Goal: Transaction & Acquisition: Subscribe to service/newsletter

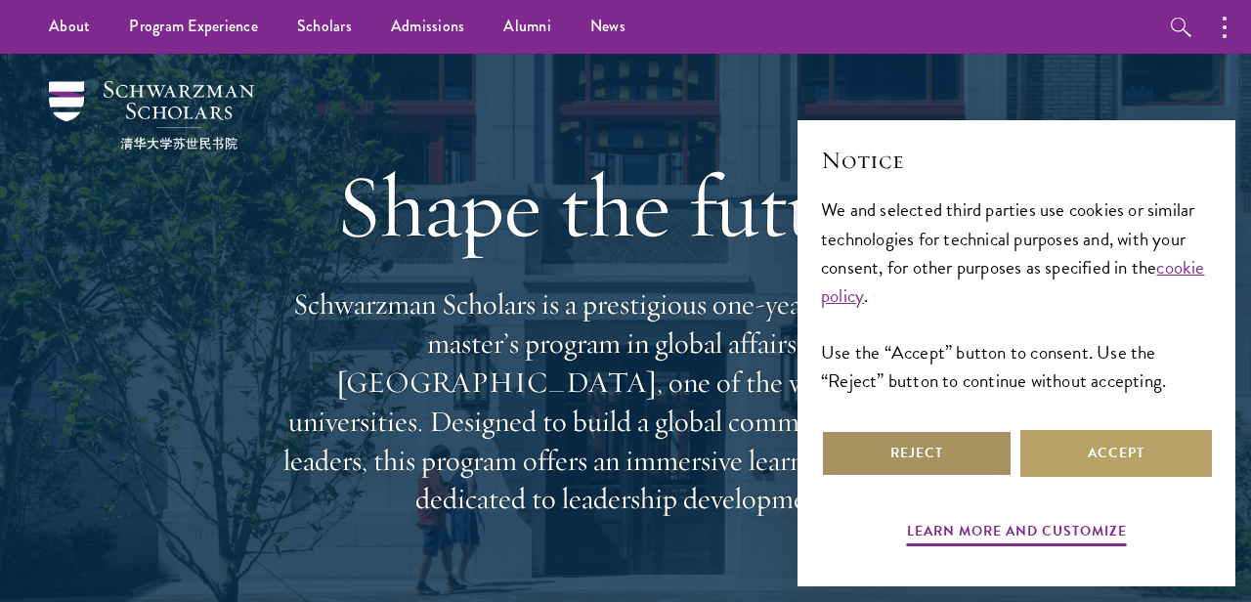
click at [983, 453] on button "Reject" at bounding box center [917, 453] width 192 height 47
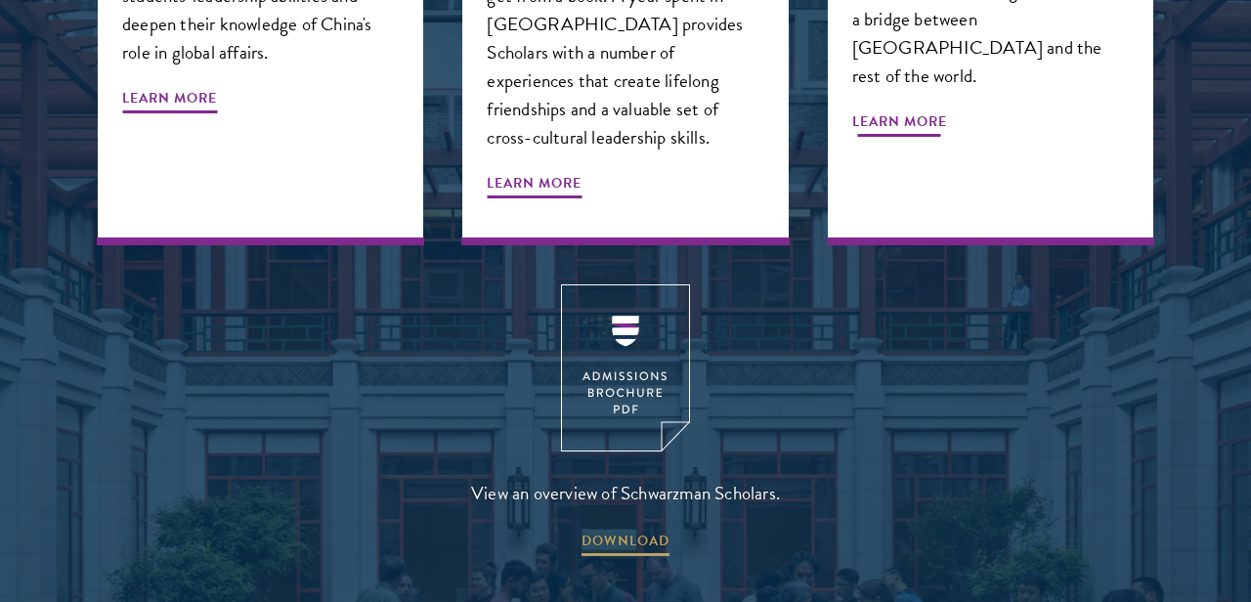
scroll to position [2587, 0]
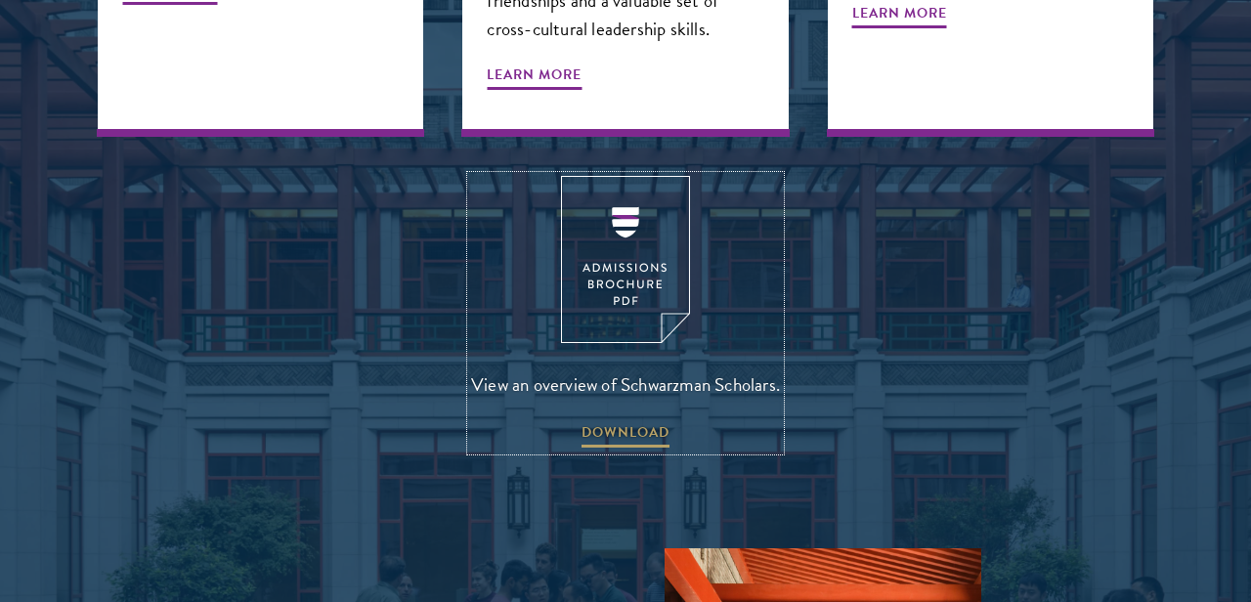
click at [633, 176] on img at bounding box center [625, 259] width 129 height 167
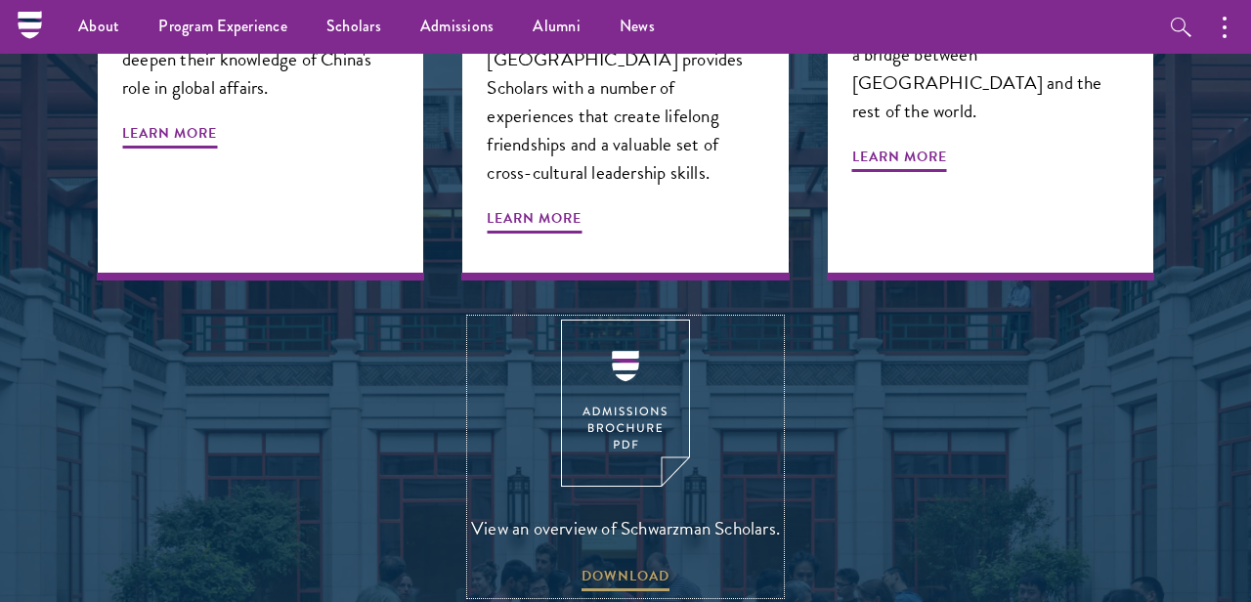
scroll to position [1289, 0]
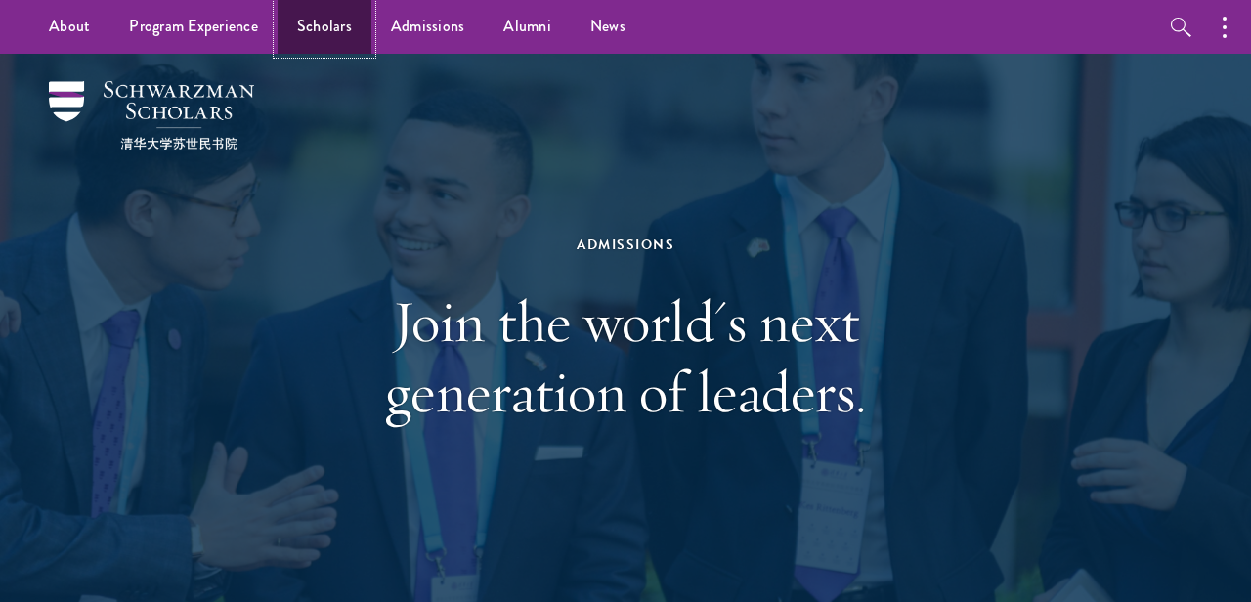
click at [340, 36] on link "Scholars" at bounding box center [325, 27] width 94 height 54
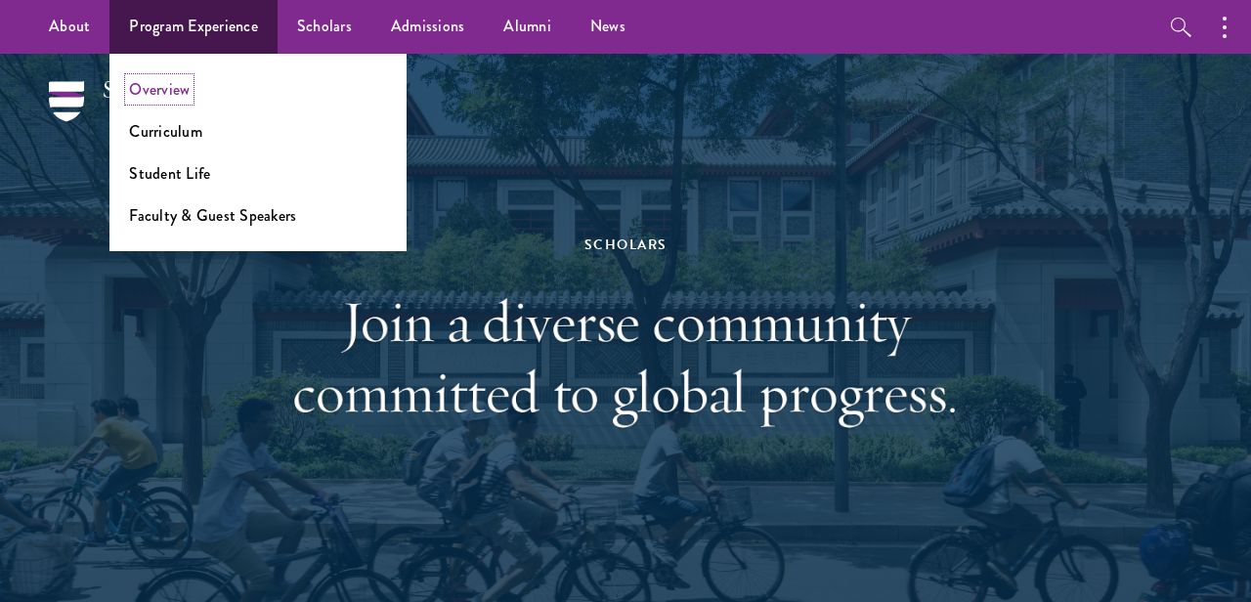
click at [174, 87] on link "Overview" at bounding box center [159, 89] width 61 height 22
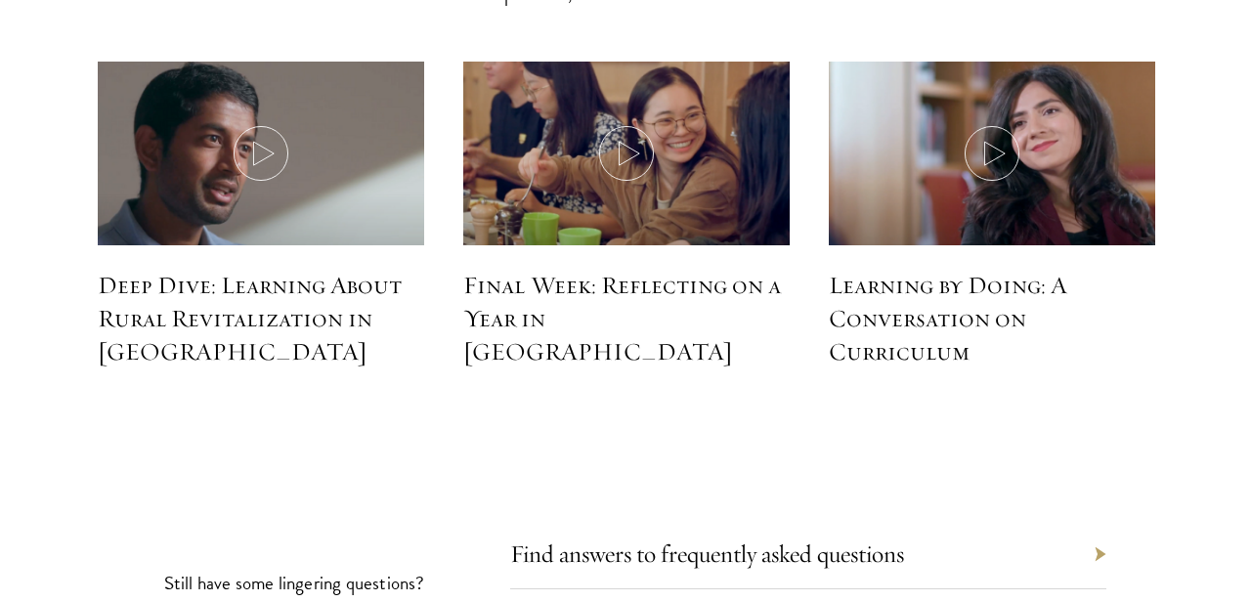
scroll to position [8648, 0]
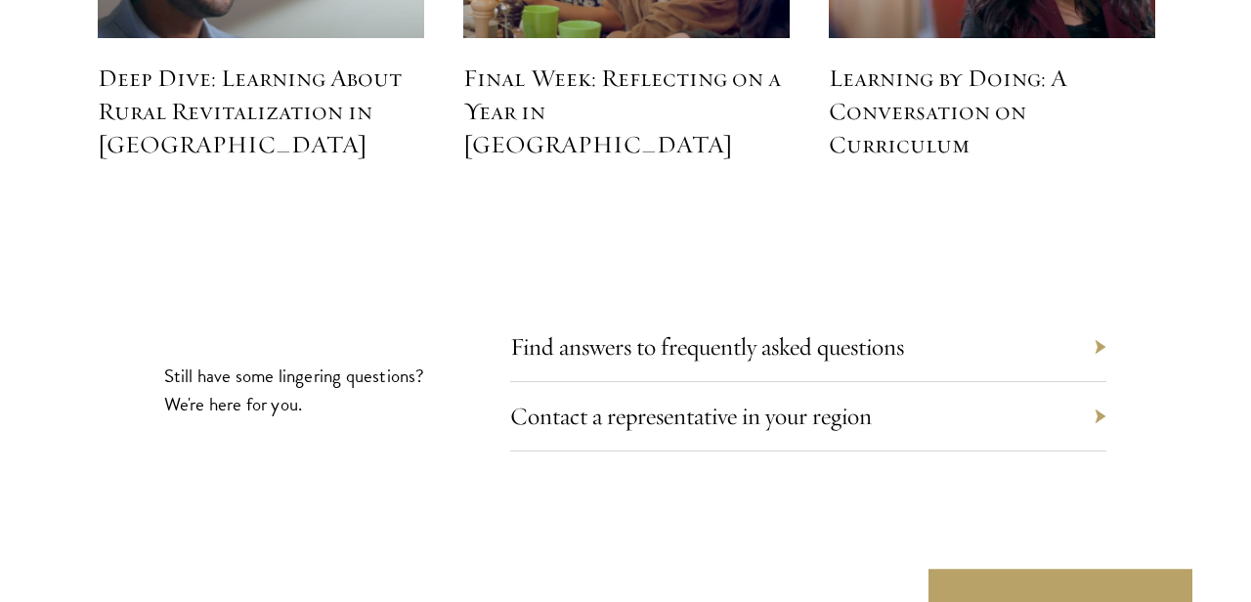
click at [849, 313] on div "Find answers to frequently asked questions" at bounding box center [808, 347] width 596 height 69
click at [847, 331] on link "Find answers to frequently asked questions" at bounding box center [722, 346] width 394 height 30
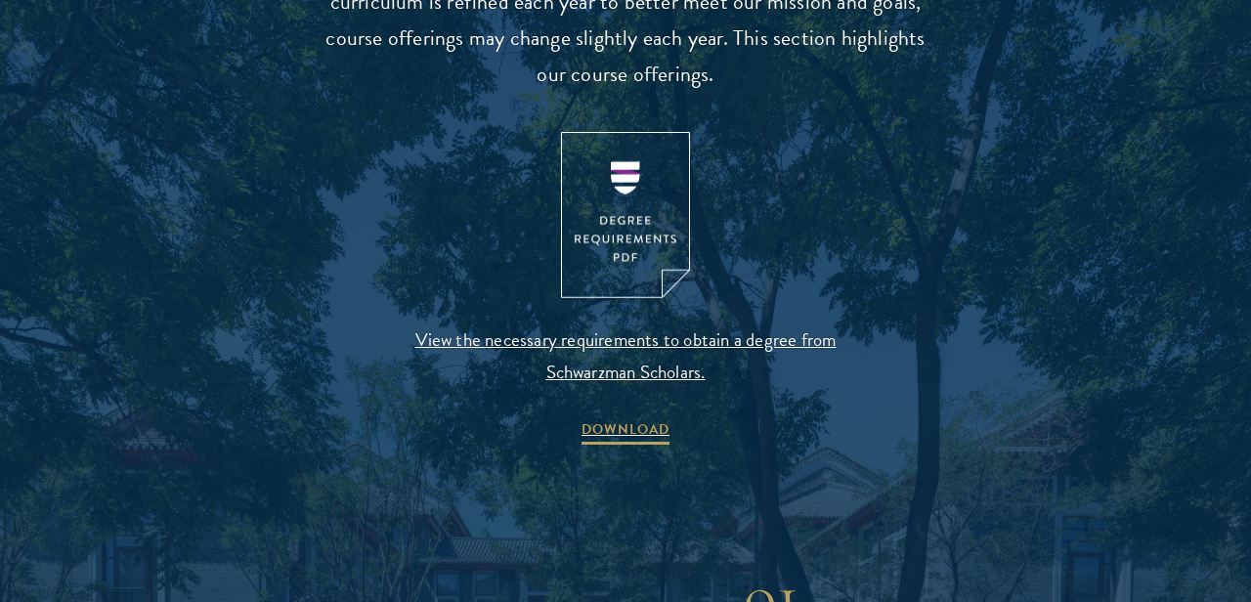
scroll to position [2069, 0]
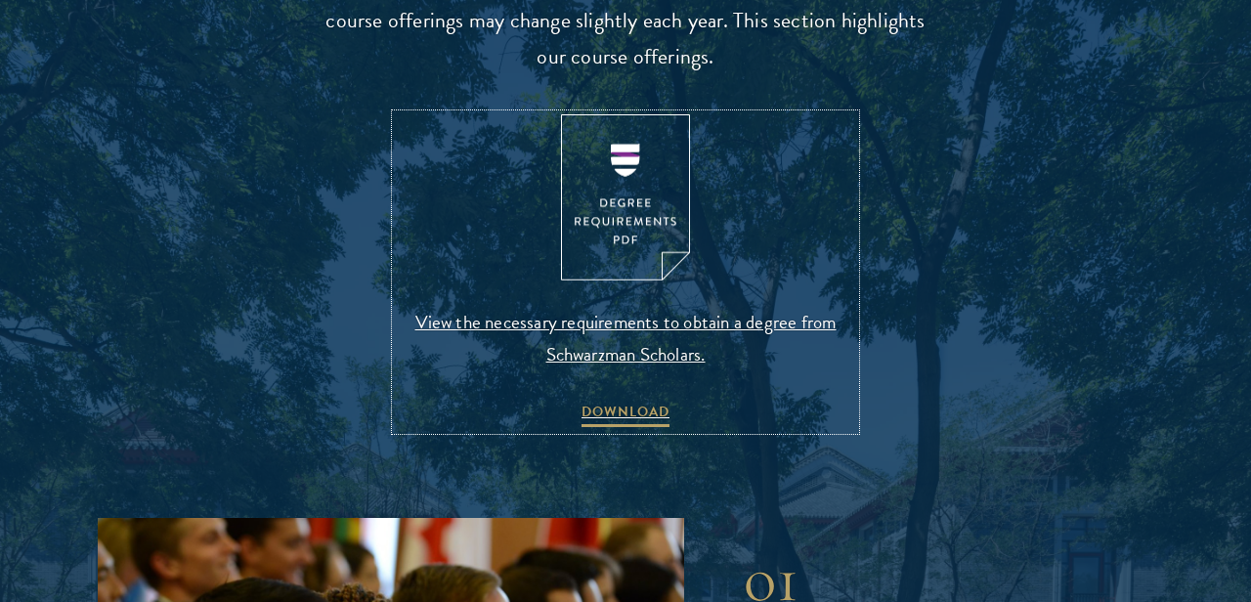
click at [641, 234] on img at bounding box center [625, 197] width 129 height 167
click at [671, 143] on img at bounding box center [625, 197] width 129 height 167
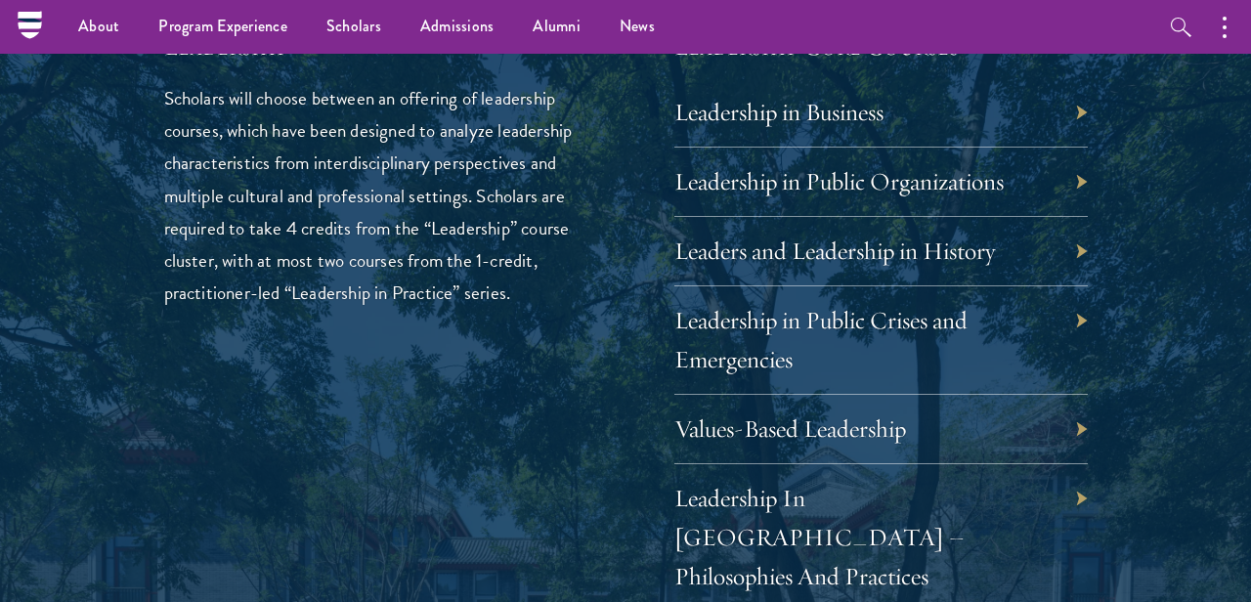
scroll to position [3221, 0]
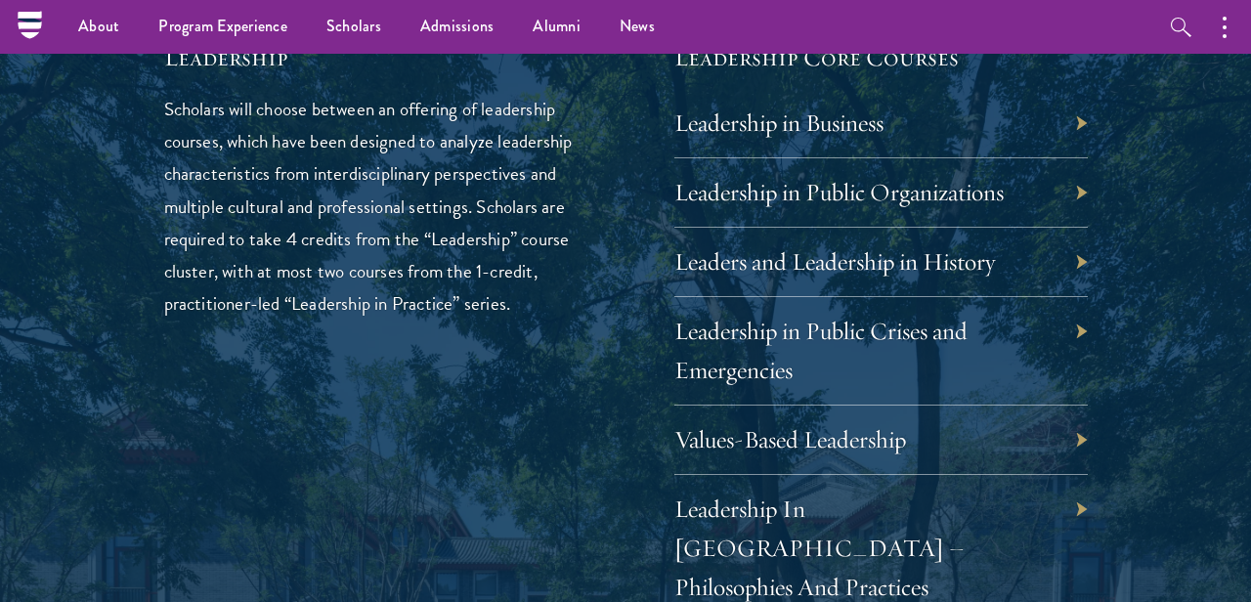
click at [1079, 131] on div "Leadership in Business" at bounding box center [880, 123] width 413 height 69
click at [1075, 124] on div "Leadership in Business" at bounding box center [880, 123] width 413 height 69
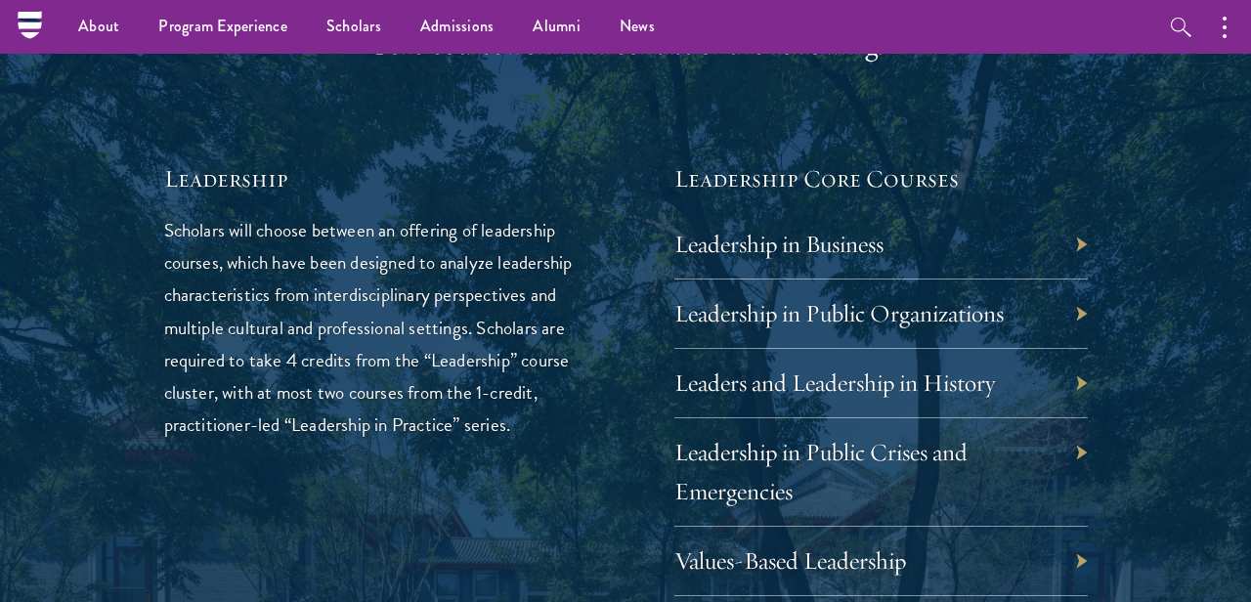
scroll to position [3099, 0]
click at [825, 239] on link "Leadership in Business" at bounding box center [793, 245] width 209 height 30
click at [957, 307] on link "Leadership in Public Organizations" at bounding box center [853, 314] width 329 height 30
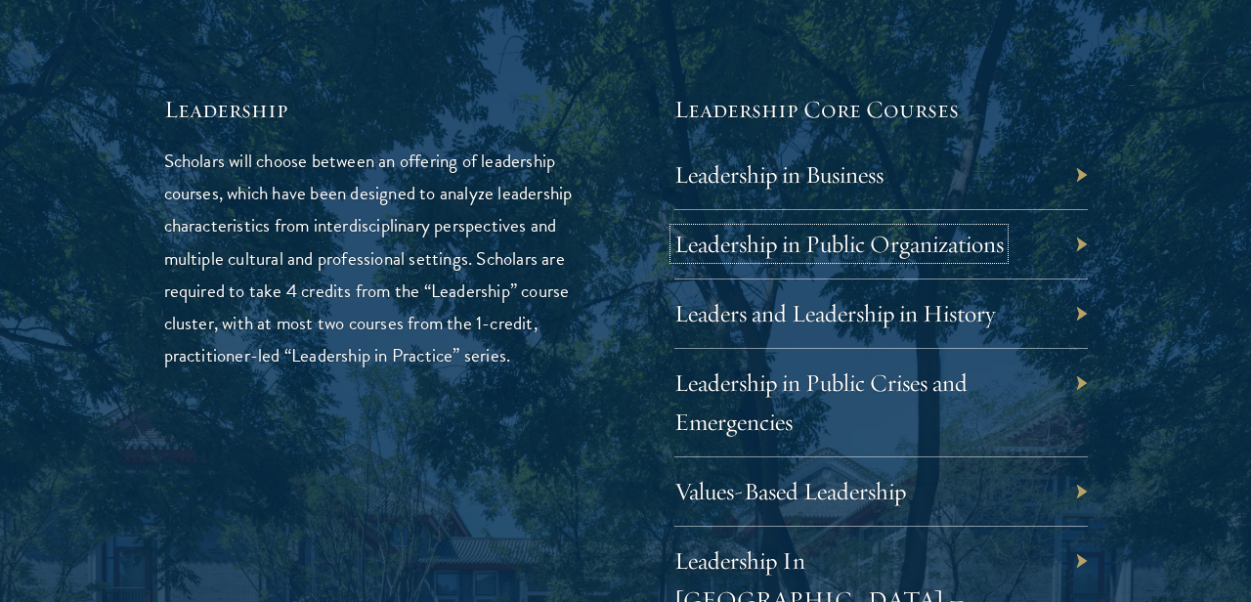
scroll to position [3172, 0]
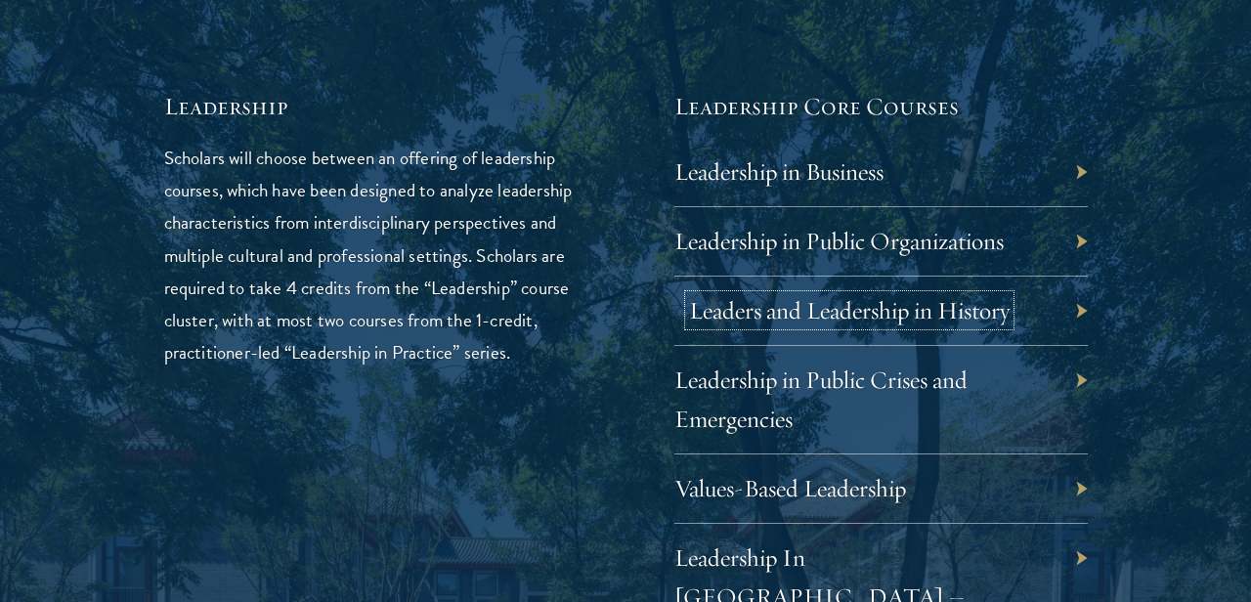
click at [872, 308] on link "Leaders and Leadership in History" at bounding box center [849, 310] width 321 height 30
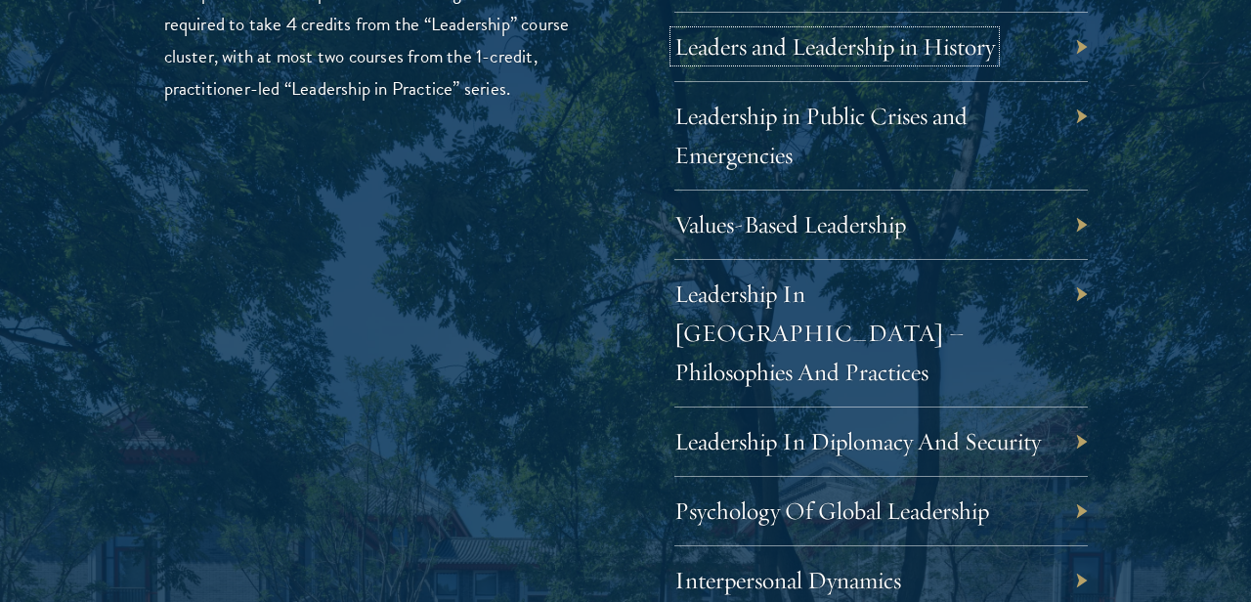
scroll to position [3501, 0]
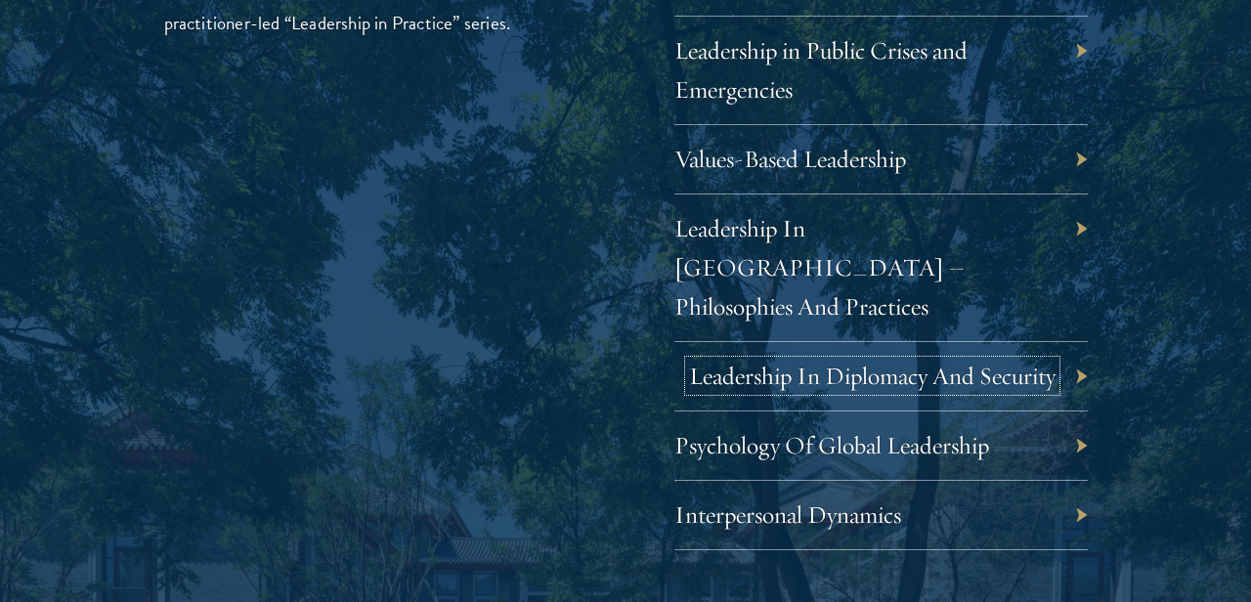
click at [976, 361] on link "Leadership In Diplomacy And Security" at bounding box center [872, 376] width 367 height 30
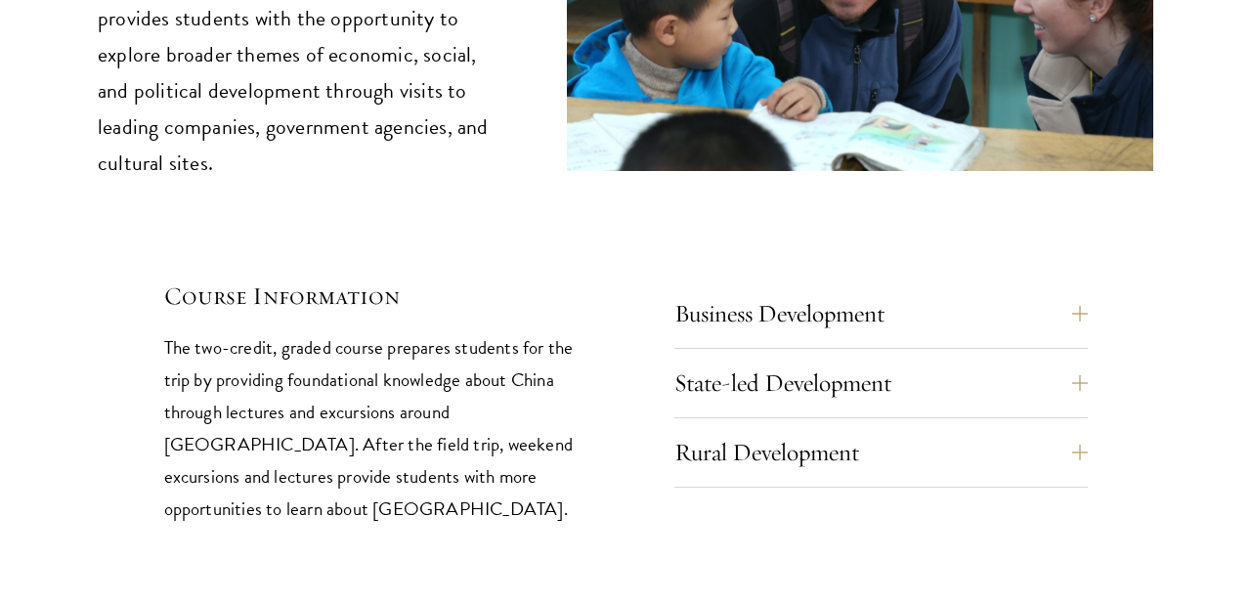
scroll to position [8453, 0]
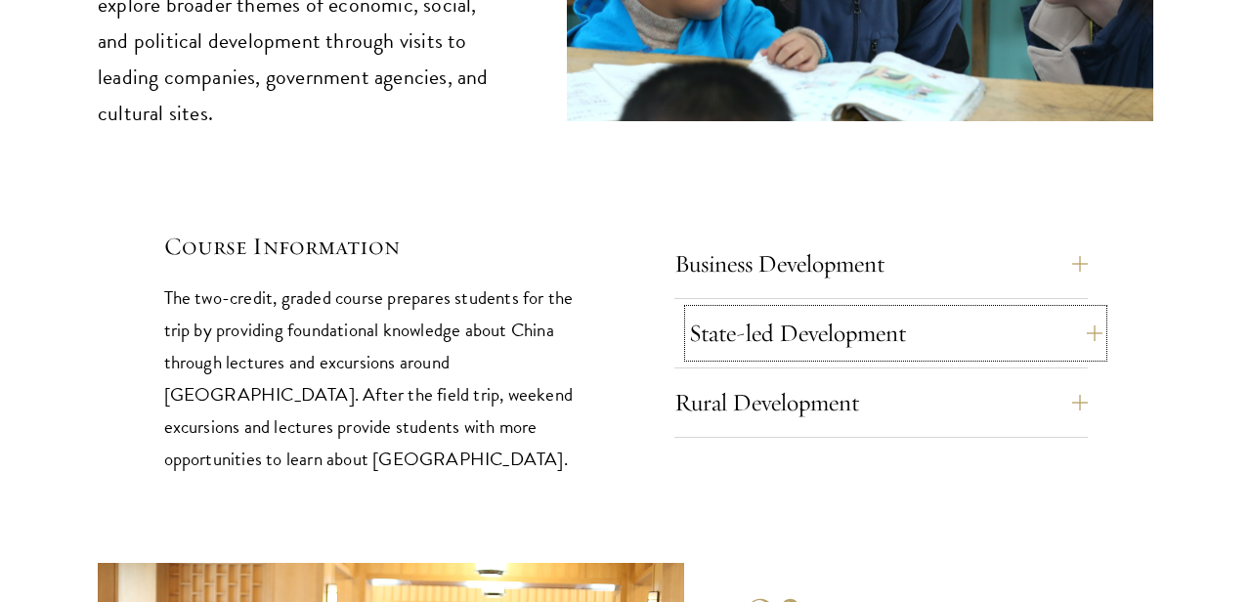
click at [903, 310] on button "State-led Development" at bounding box center [895, 333] width 413 height 47
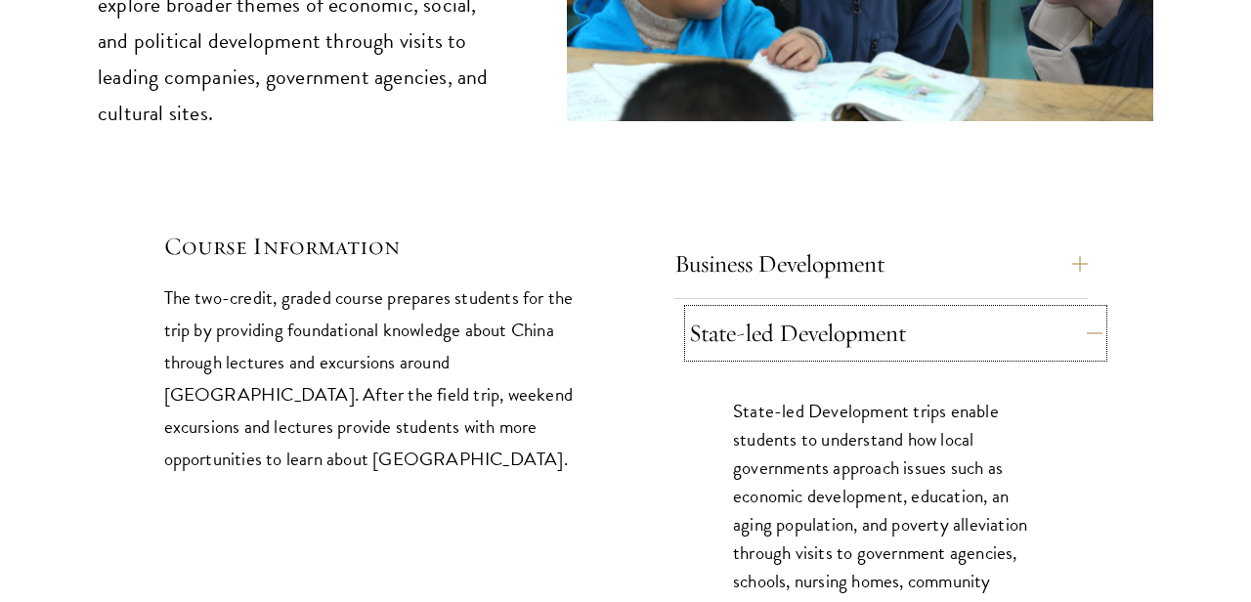
click at [903, 310] on button "State-led Development" at bounding box center [895, 333] width 413 height 47
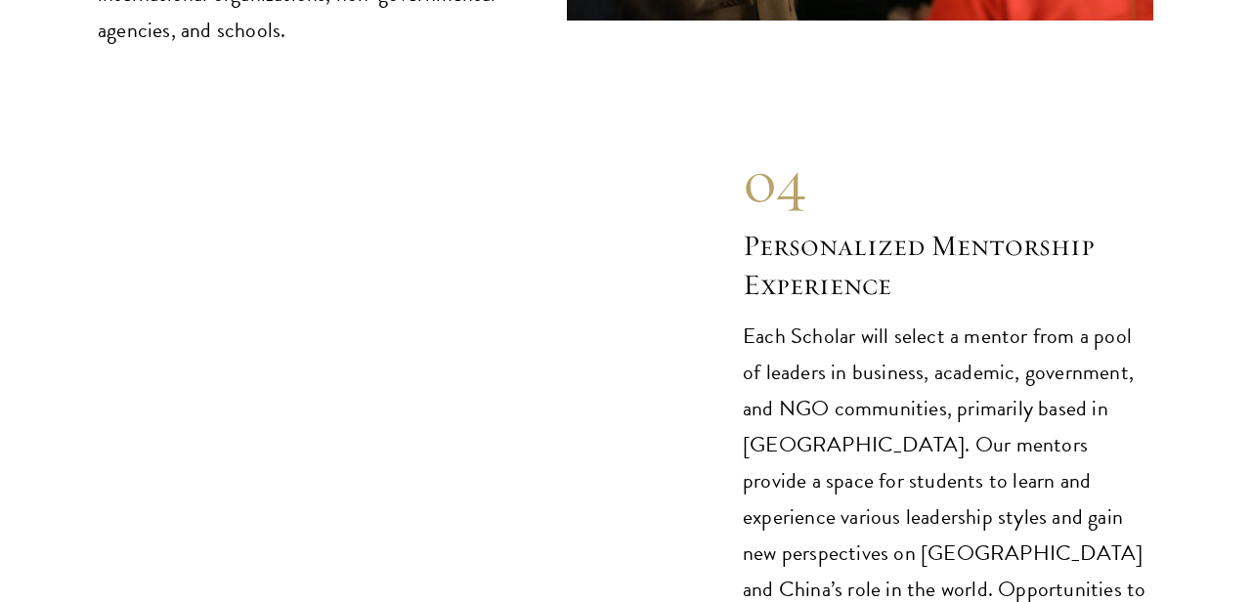
scroll to position [10662, 0]
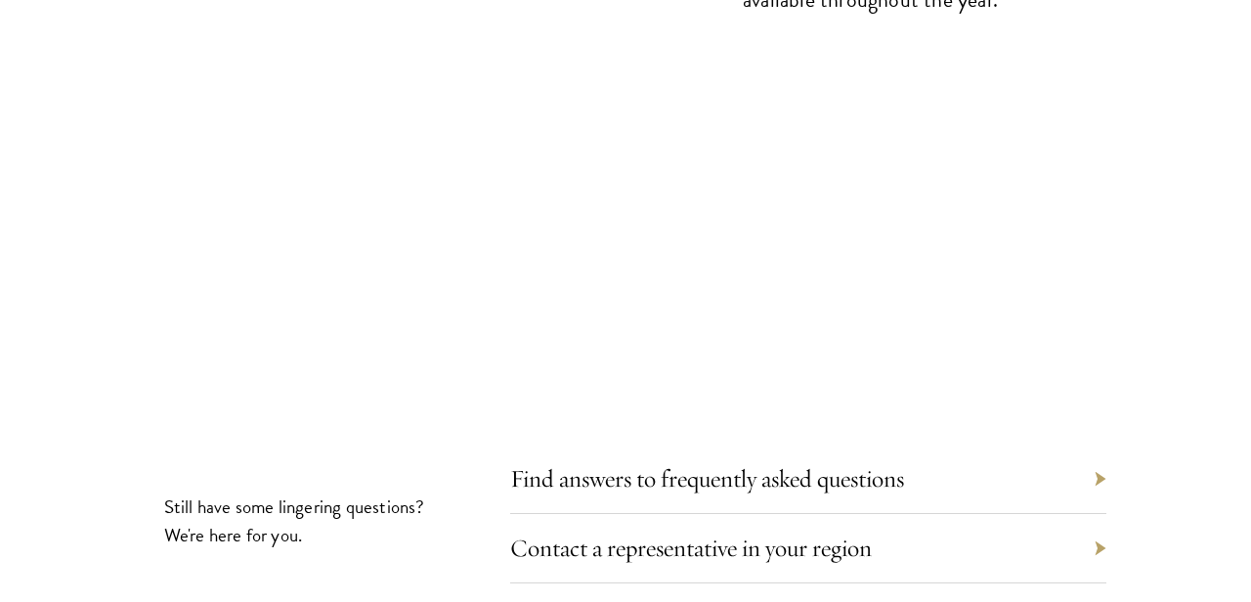
click at [1099, 514] on div "Contact a representative in your region" at bounding box center [808, 548] width 596 height 69
click at [858, 533] on link "Contact a representative in your region" at bounding box center [706, 548] width 362 height 30
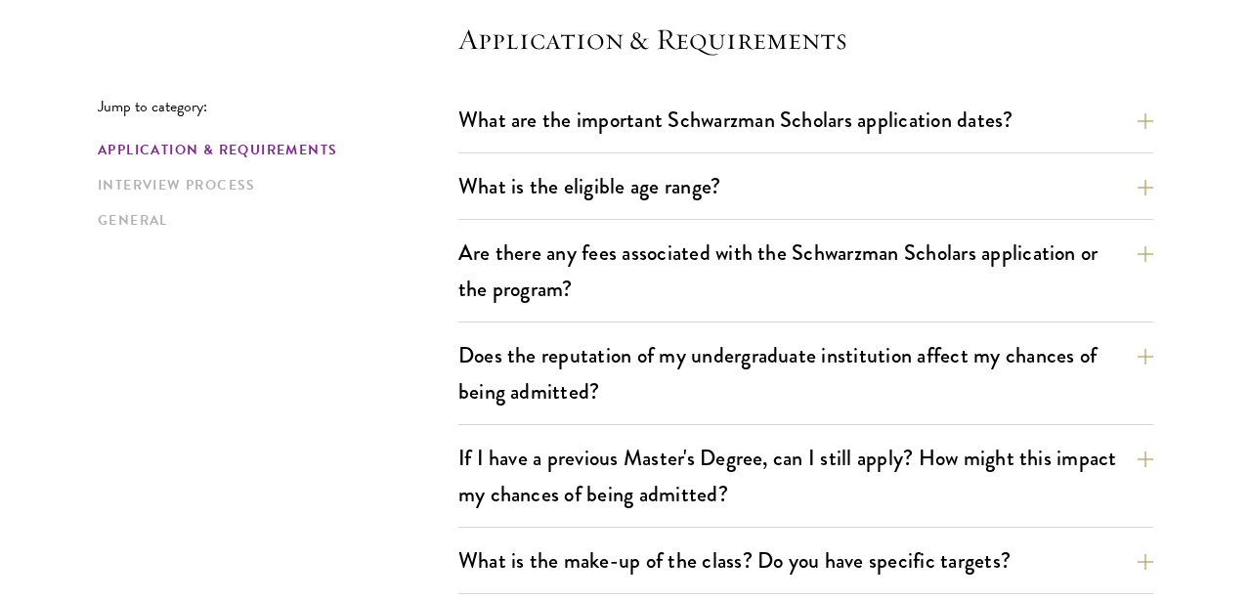
scroll to position [554, 0]
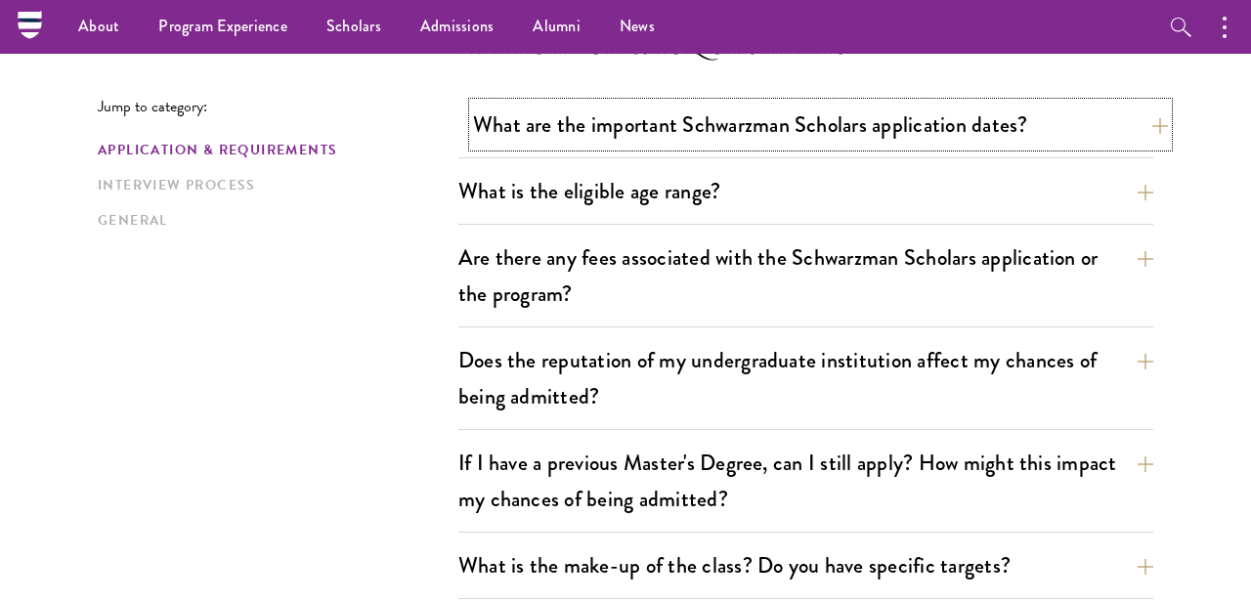
click at [1142, 124] on button "What are the important Schwarzman Scholars application dates?" at bounding box center [820, 125] width 695 height 44
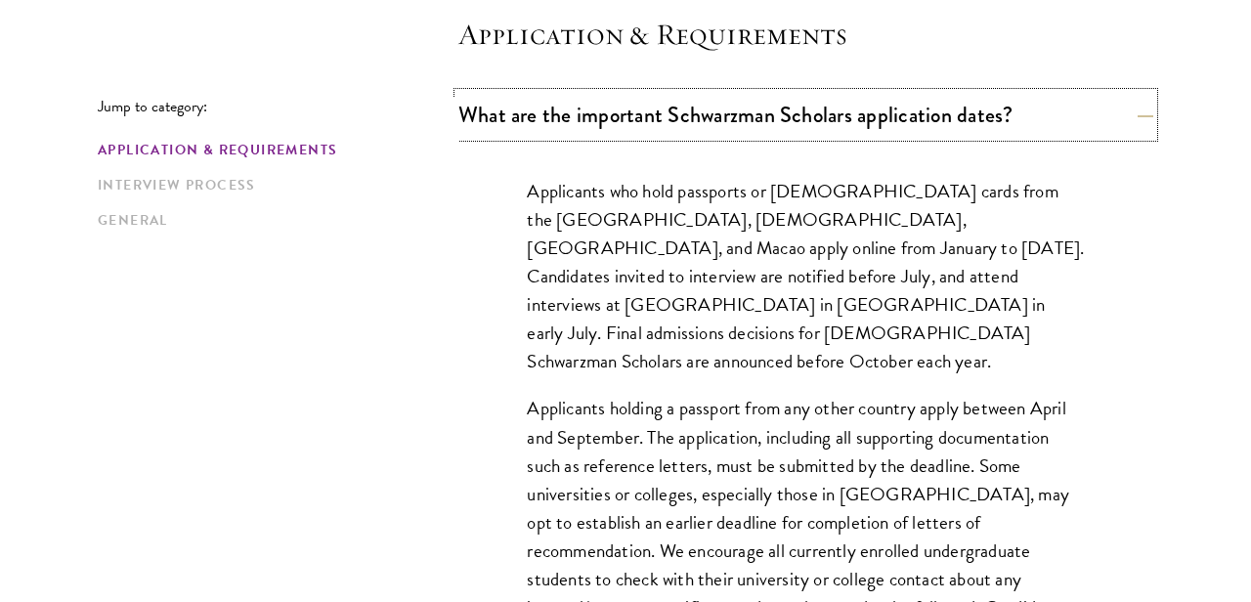
scroll to position [563, 0]
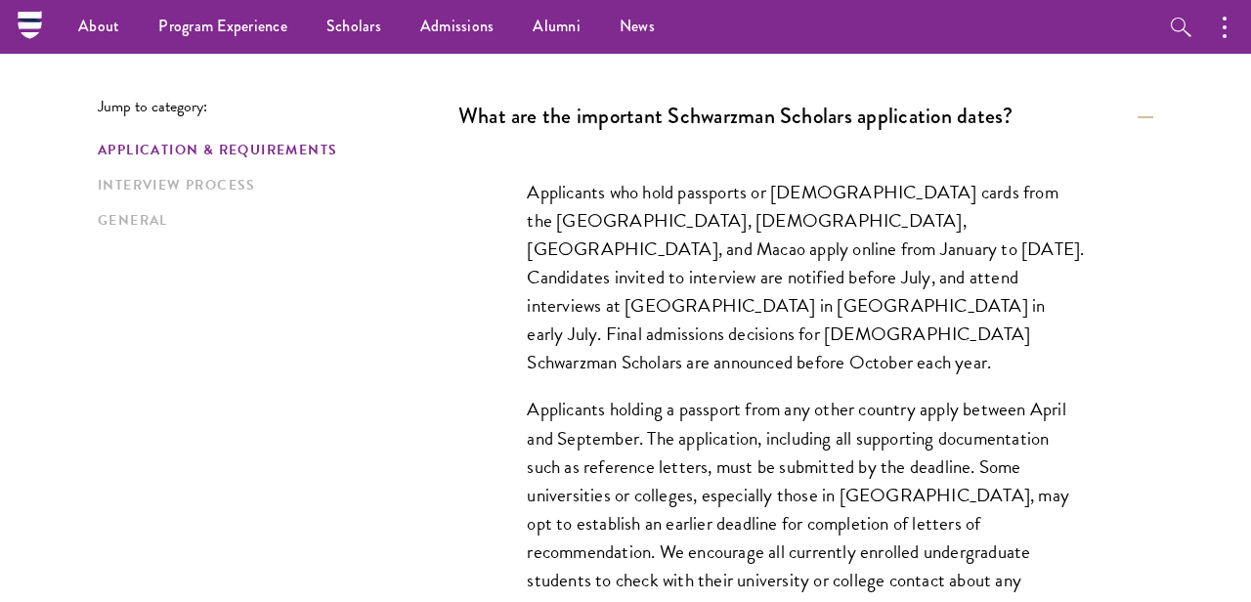
click at [761, 322] on p "Applicants who hold passports or permanent resident cards from the Chinese main…" at bounding box center [805, 277] width 557 height 198
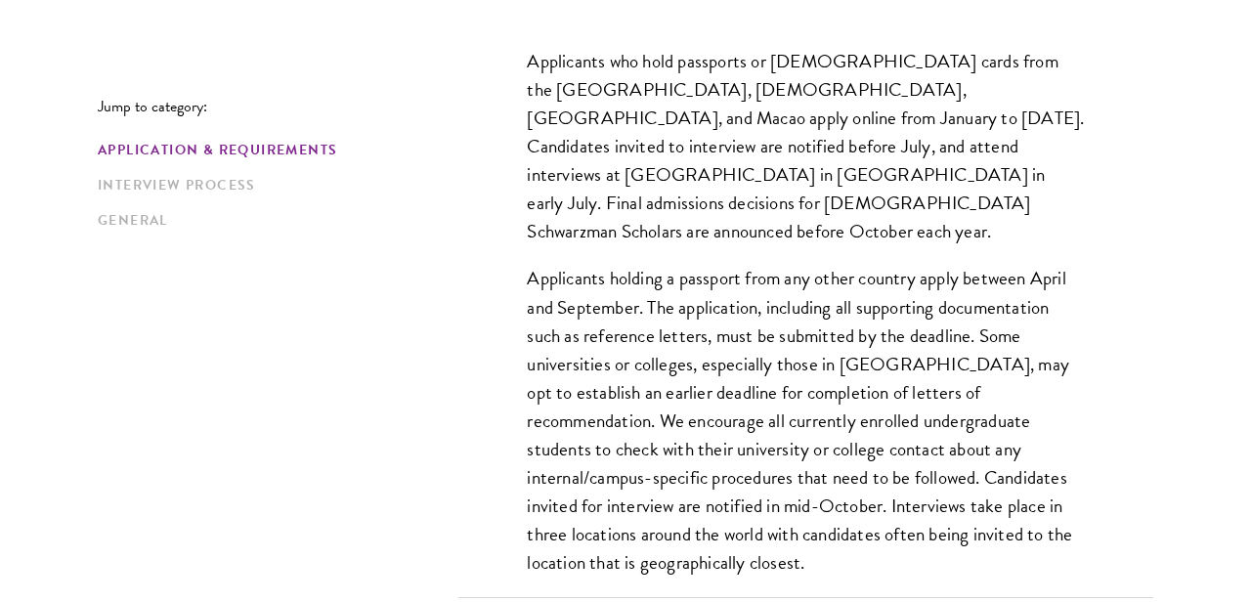
scroll to position [697, 0]
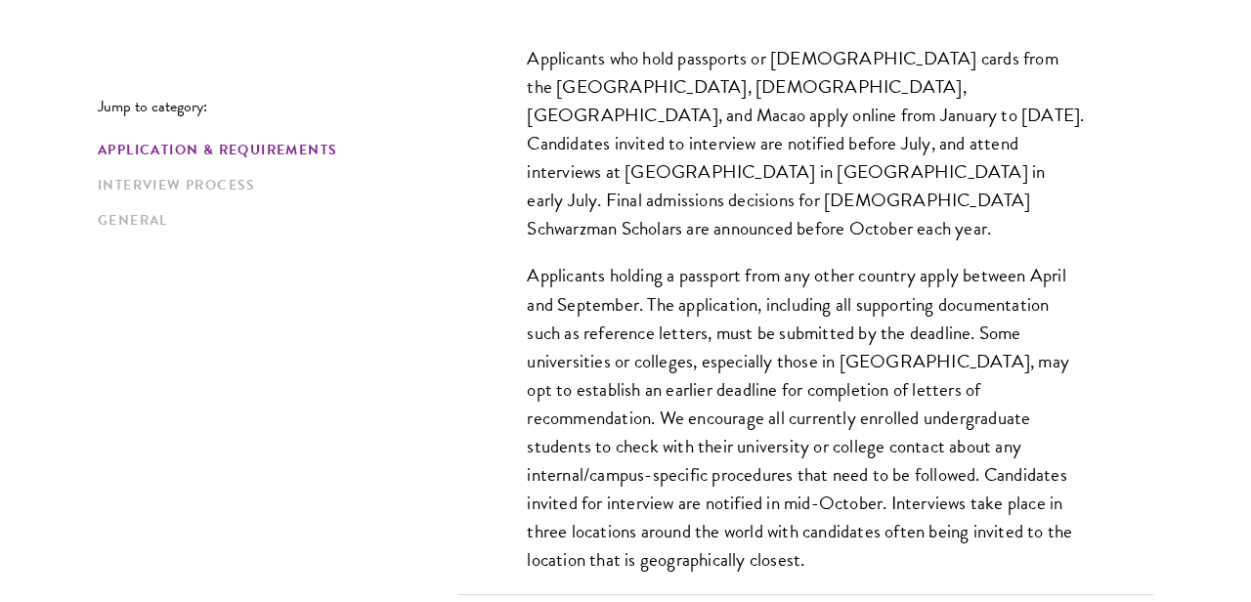
click at [779, 332] on p "Applicants holding a passport from any other country apply between April and Se…" at bounding box center [805, 417] width 557 height 313
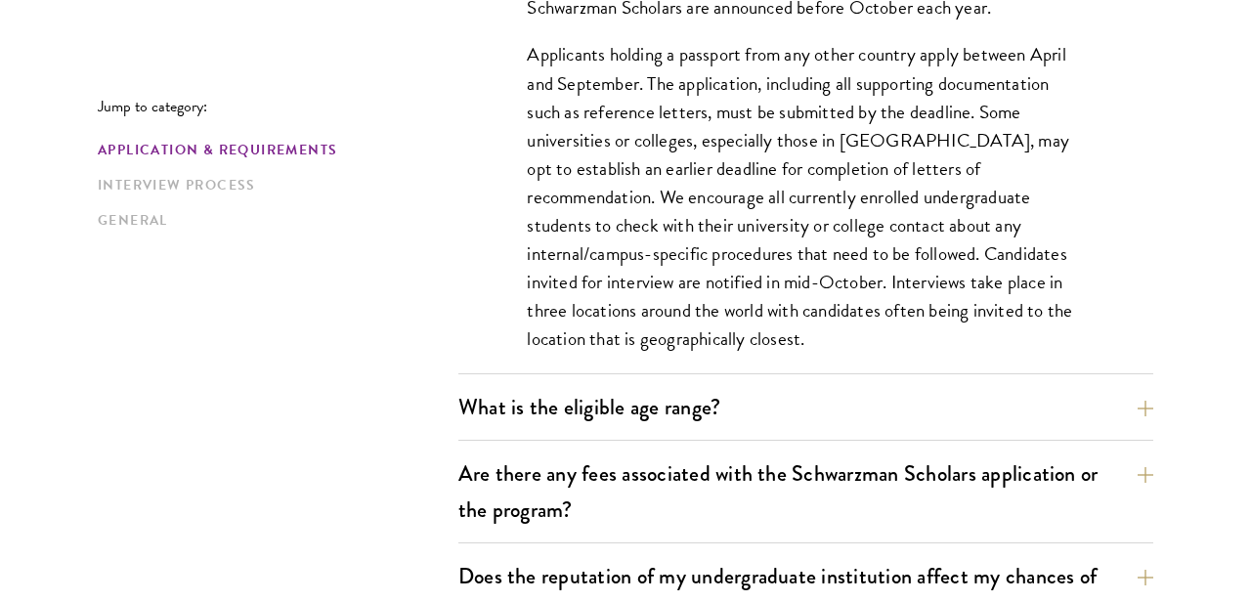
scroll to position [920, 0]
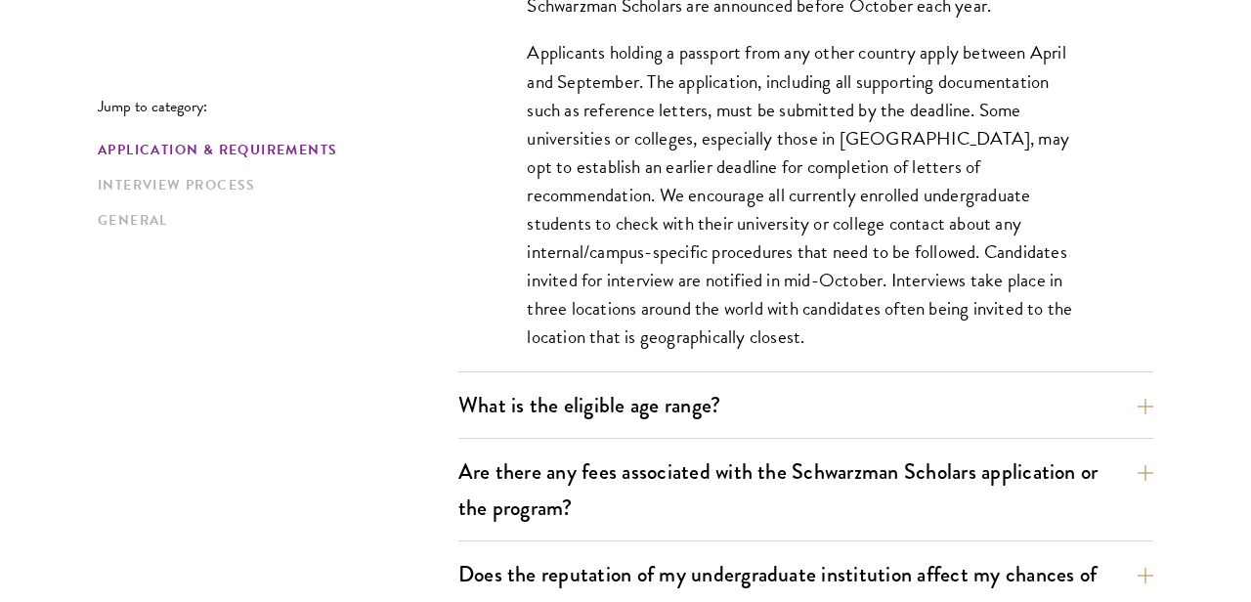
click at [780, 333] on div "Applicants who hold passports or permanent resident cards from the Chinese main…" at bounding box center [805, 96] width 674 height 608
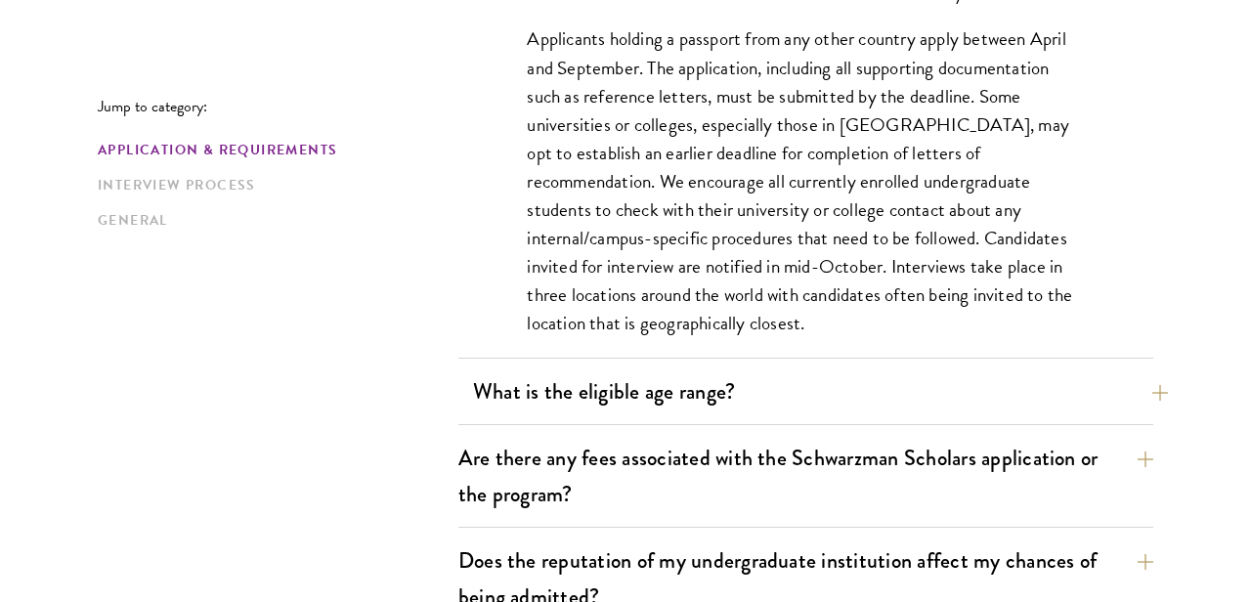
scroll to position [988, 0]
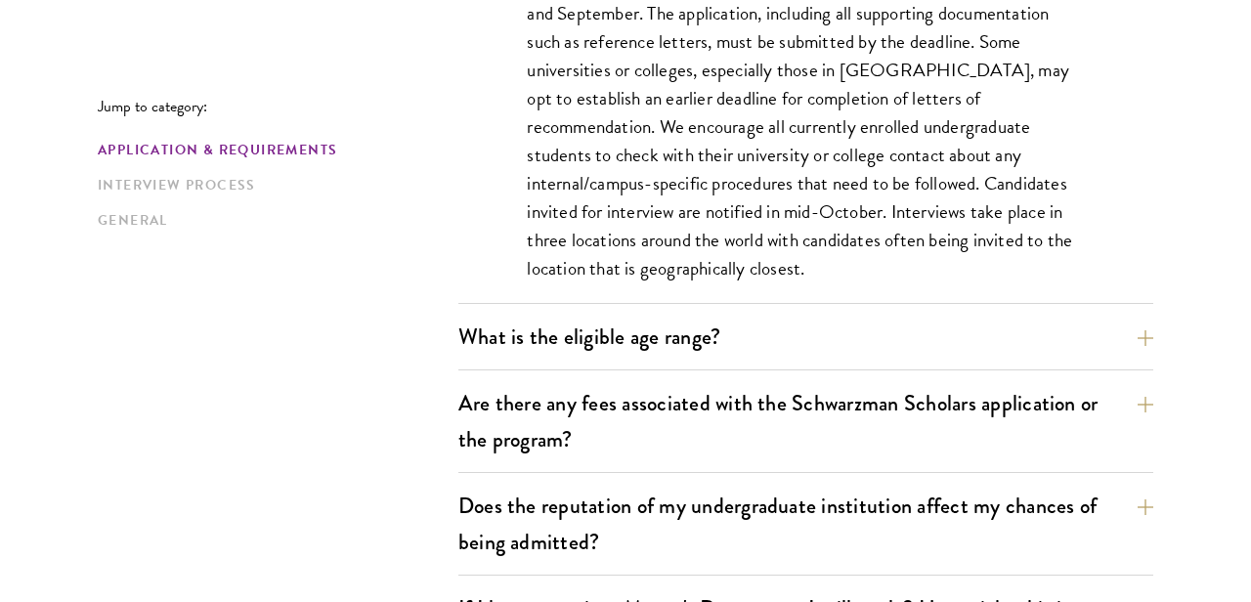
click at [931, 359] on div "What is the eligible age range? Candidates must be at least 18 but not yet 29 y…" at bounding box center [805, 343] width 695 height 56
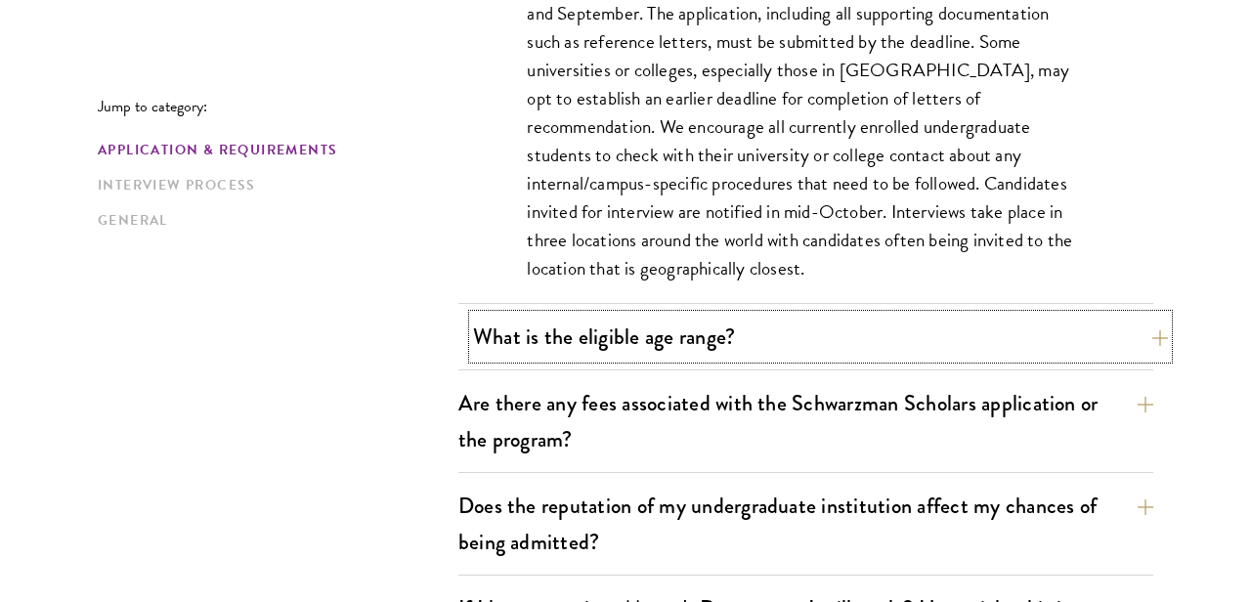
click at [1113, 321] on button "What is the eligible age range?" at bounding box center [820, 337] width 695 height 44
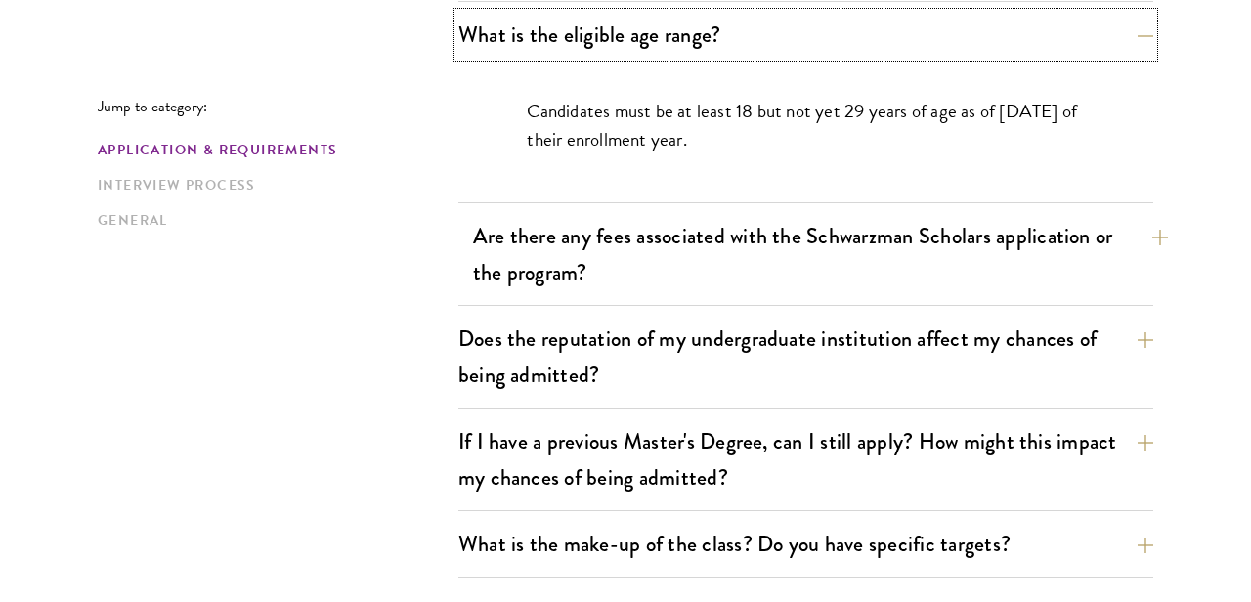
scroll to position [708, 0]
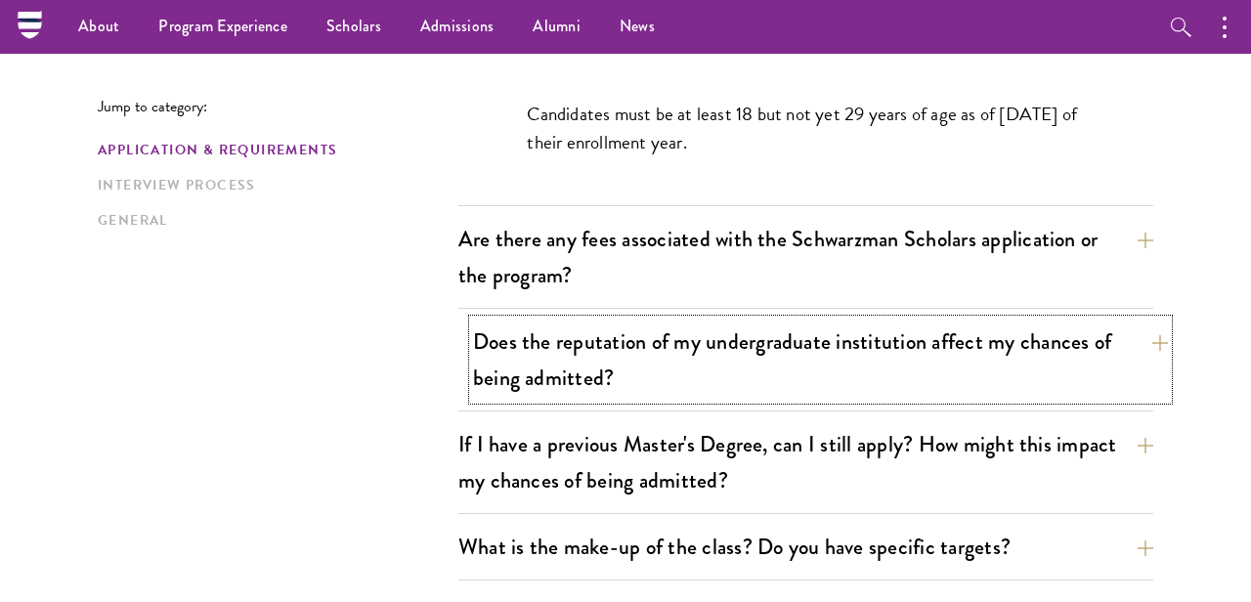
click at [1134, 341] on button "Does the reputation of my undergraduate institution affect my chances of being …" at bounding box center [820, 360] width 695 height 80
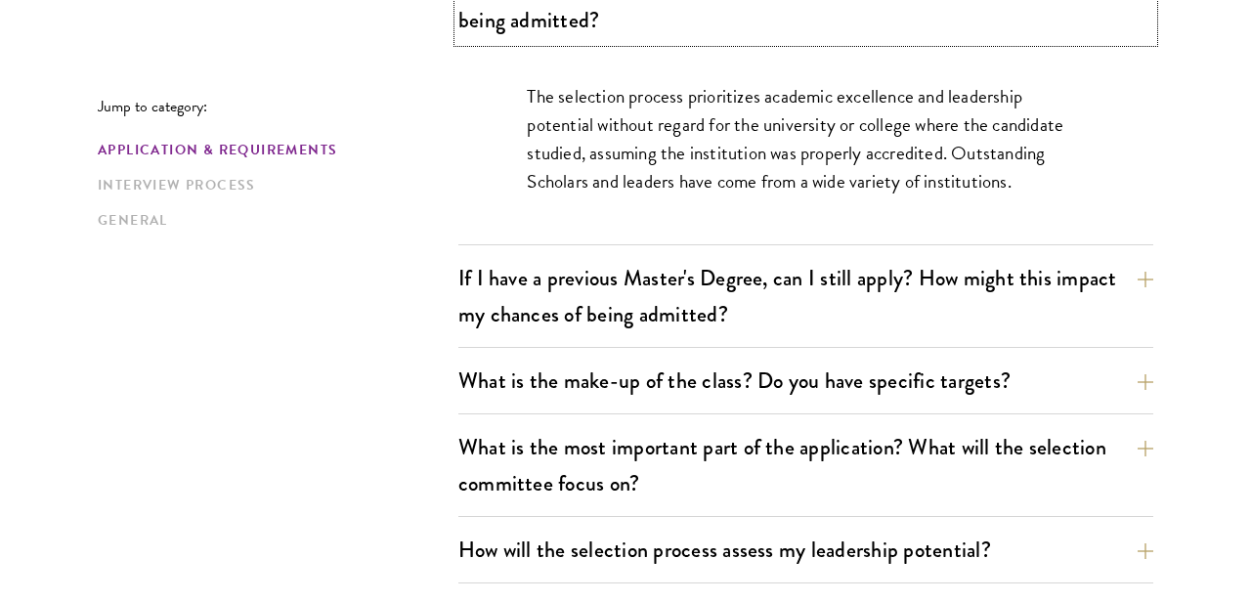
scroll to position [938, 0]
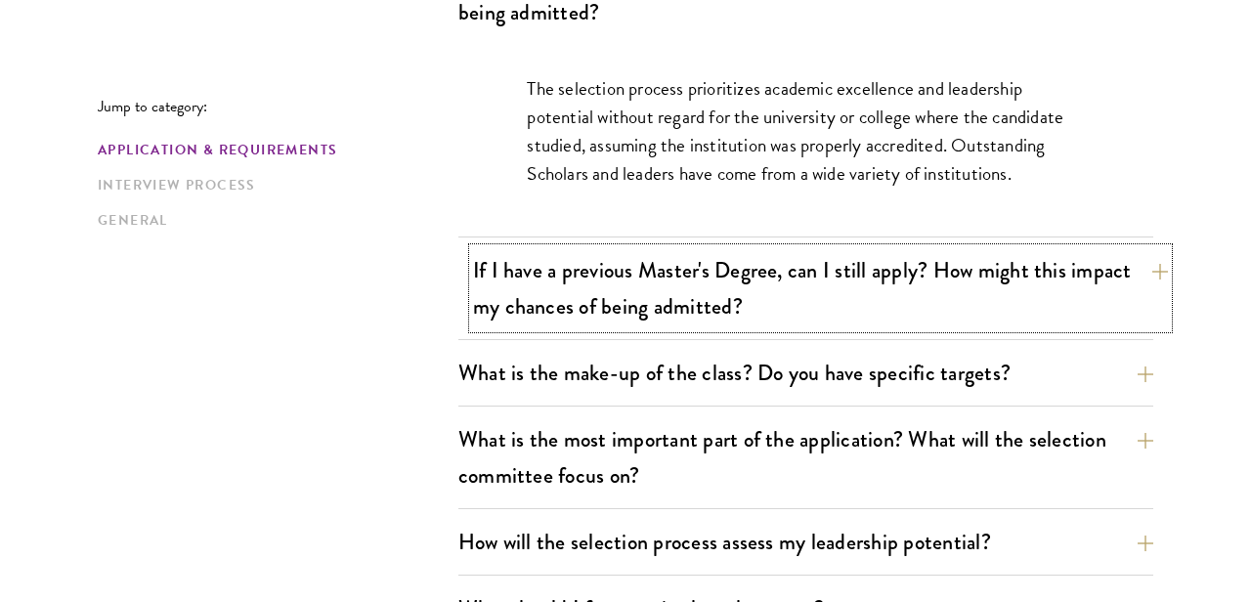
click at [1140, 292] on button "If I have a previous Master's Degree, can I still apply? How might this impact …" at bounding box center [820, 288] width 695 height 80
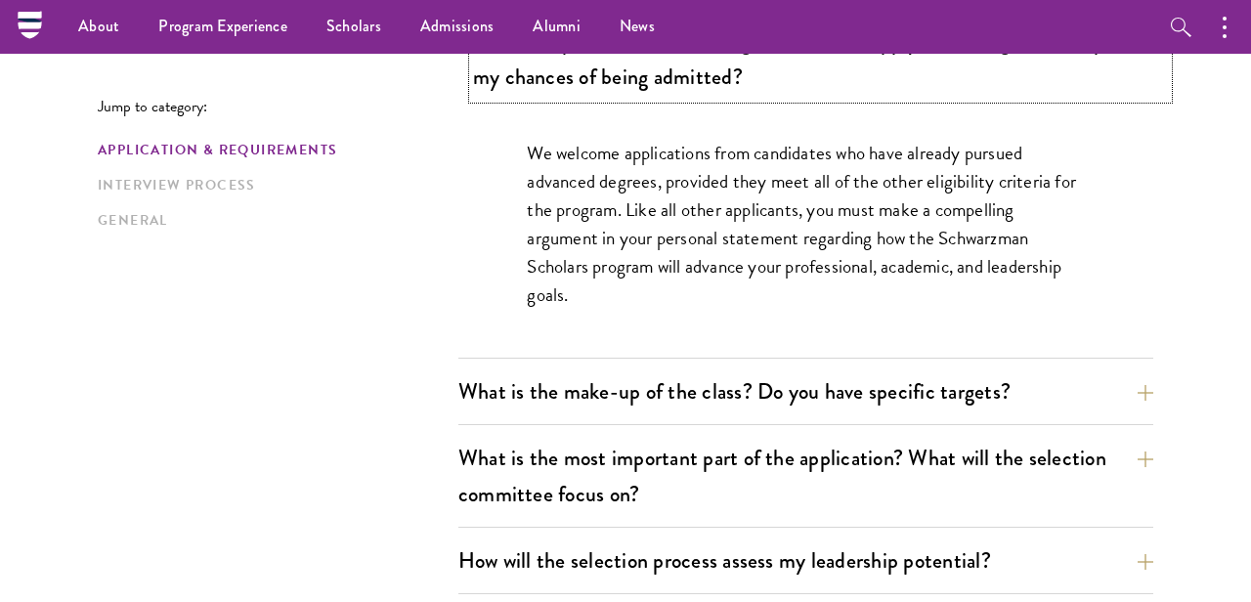
scroll to position [1094, 0]
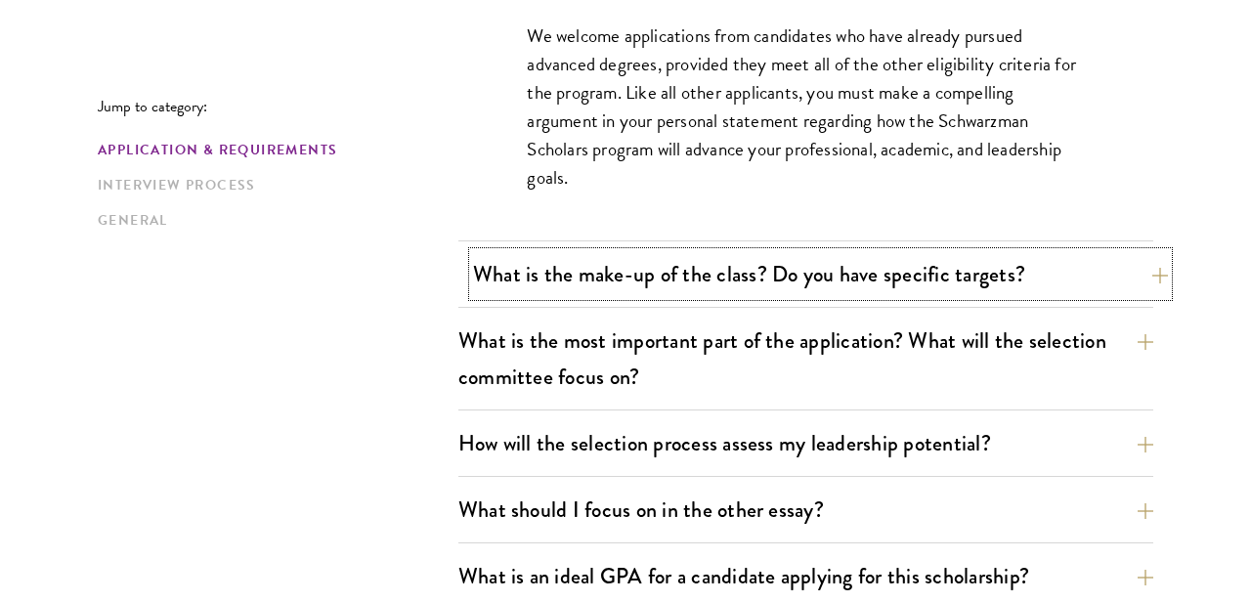
click at [1140, 287] on button "What is the make-up of the class? Do you have specific targets?" at bounding box center [820, 274] width 695 height 44
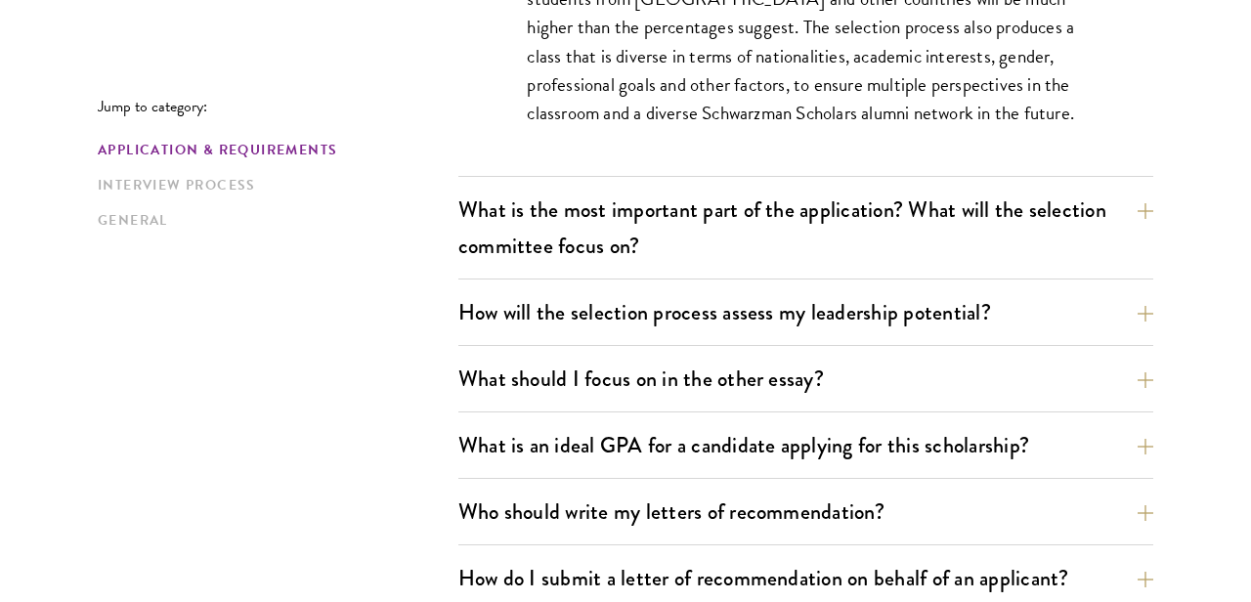
scroll to position [1397, 0]
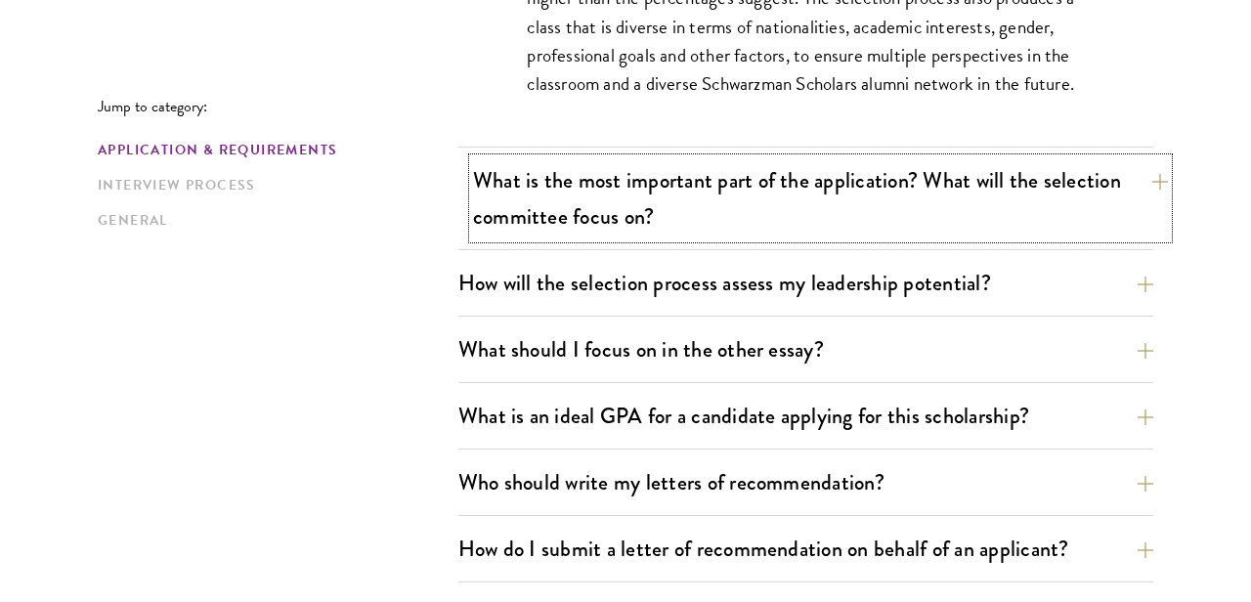
click at [1130, 214] on button "What is the most important part of the application? What will the selection com…" at bounding box center [820, 198] width 695 height 80
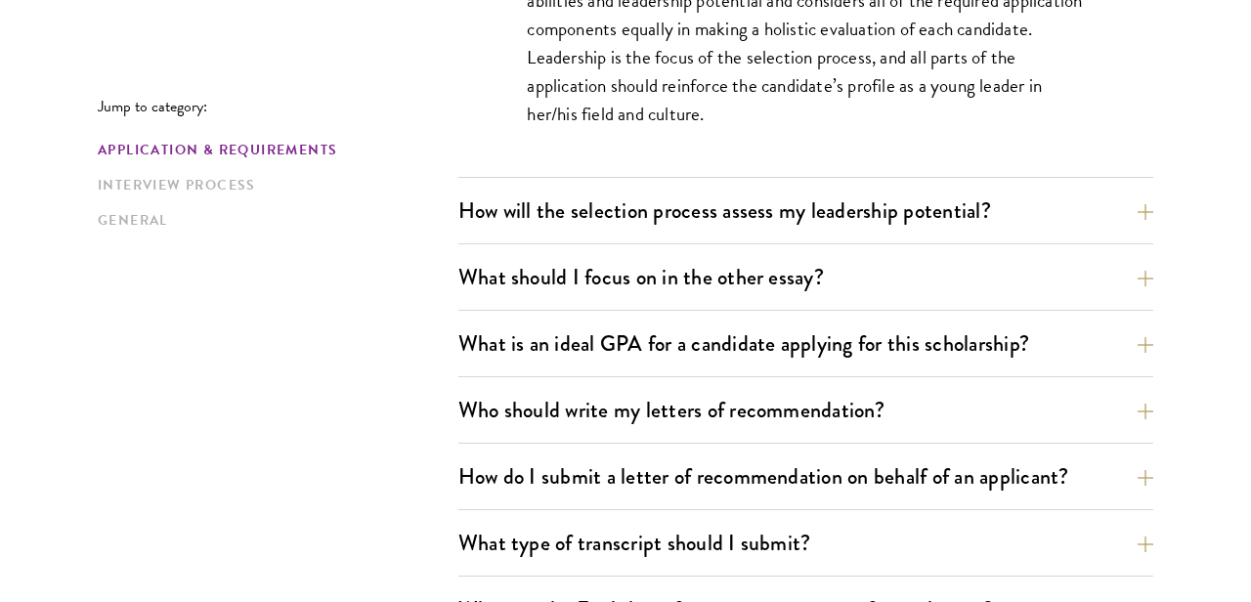
scroll to position [1369, 0]
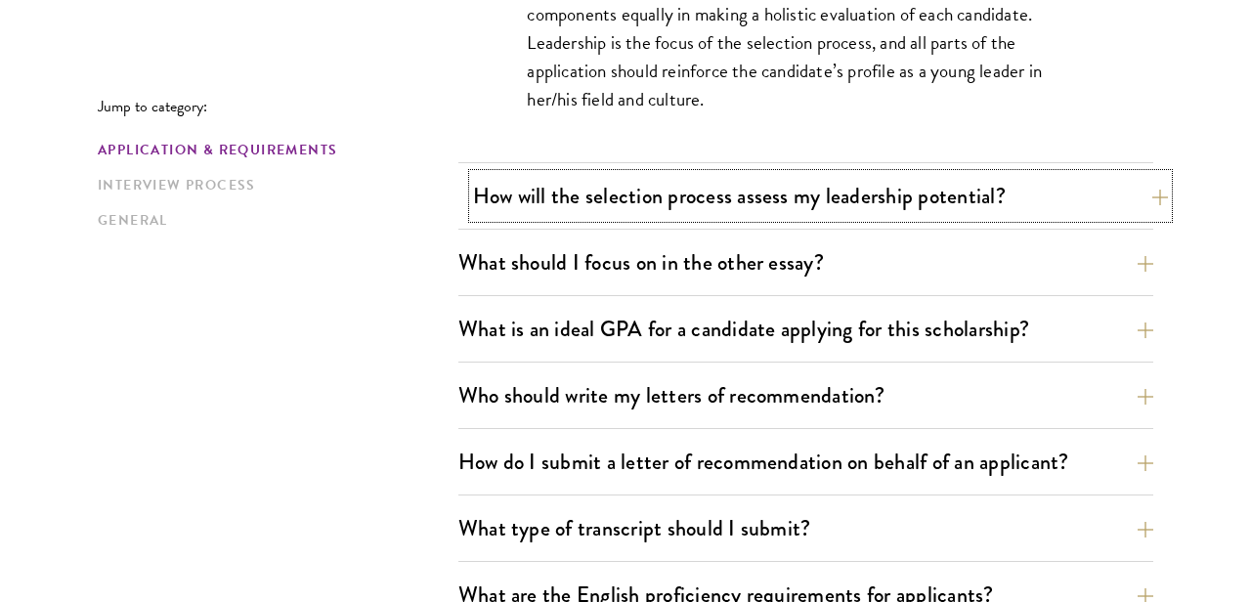
click at [1130, 217] on button "How will the selection process assess my leadership potential?" at bounding box center [820, 196] width 695 height 44
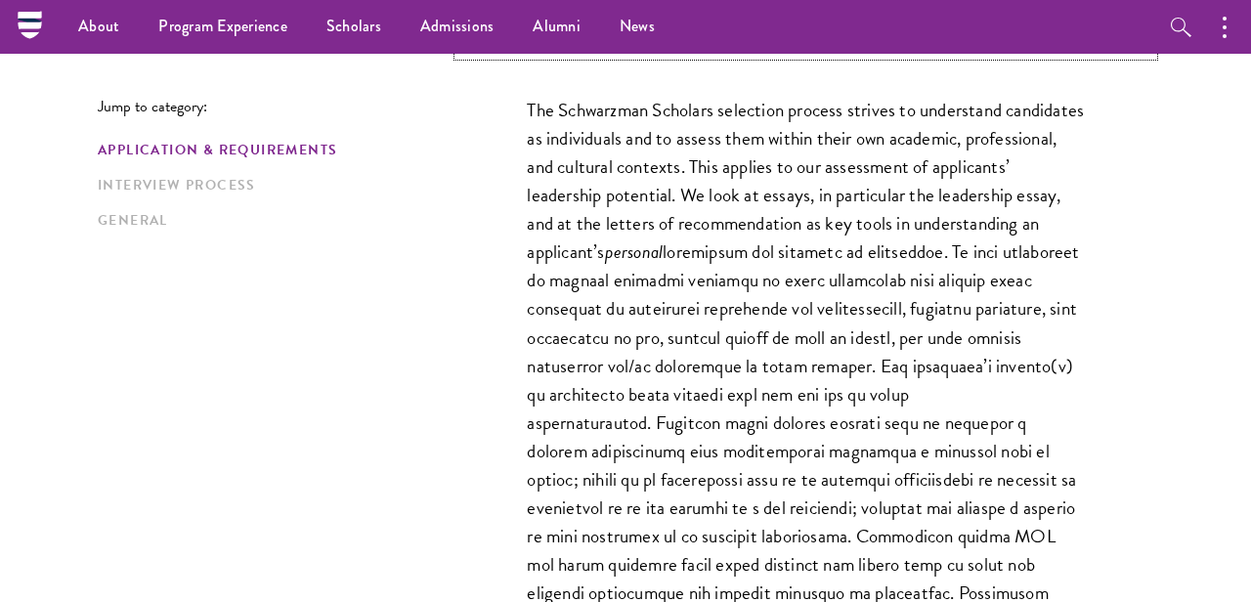
scroll to position [1231, 0]
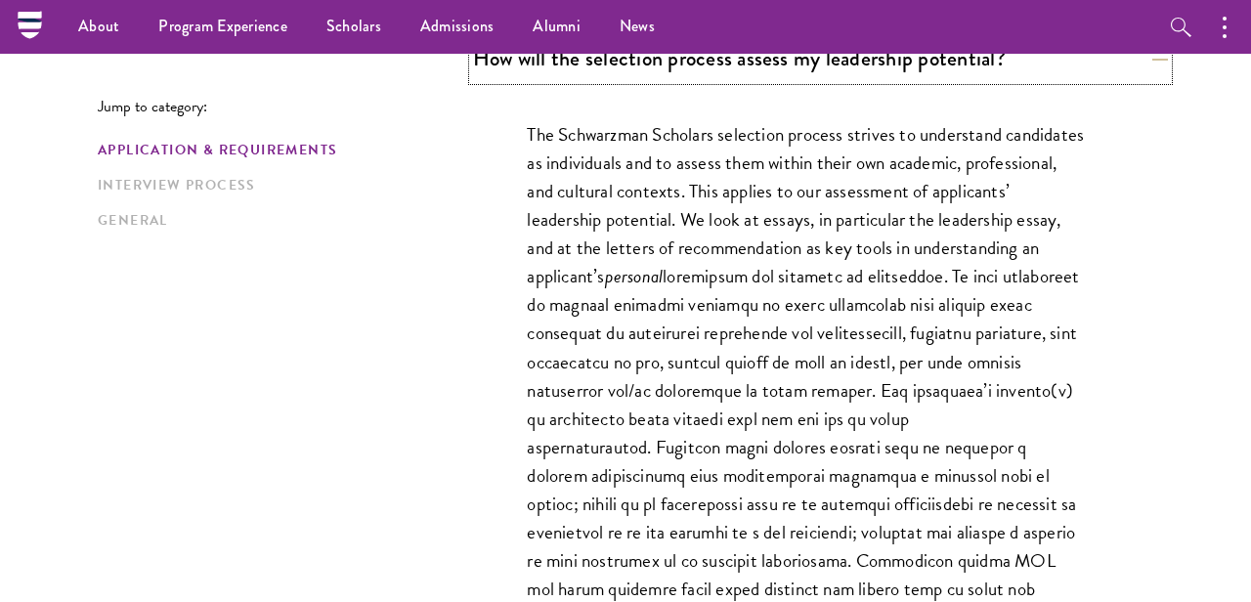
click at [1009, 77] on button "How will the selection process assess my leadership potential?" at bounding box center [820, 58] width 695 height 44
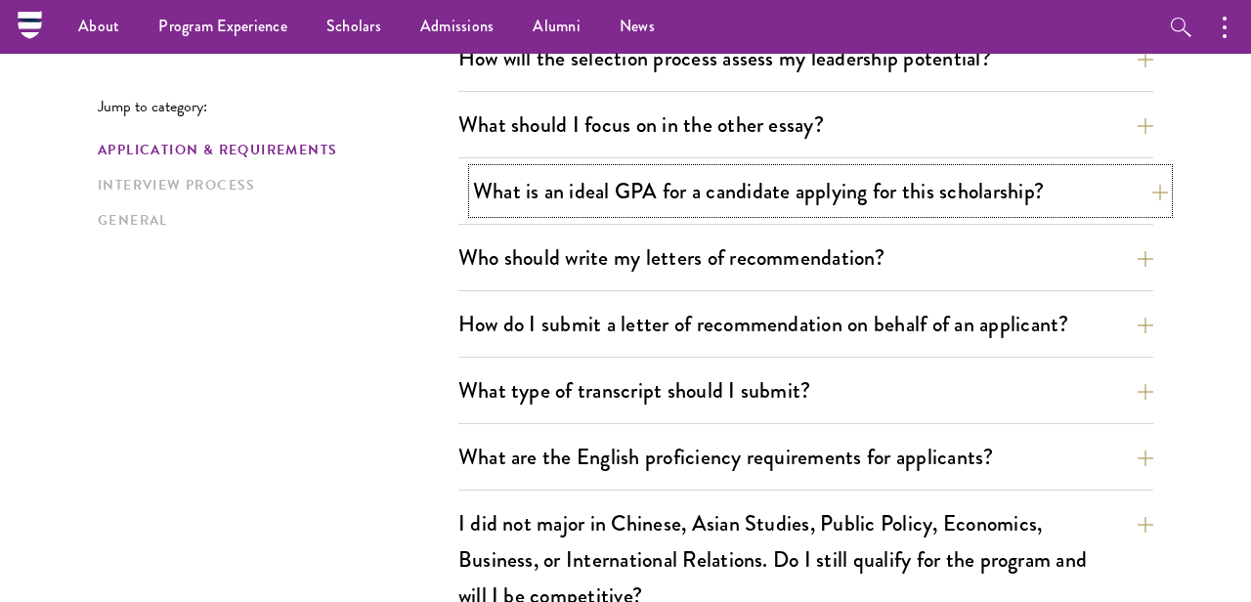
click at [1014, 170] on button "What is an ideal GPA for a candidate applying for this scholarship?" at bounding box center [820, 191] width 695 height 44
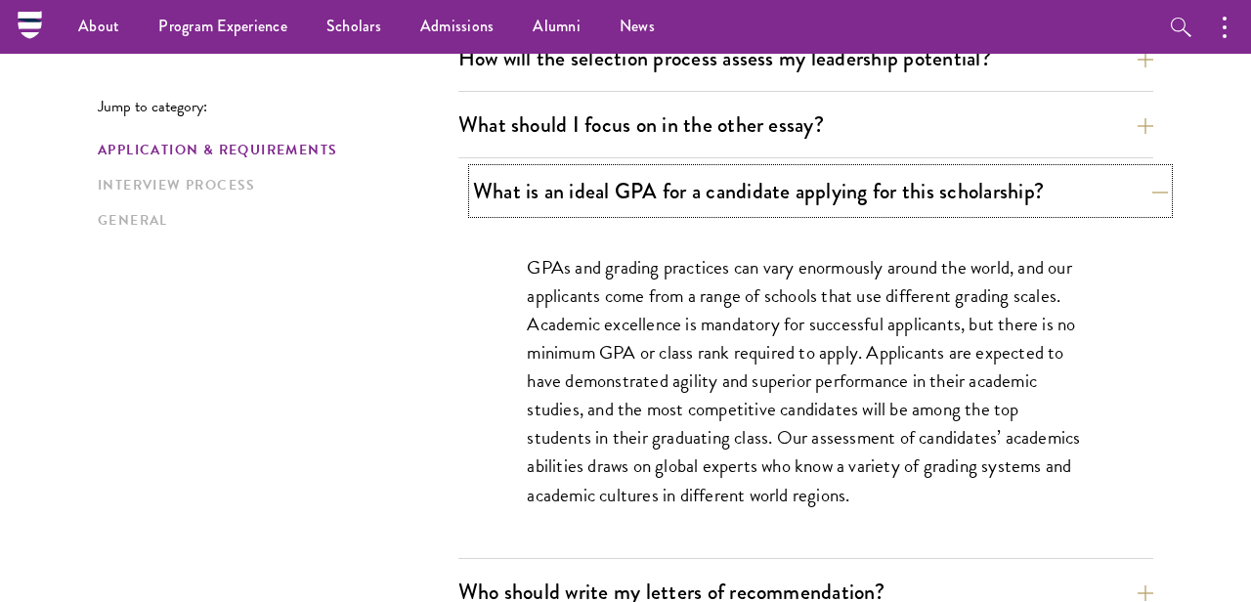
click at [1015, 170] on button "What is an ideal GPA for a candidate applying for this scholarship?" at bounding box center [820, 191] width 695 height 44
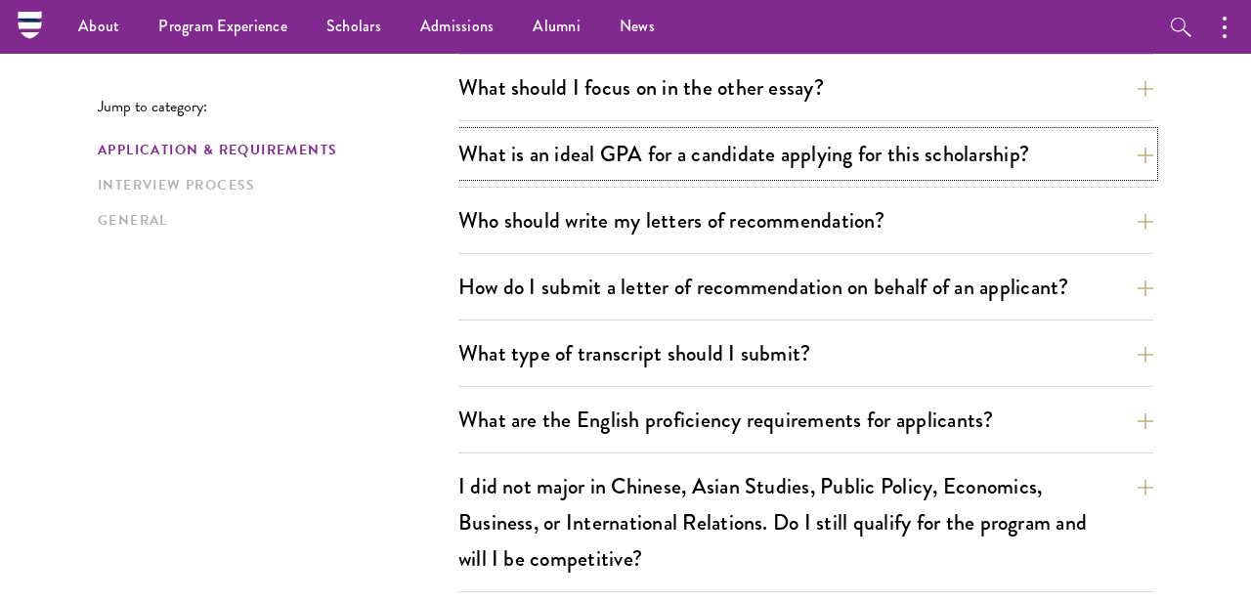
scroll to position [1267, 0]
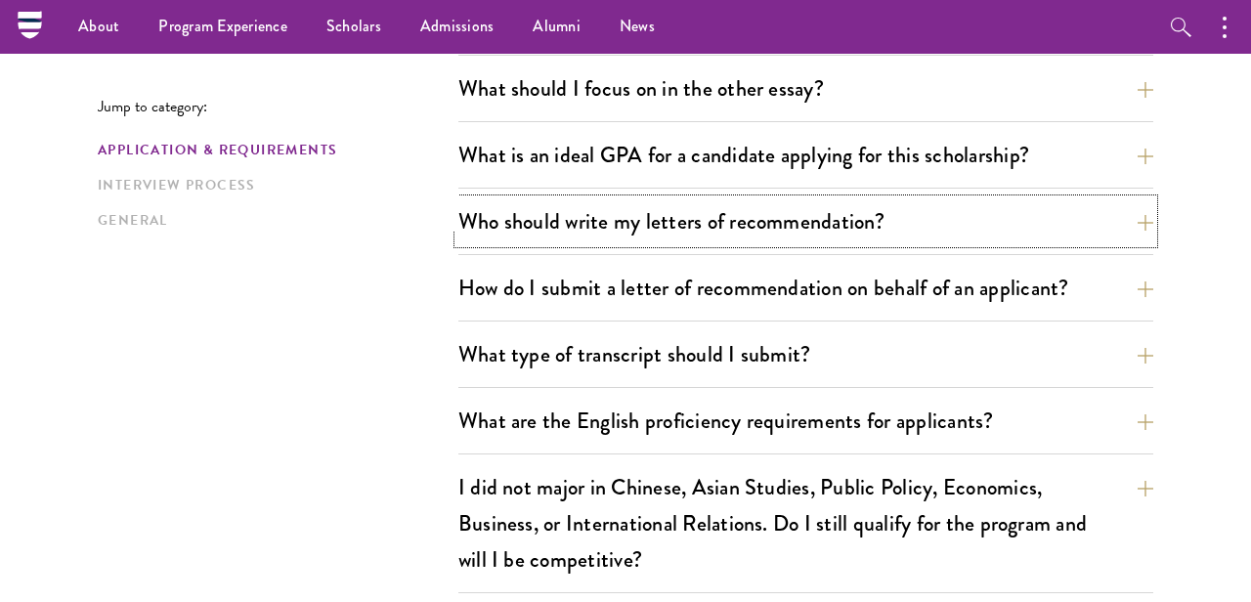
click at [1038, 227] on button "Who should write my letters of recommendation?" at bounding box center [805, 221] width 695 height 44
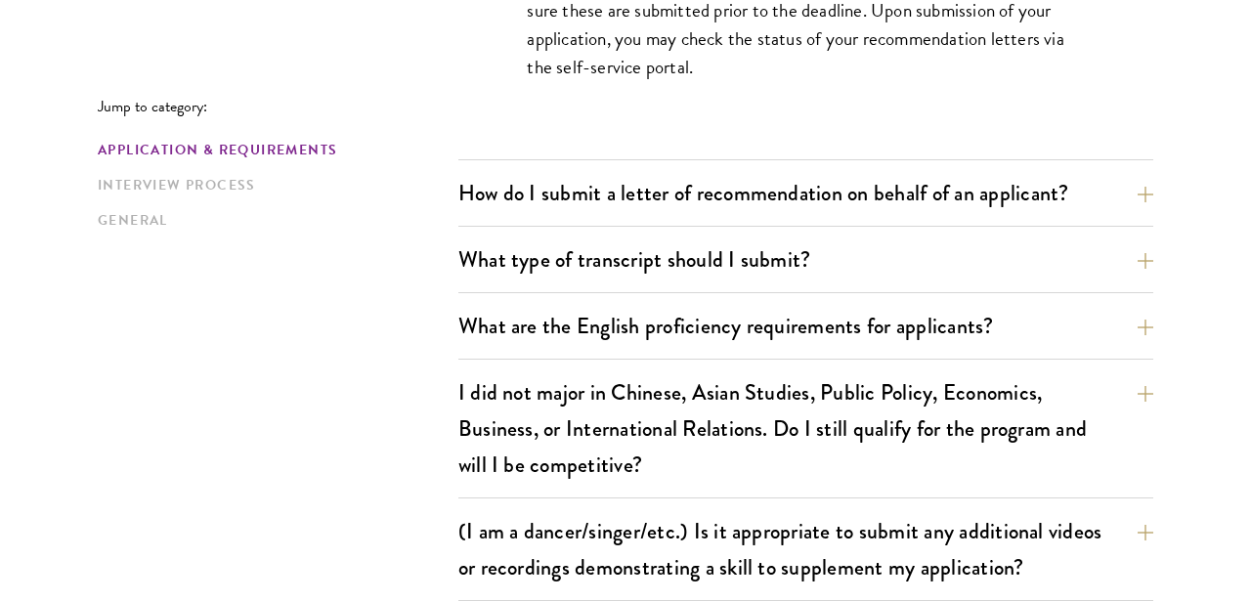
scroll to position [2308, 0]
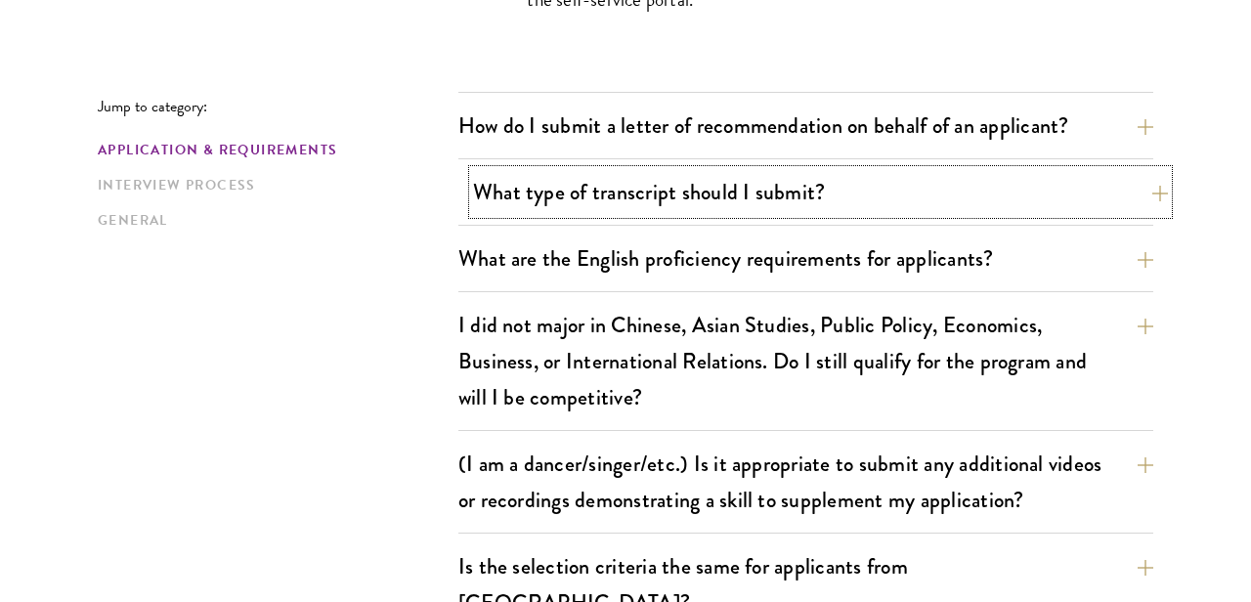
click at [1025, 176] on button "What type of transcript should I submit?" at bounding box center [820, 192] width 695 height 44
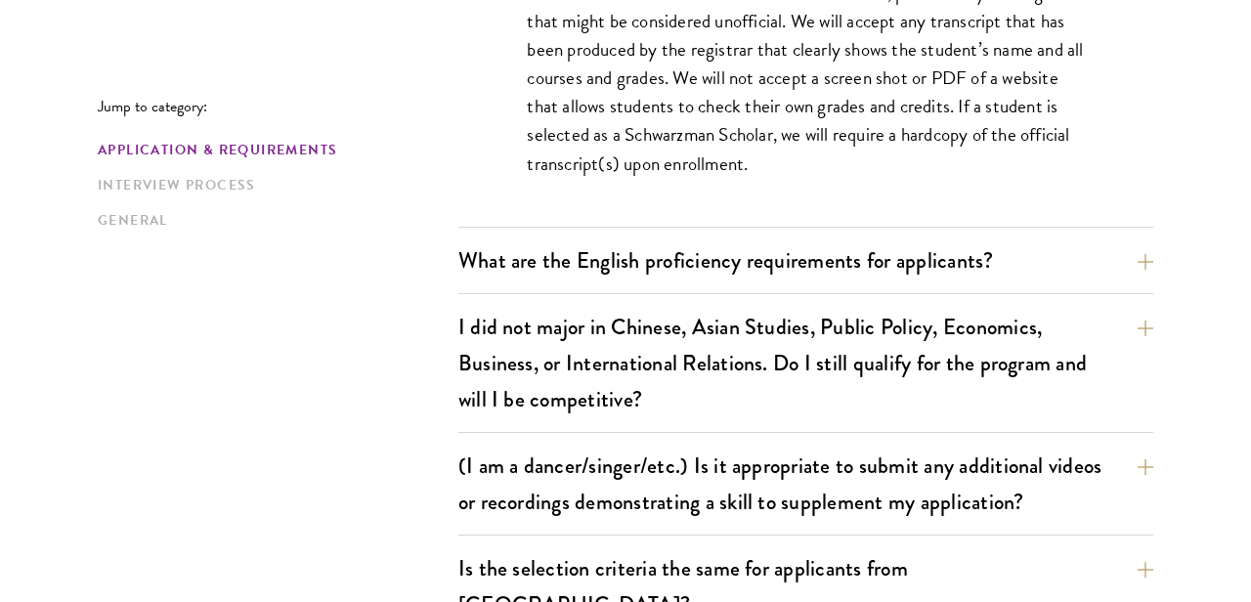
scroll to position [1786, 0]
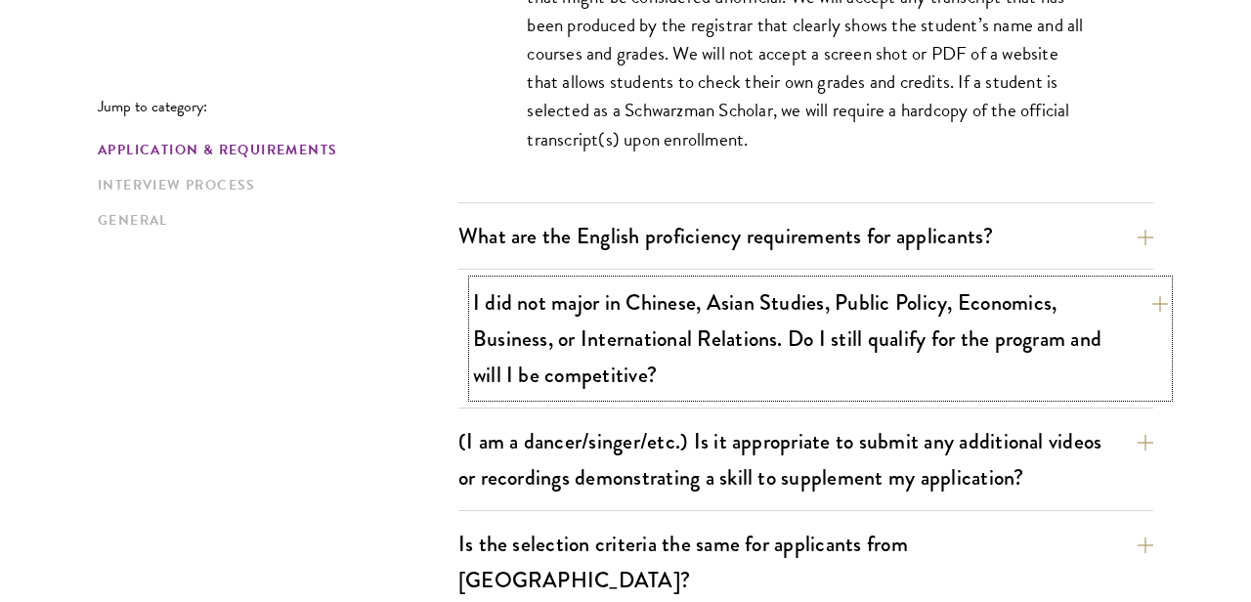
click at [1004, 301] on button "I did not major in Chinese, Asian Studies, Public Policy, Economics, Business, …" at bounding box center [820, 339] width 695 height 116
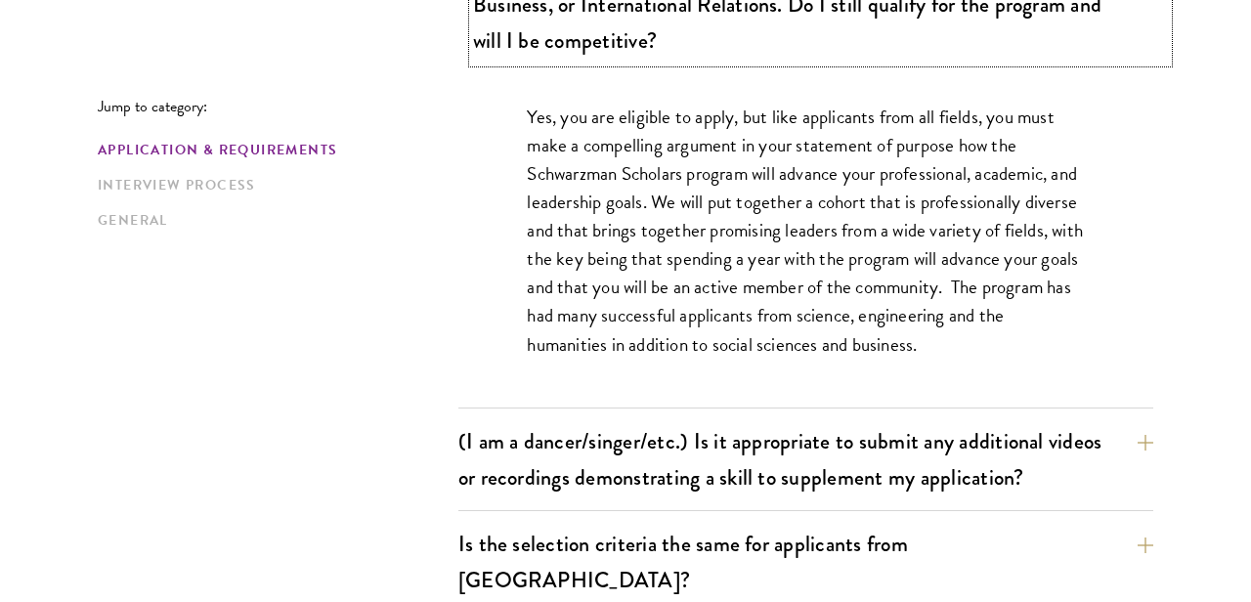
click at [976, 46] on button "I did not major in Chinese, Asian Studies, Public Policy, Economics, Business, …" at bounding box center [820, 4] width 695 height 116
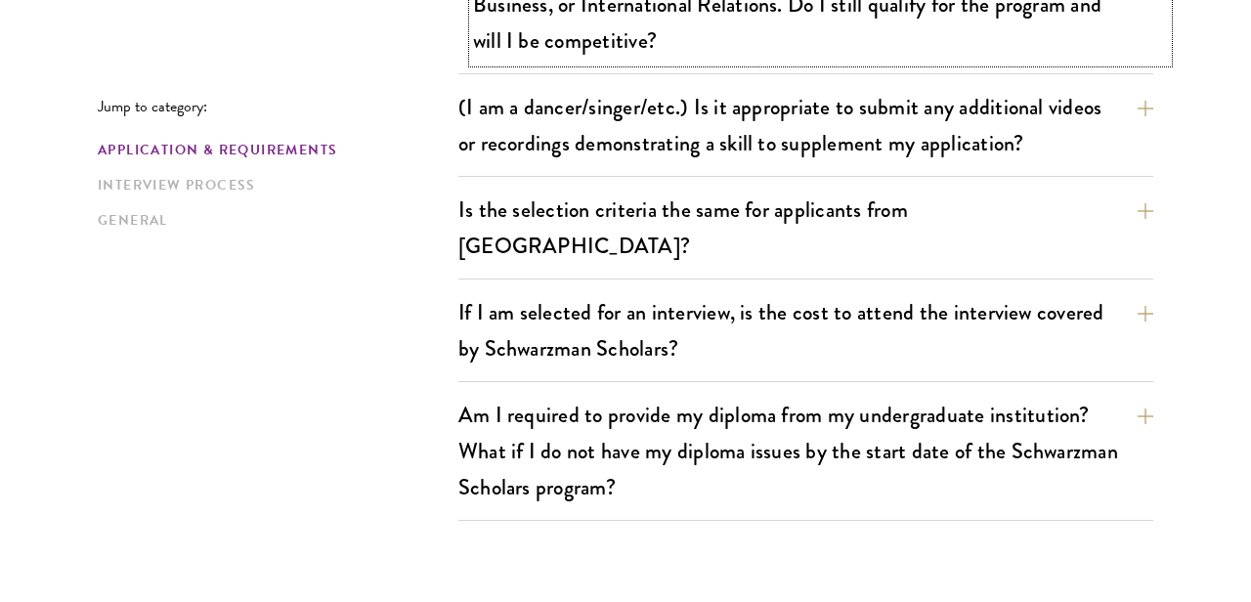
click at [976, 51] on button "I did not major in Chinese, Asian Studies, Public Policy, Economics, Business, …" at bounding box center [820, 4] width 695 height 116
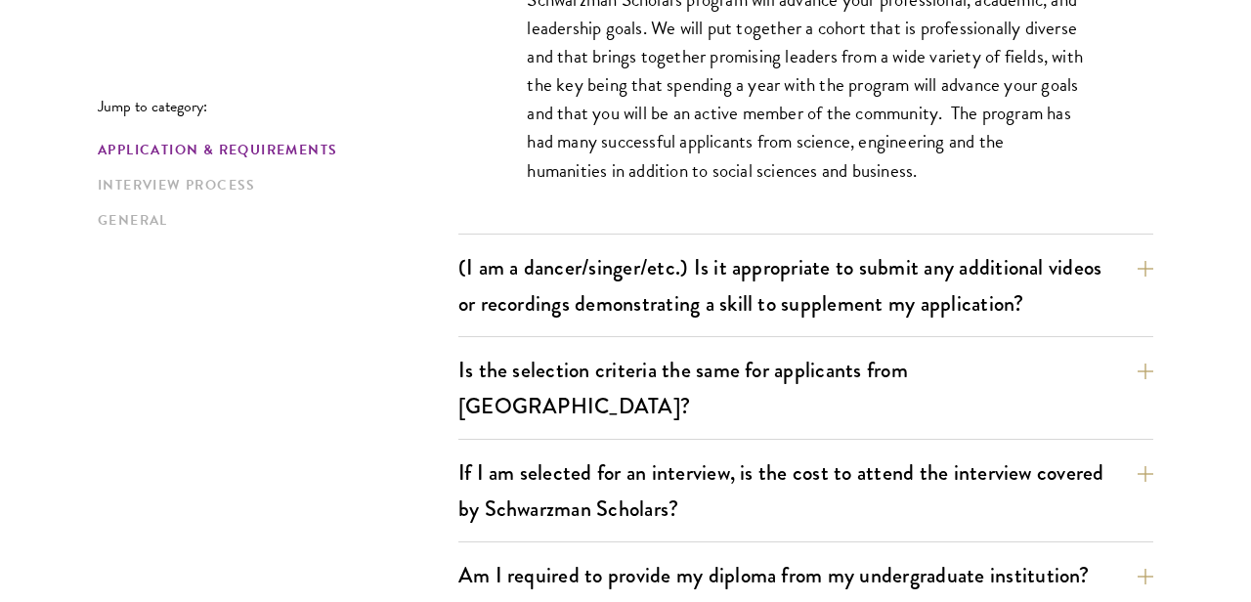
scroll to position [2126, 0]
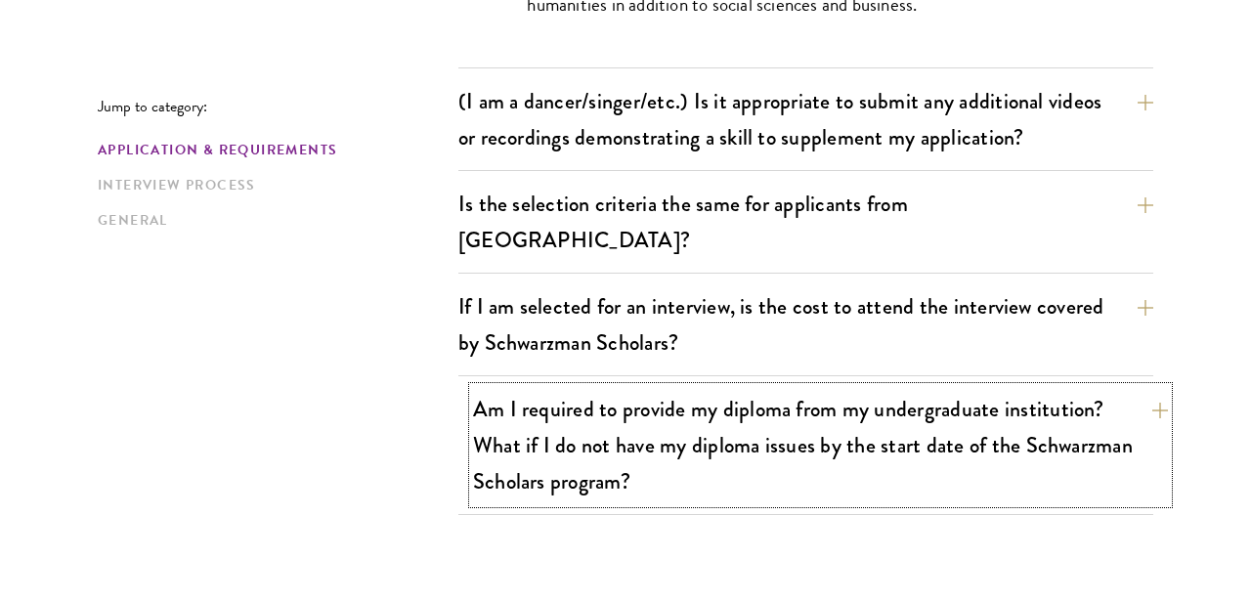
click at [991, 396] on button "Am I required to provide my diploma from my undergraduate institution? What if …" at bounding box center [820, 445] width 695 height 116
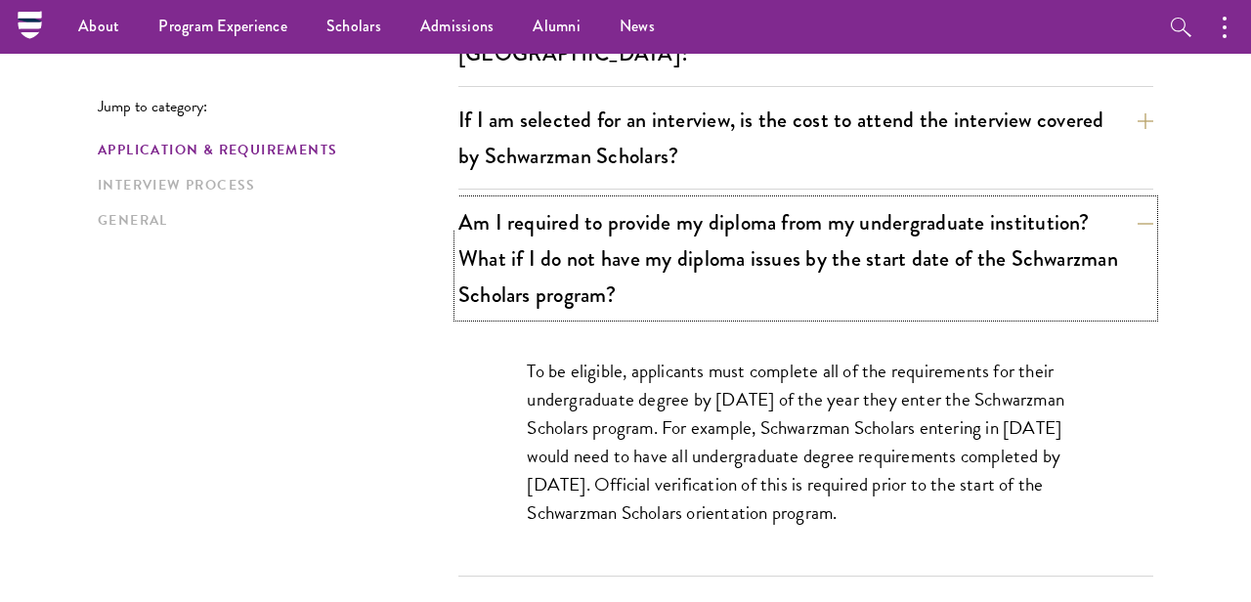
scroll to position [1975, 0]
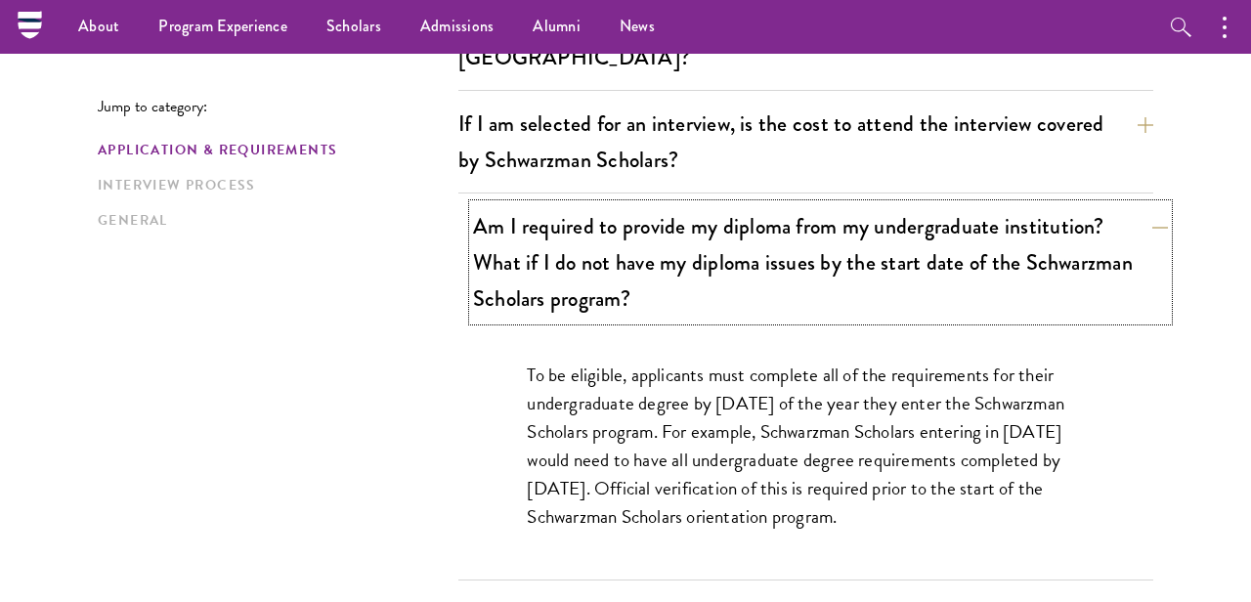
click at [951, 241] on button "Am I required to provide my diploma from my undergraduate institution? What if …" at bounding box center [820, 262] width 695 height 116
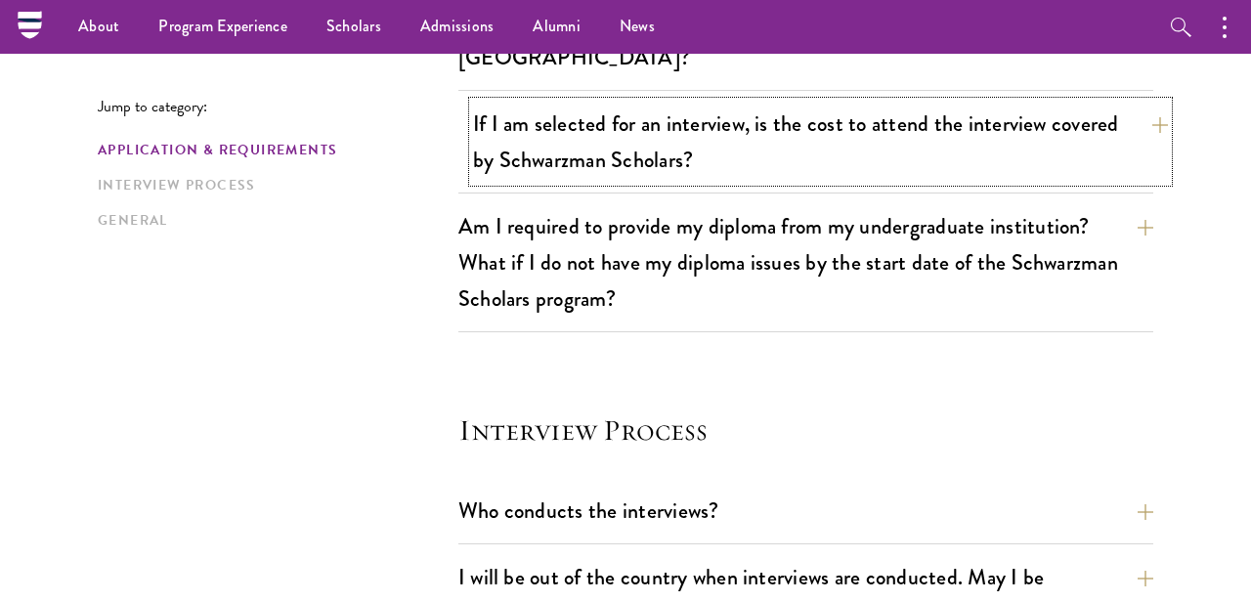
click at [917, 133] on button "If I am selected for an interview, is the cost to attend the interview covered …" at bounding box center [820, 142] width 695 height 80
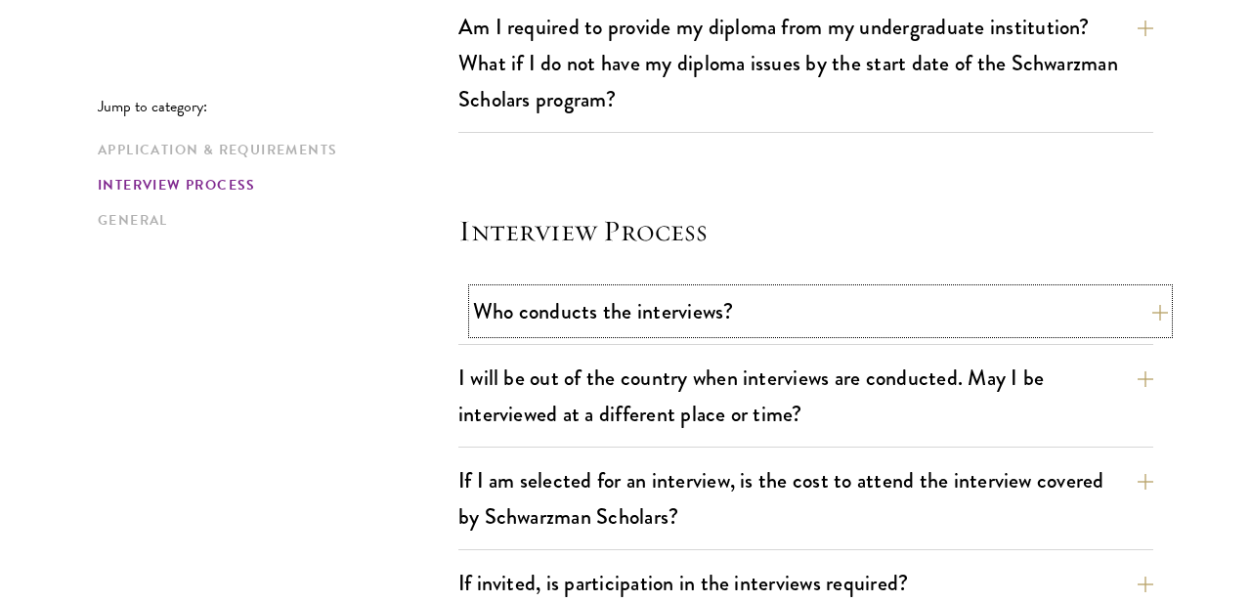
click at [905, 289] on button "Who conducts the interviews?" at bounding box center [820, 311] width 695 height 44
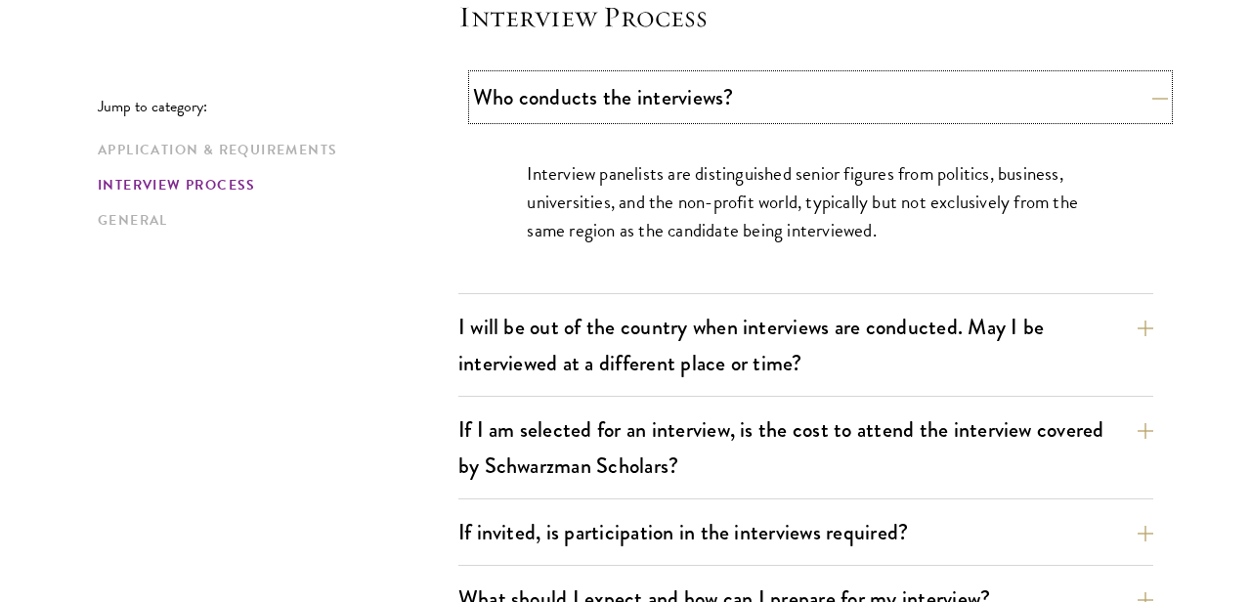
scroll to position [2391, 0]
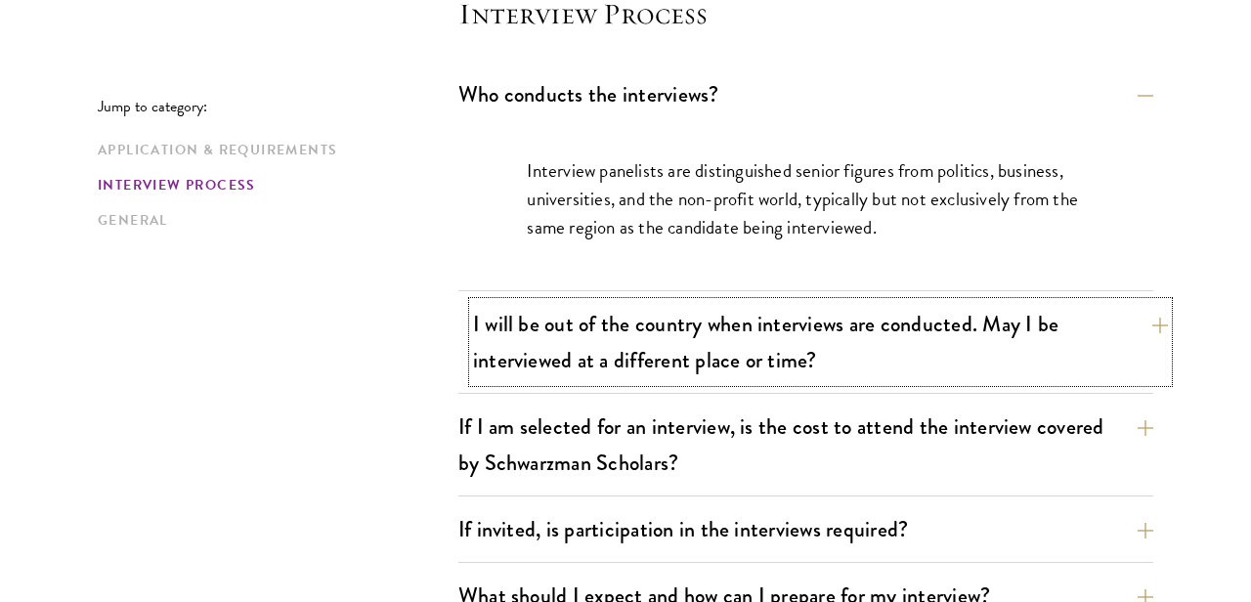
click at [821, 302] on button "I will be out of the country when interviews are conducted. May I be interviewe…" at bounding box center [820, 342] width 695 height 80
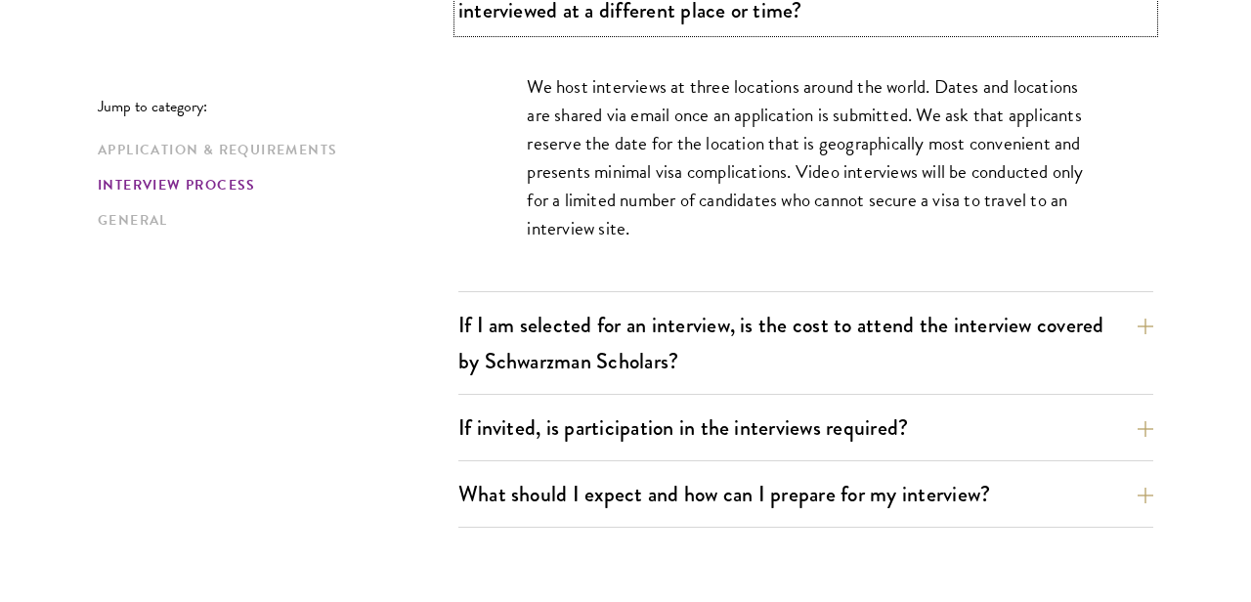
scroll to position [2580, 0]
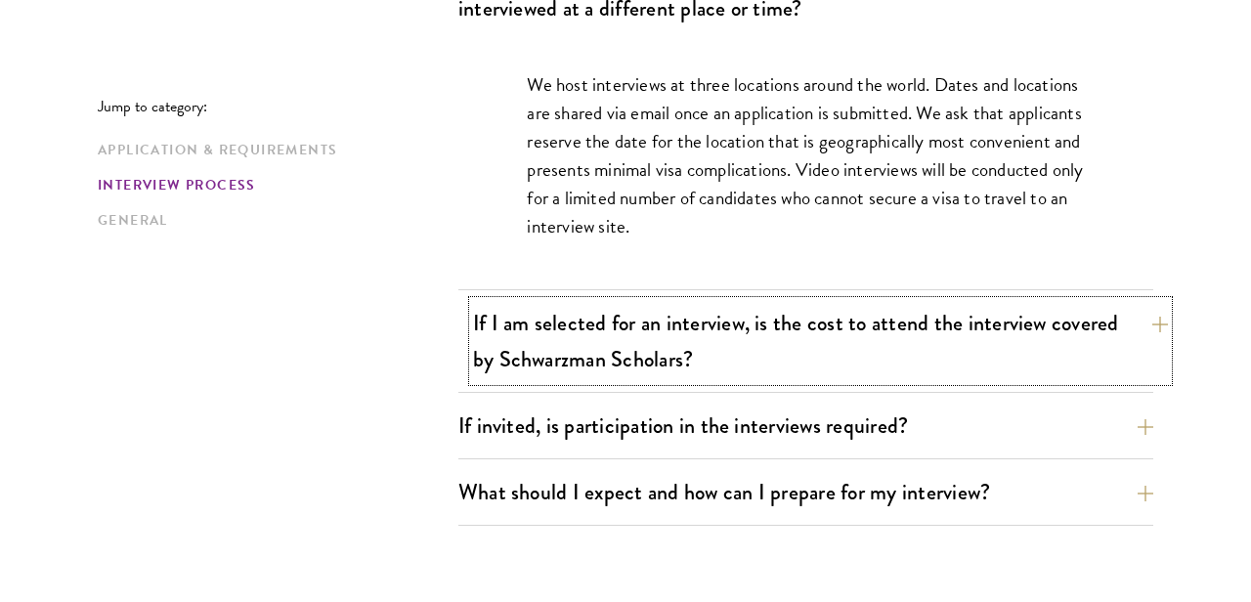
click at [751, 301] on button "If I am selected for an interview, is the cost to attend the interview covered …" at bounding box center [820, 341] width 695 height 80
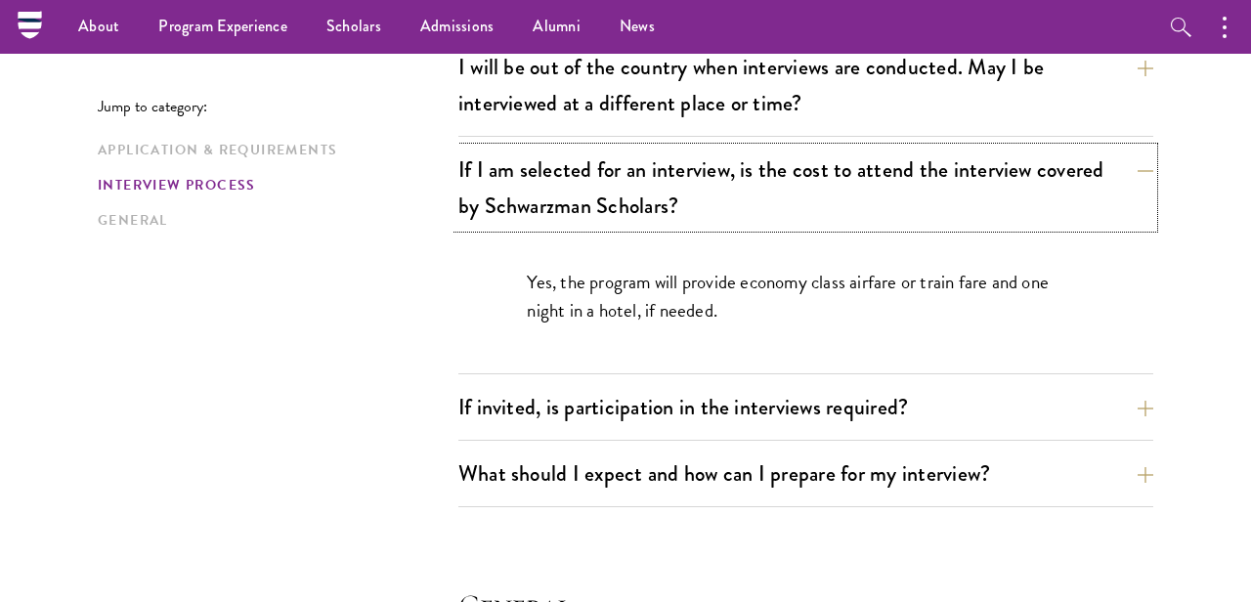
scroll to position [2481, 0]
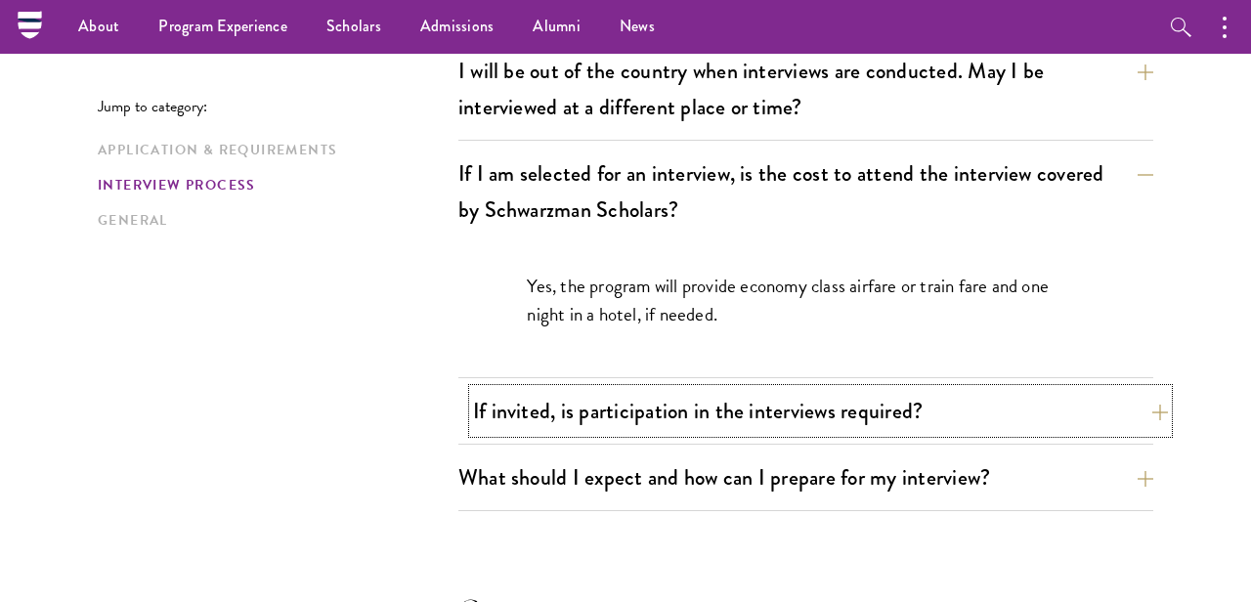
click at [700, 389] on button "If invited, is participation in the interviews required?" at bounding box center [820, 411] width 695 height 44
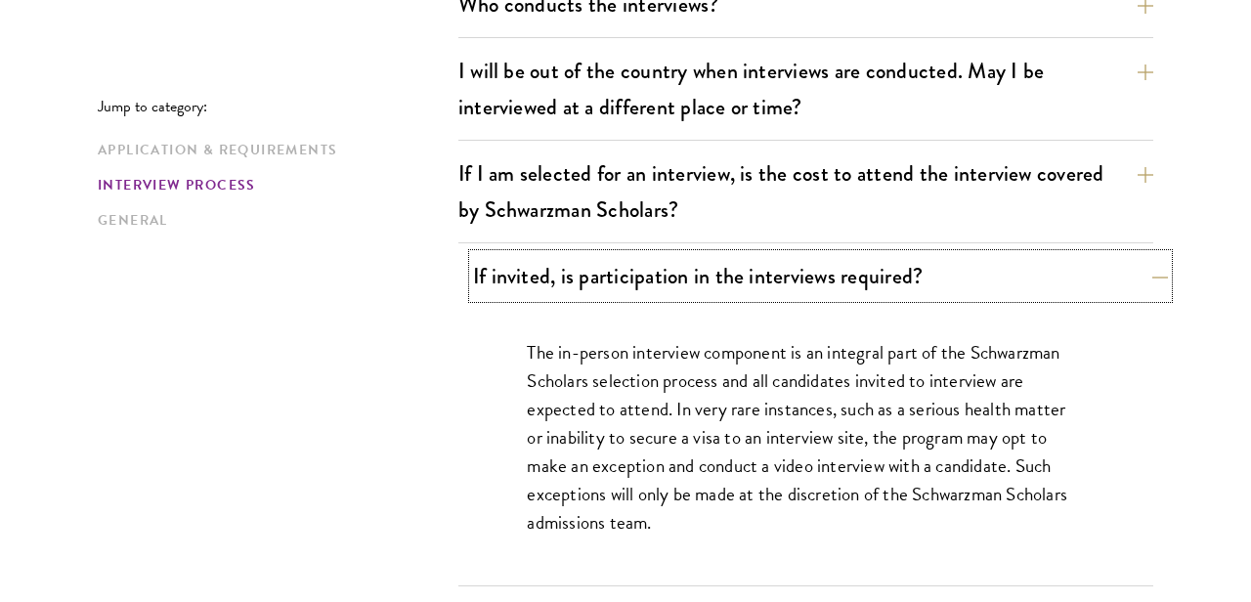
scroll to position [2505, 0]
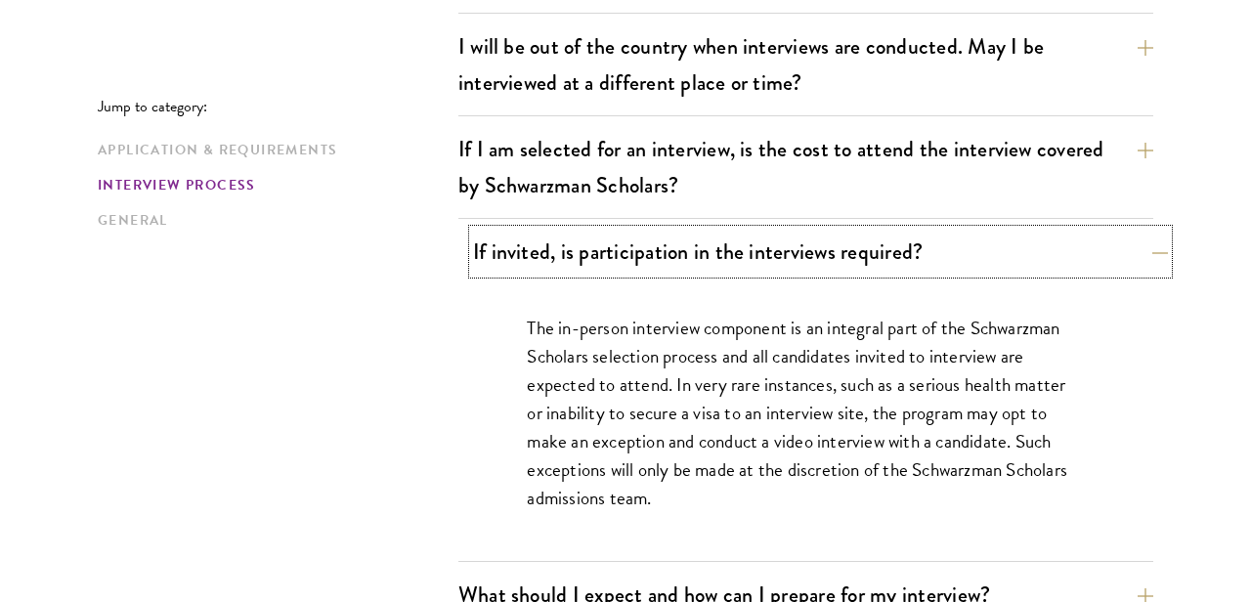
click at [695, 230] on button "If invited, is participation in the interviews required?" at bounding box center [820, 252] width 695 height 44
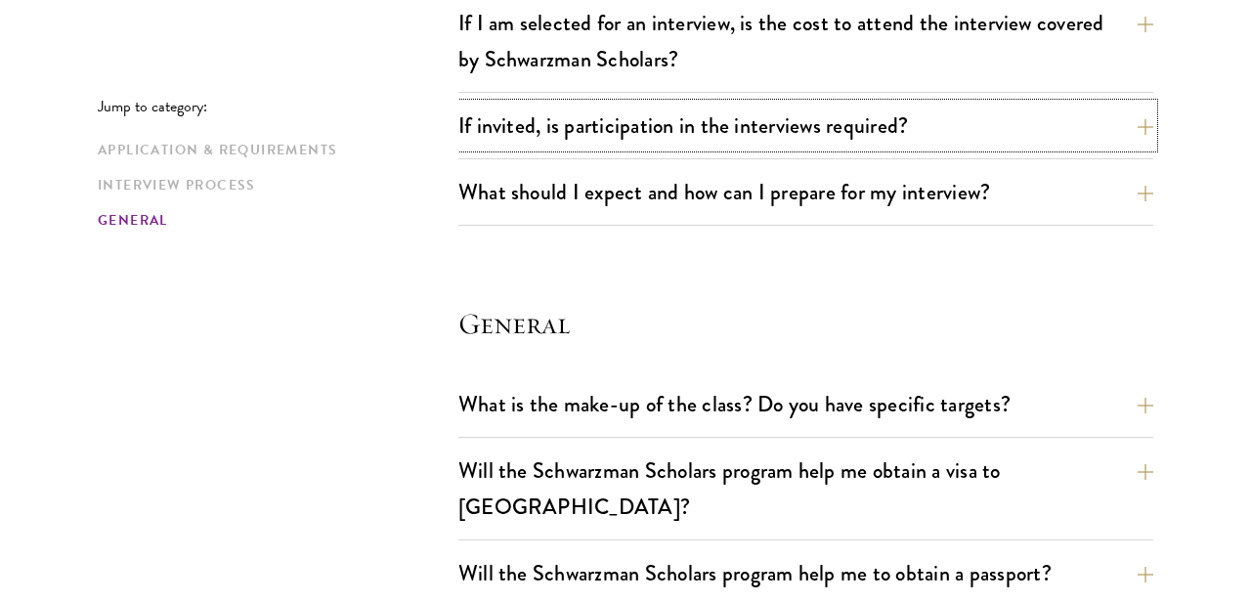
scroll to position [2748, 0]
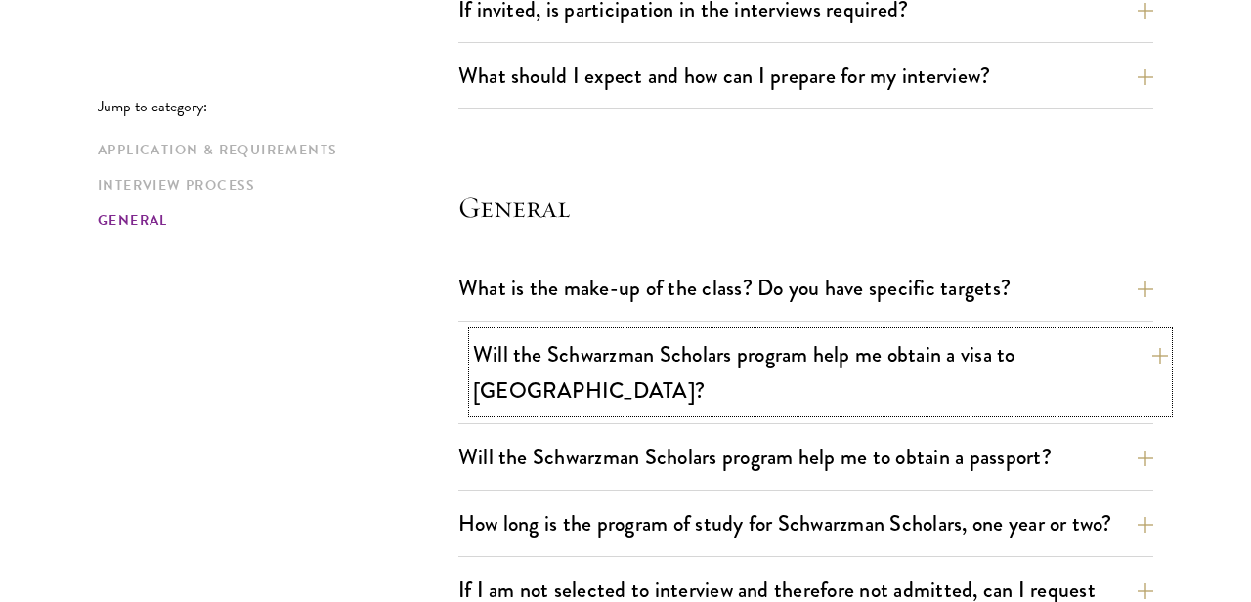
click at [524, 332] on button "Will the Schwarzman Scholars program help me obtain a visa to China?" at bounding box center [820, 372] width 695 height 80
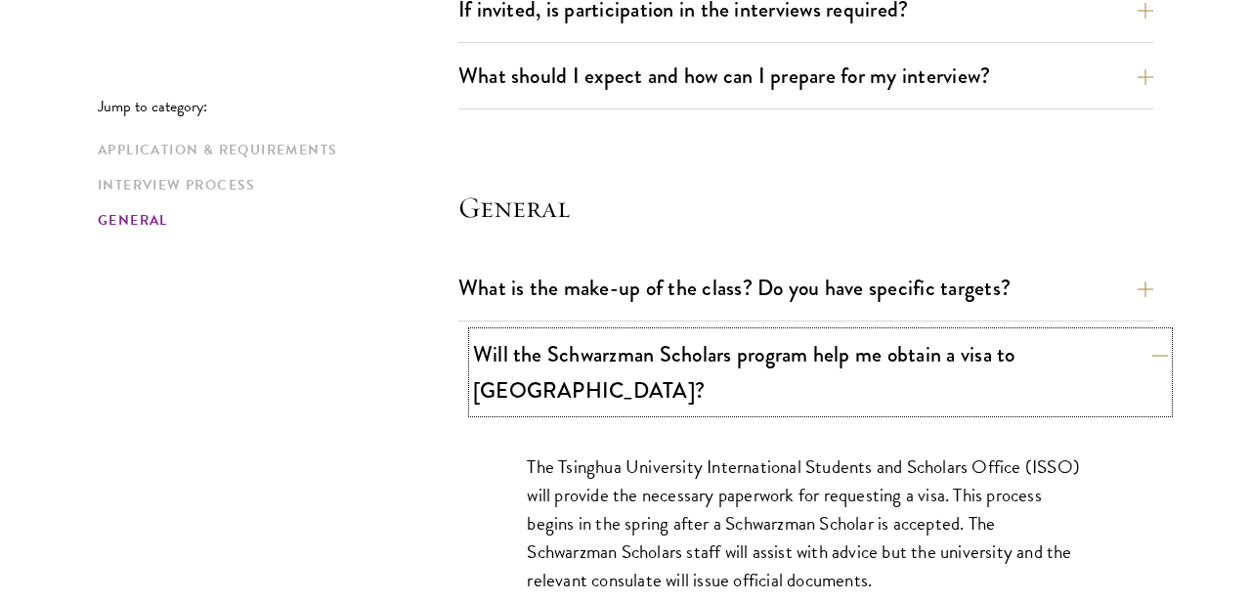
click at [524, 332] on button "Will the Schwarzman Scholars program help me obtain a visa to China?" at bounding box center [820, 372] width 695 height 80
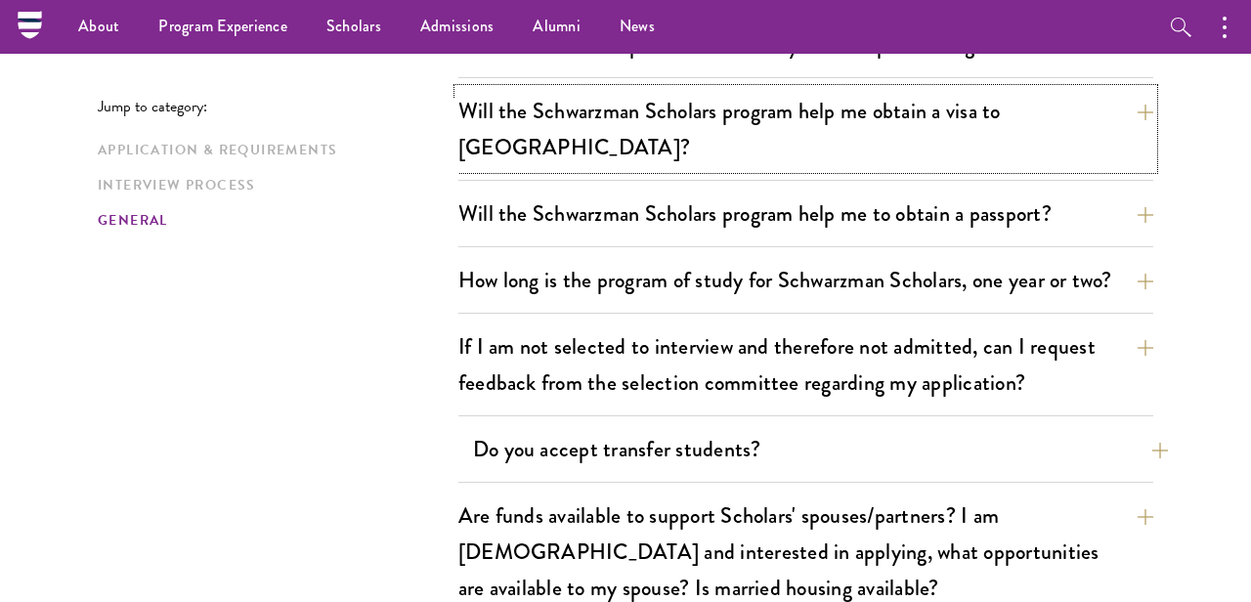
scroll to position [2973, 0]
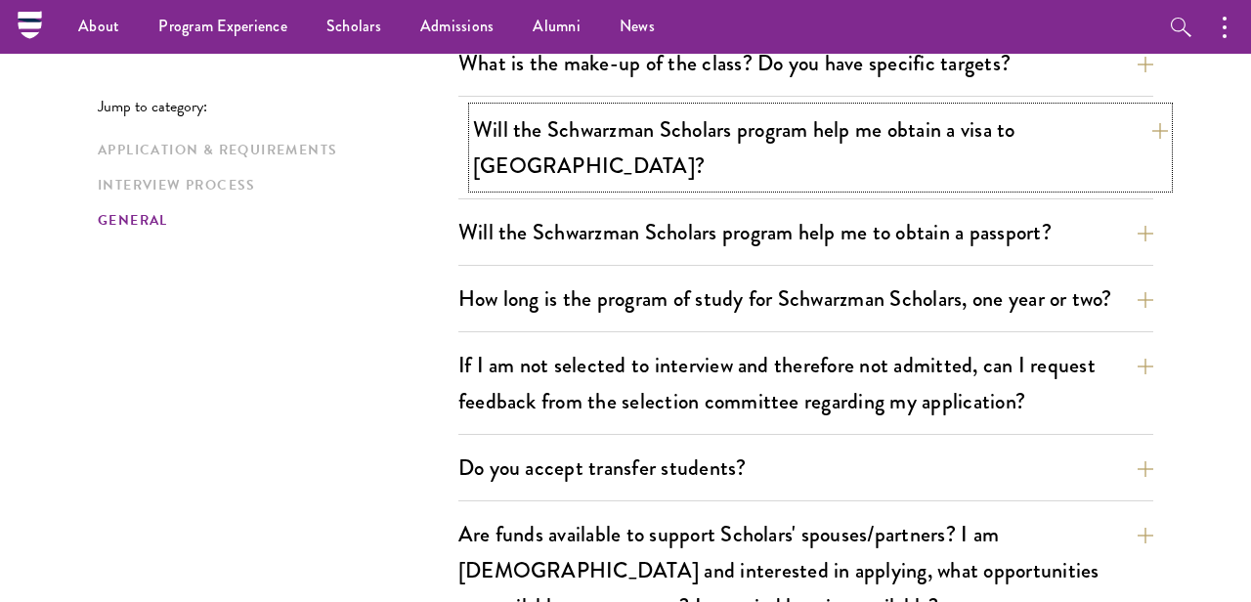
click at [612, 108] on button "Will the Schwarzman Scholars program help me obtain a visa to China?" at bounding box center [820, 148] width 695 height 80
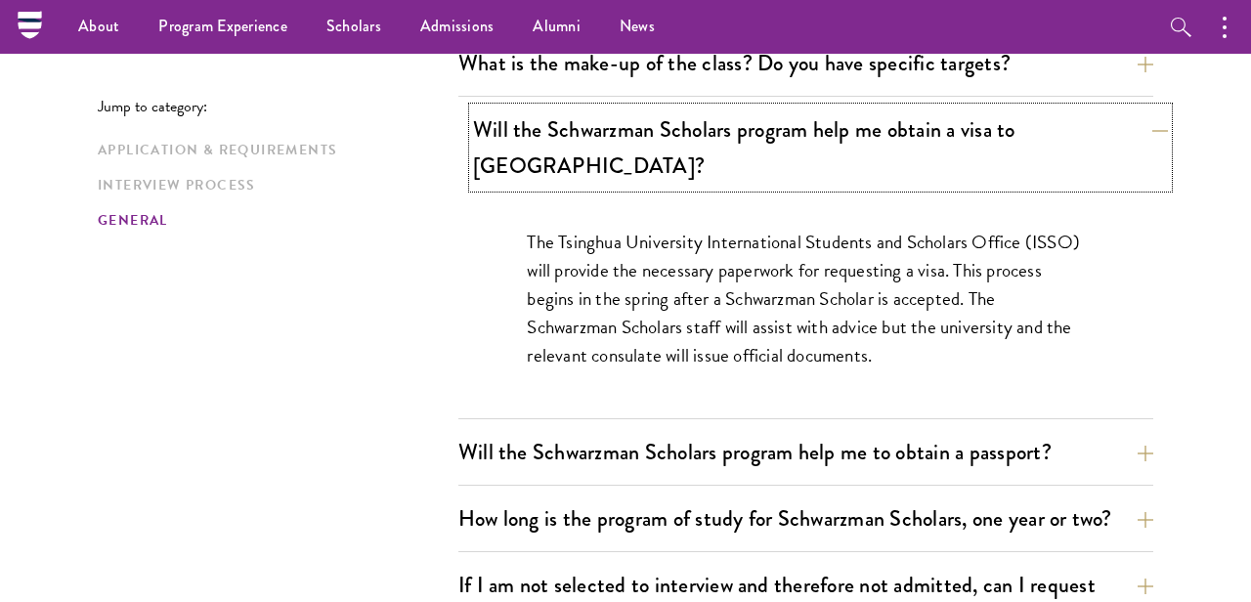
click at [612, 108] on button "Will the Schwarzman Scholars program help me obtain a visa to China?" at bounding box center [820, 148] width 695 height 80
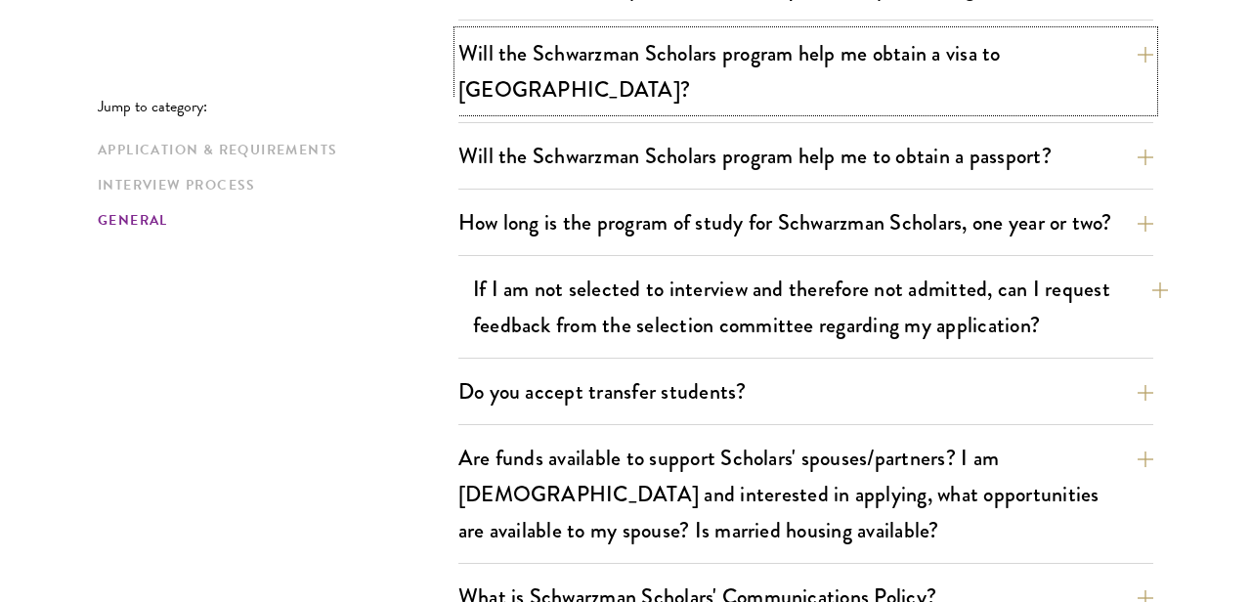
scroll to position [3051, 0]
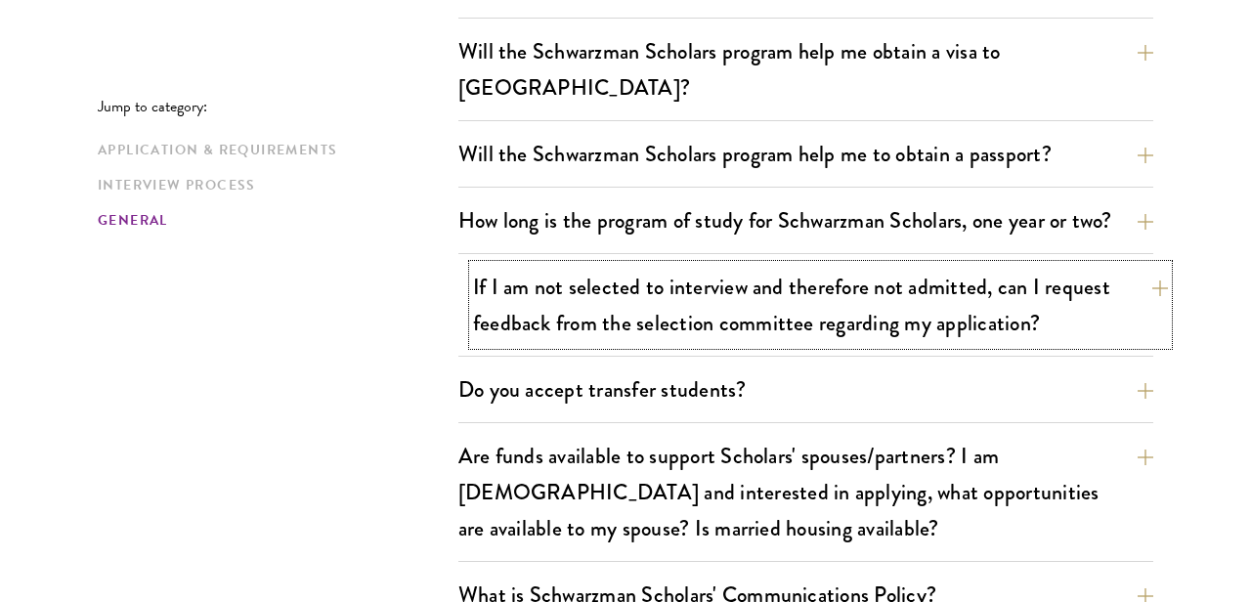
click at [630, 265] on button "If I am not selected to interview and therefore not admitted, can I request fee…" at bounding box center [820, 305] width 695 height 80
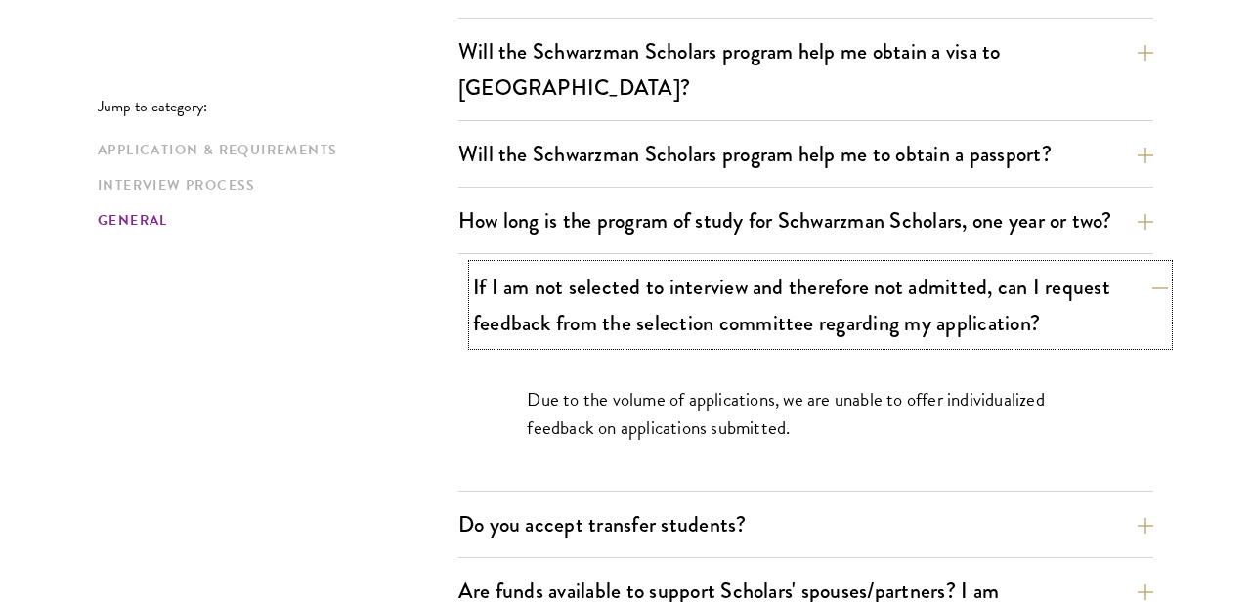
click at [630, 265] on button "If I am not selected to interview and therefore not admitted, can I request fee…" at bounding box center [820, 305] width 695 height 80
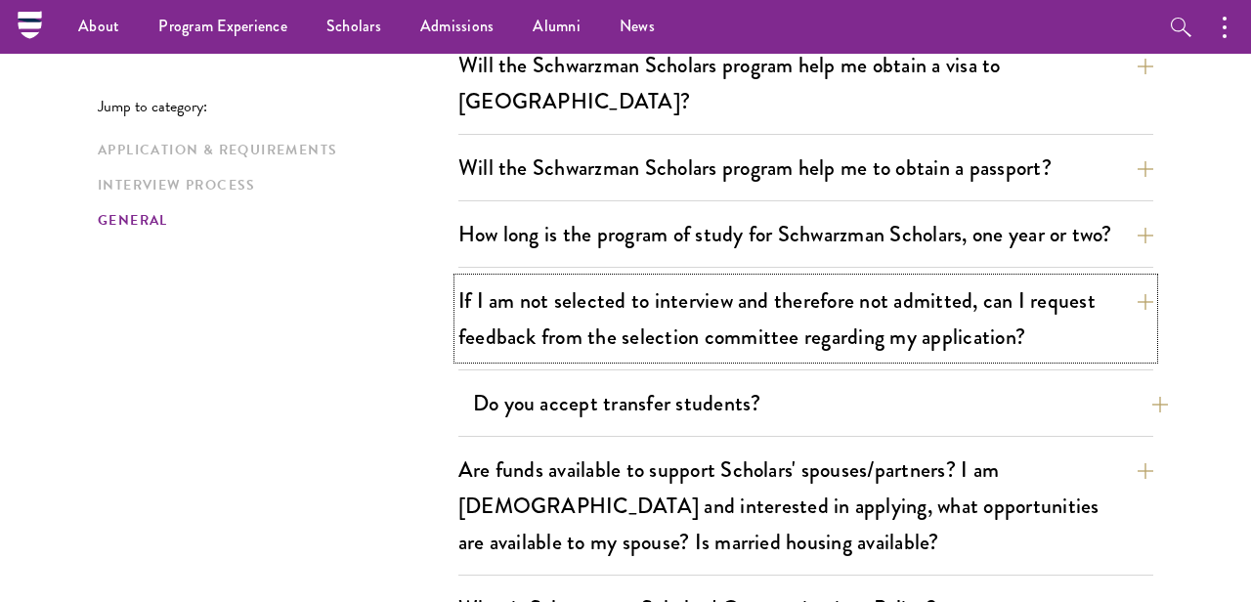
scroll to position [3035, 0]
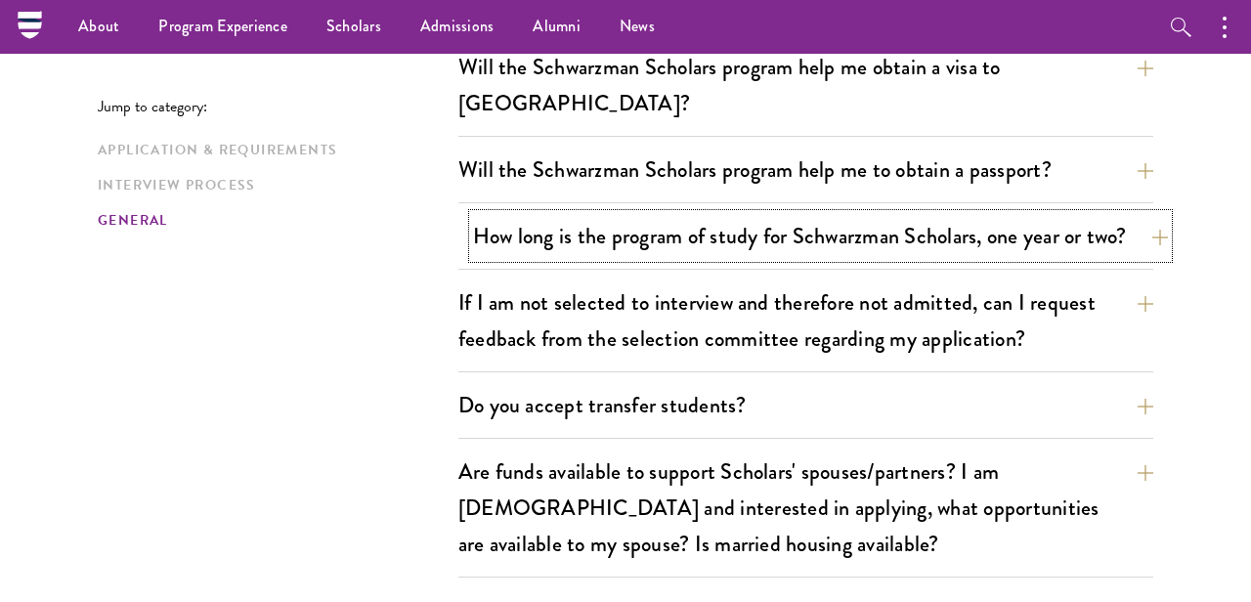
click at [643, 214] on button "How long is the program of study for Schwarzman Scholars, one year or two?" at bounding box center [820, 236] width 695 height 44
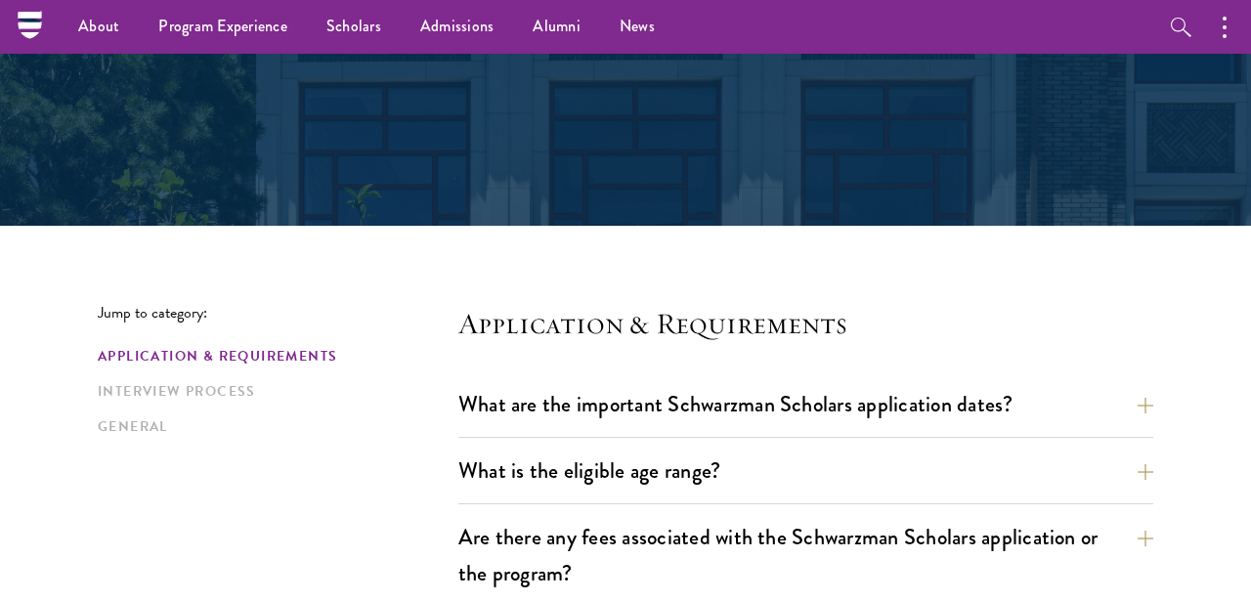
scroll to position [231, 0]
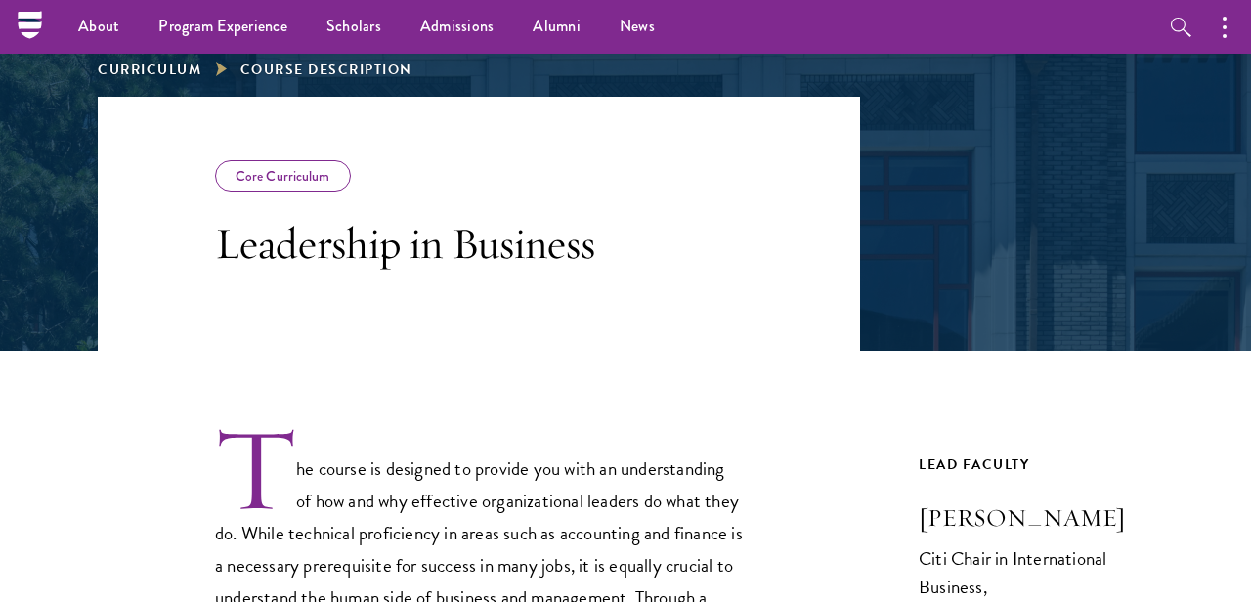
scroll to position [108, 0]
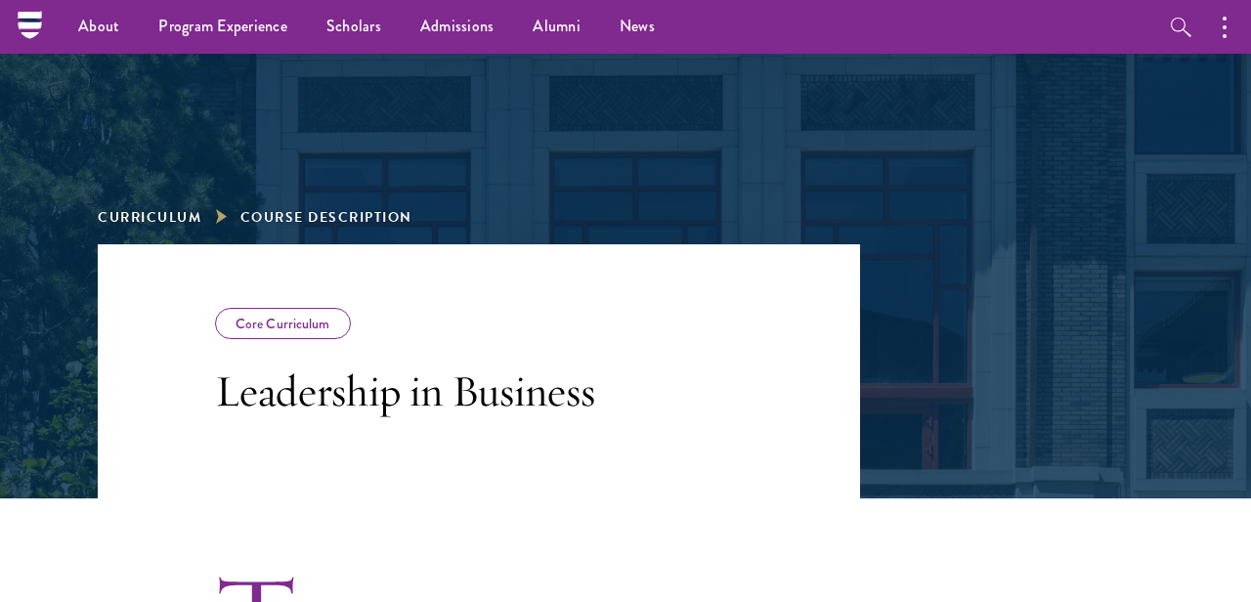
click at [308, 327] on div "Core Curriculum" at bounding box center [283, 323] width 136 height 31
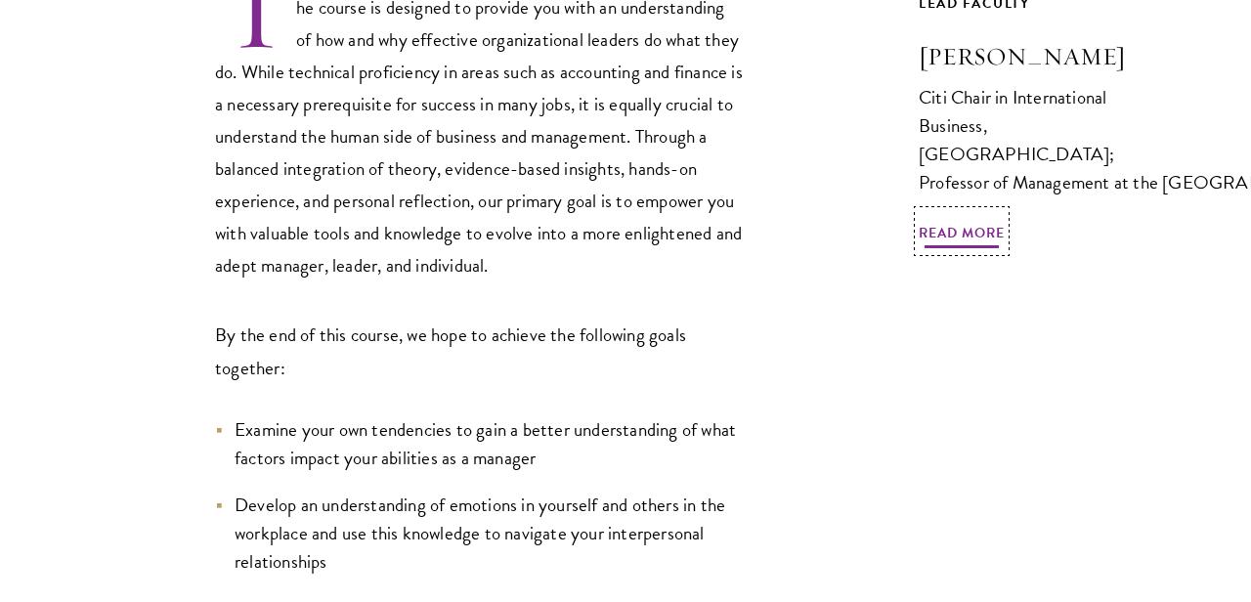
click at [977, 221] on span "Read More" at bounding box center [962, 236] width 86 height 30
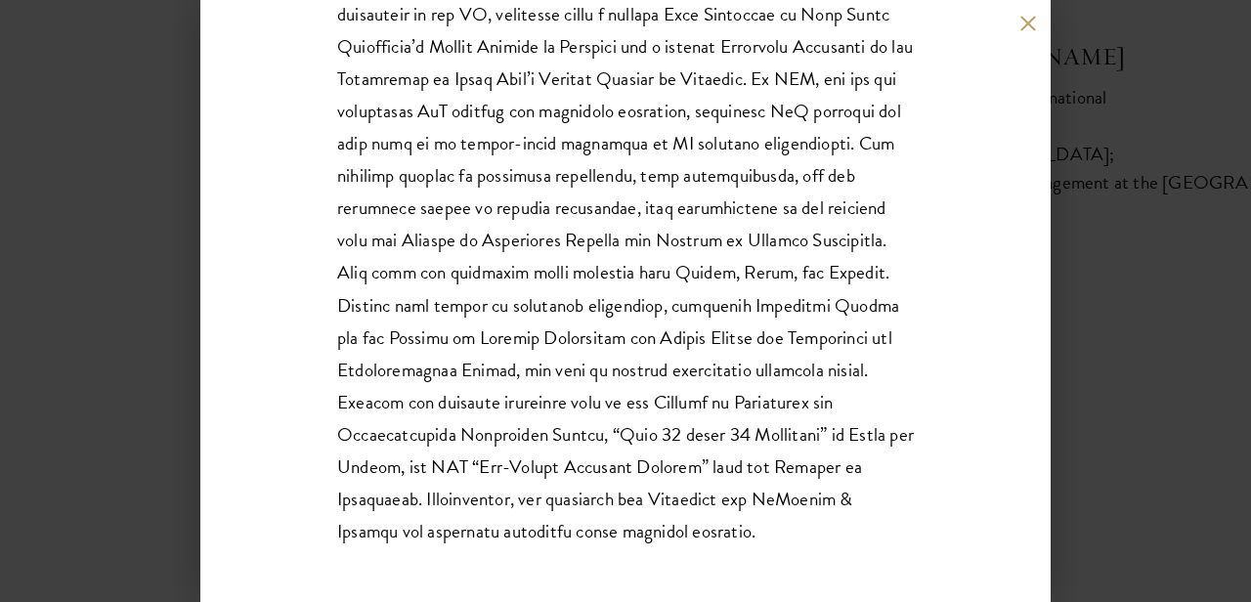
scroll to position [408, 0]
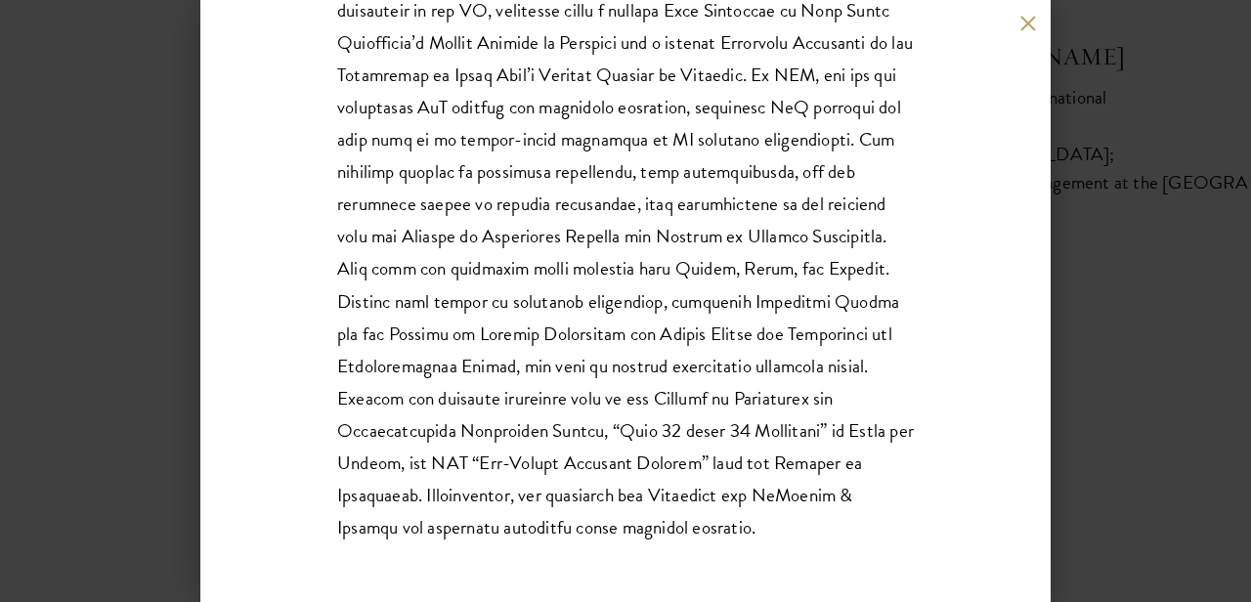
click at [1228, 169] on div "[PERSON_NAME] Citi Chair in International Business, [GEOGRAPHIC_DATA]; Professo…" at bounding box center [625, 301] width 1251 height 602
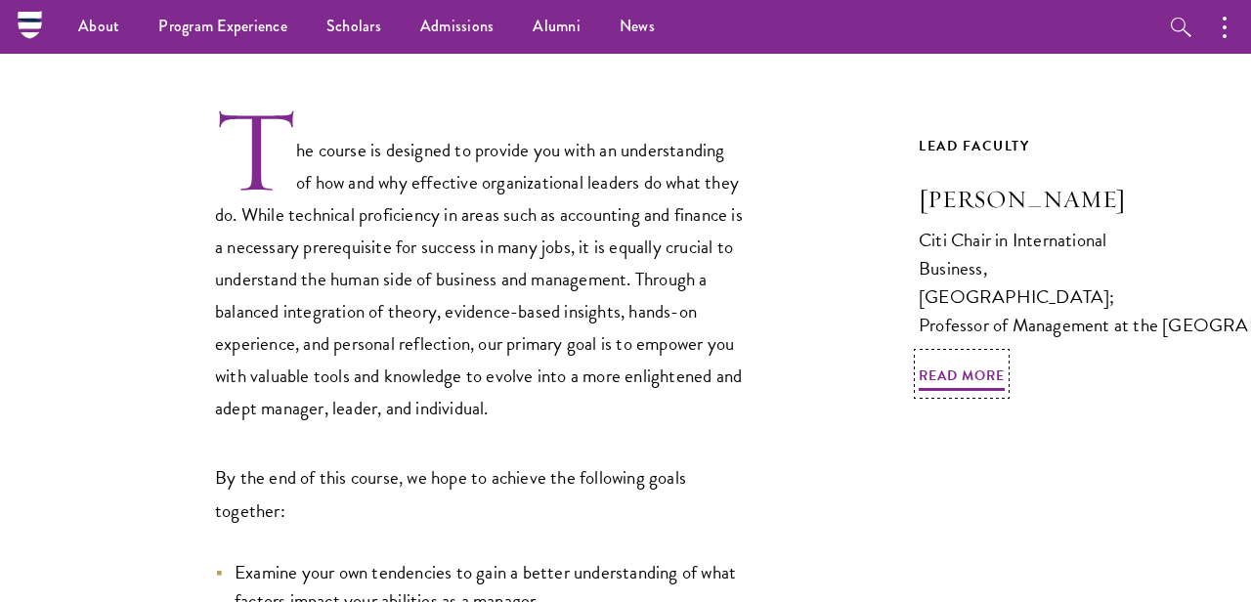
scroll to position [253, 0]
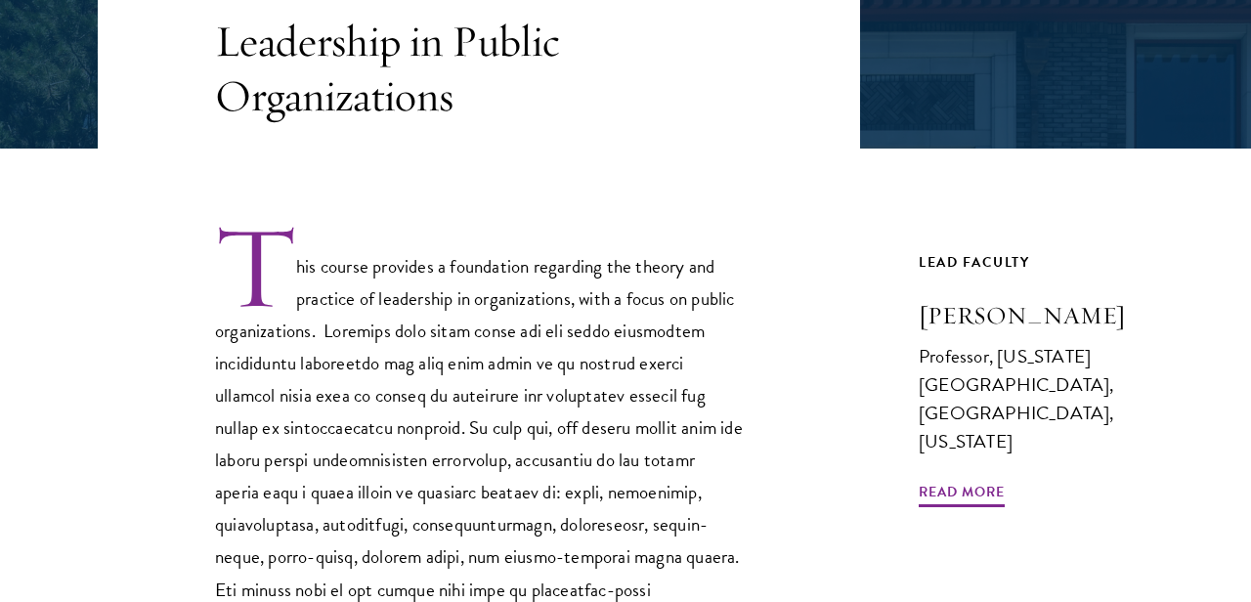
scroll to position [549, 0]
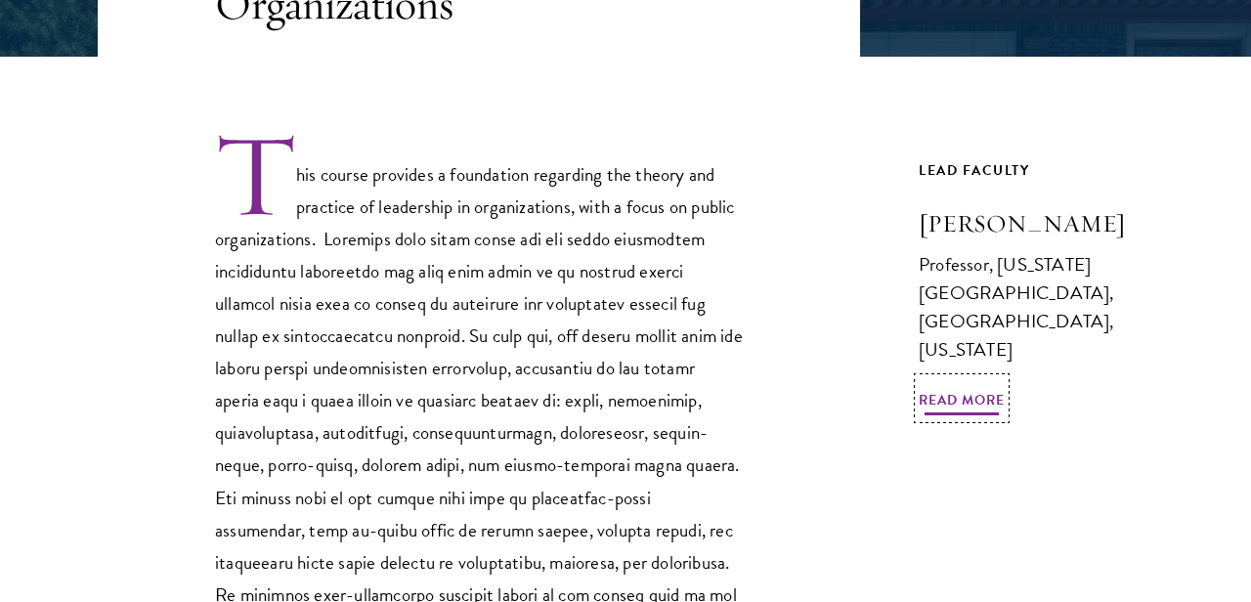
click at [956, 412] on span "Read More" at bounding box center [962, 403] width 86 height 30
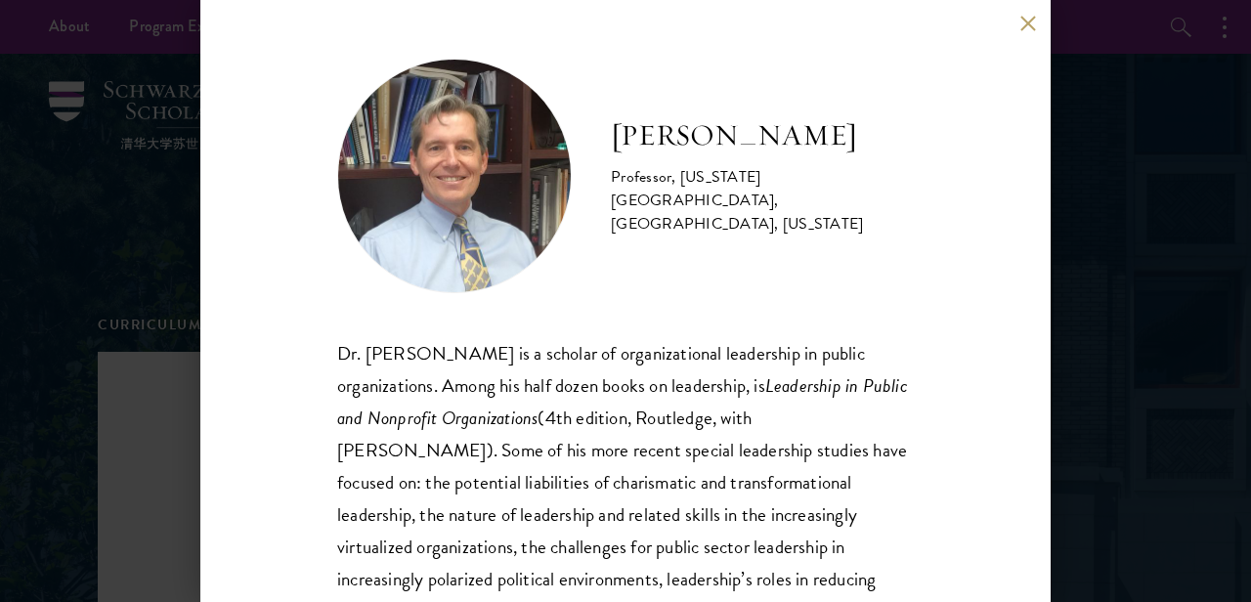
click at [1015, 26] on div "Montgomery Van Wart Professor, California State University, San Bernardino, Cal…" at bounding box center [625, 301] width 850 height 602
click at [1022, 25] on button at bounding box center [1028, 23] width 17 height 17
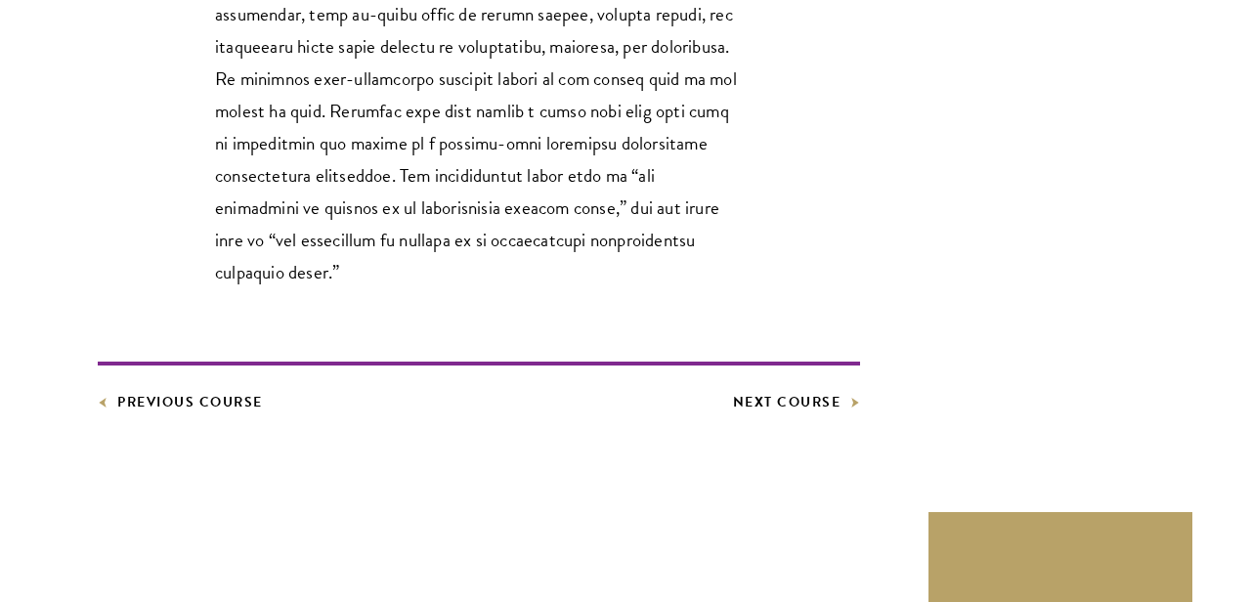
scroll to position [1153, 0]
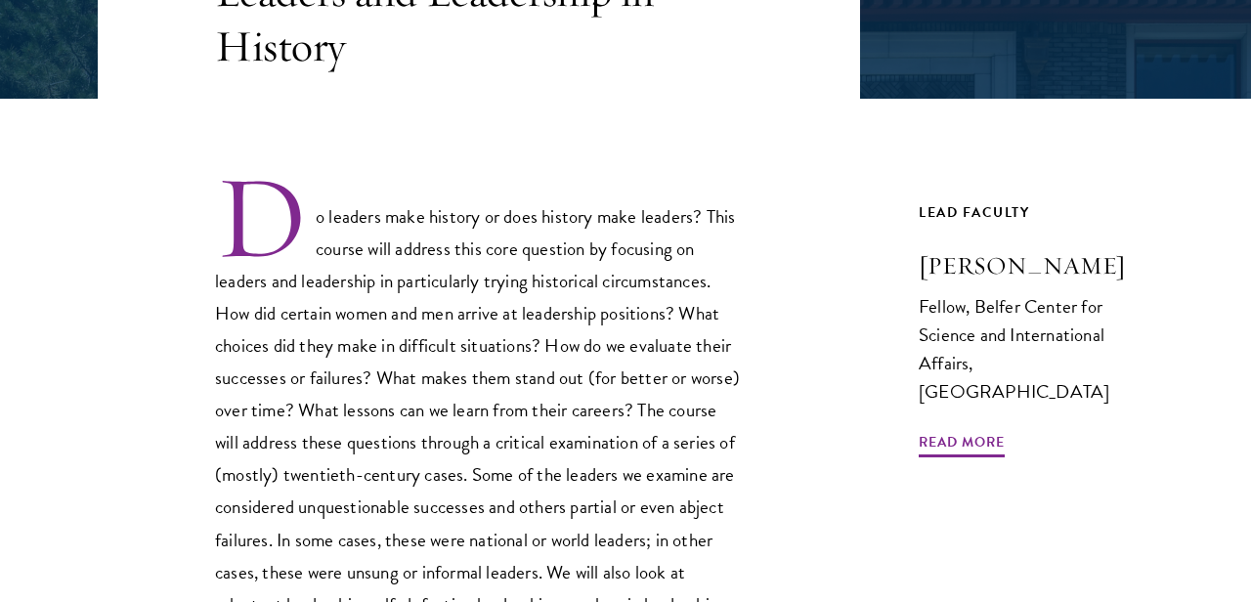
scroll to position [589, 0]
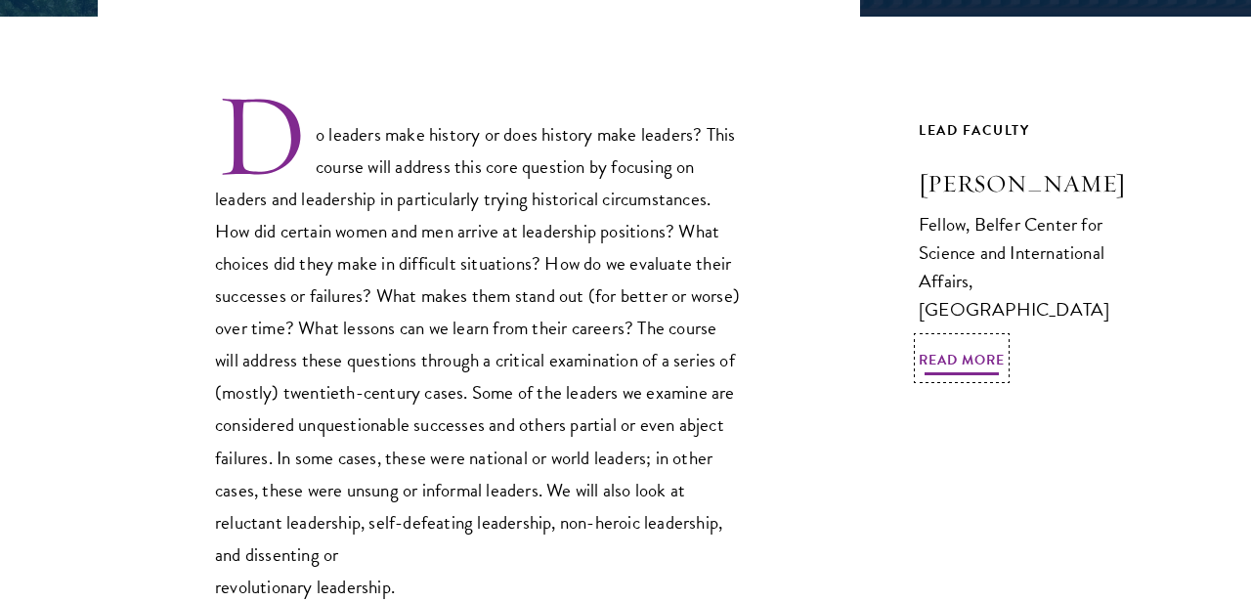
click at [944, 348] on span "Read More" at bounding box center [962, 363] width 86 height 30
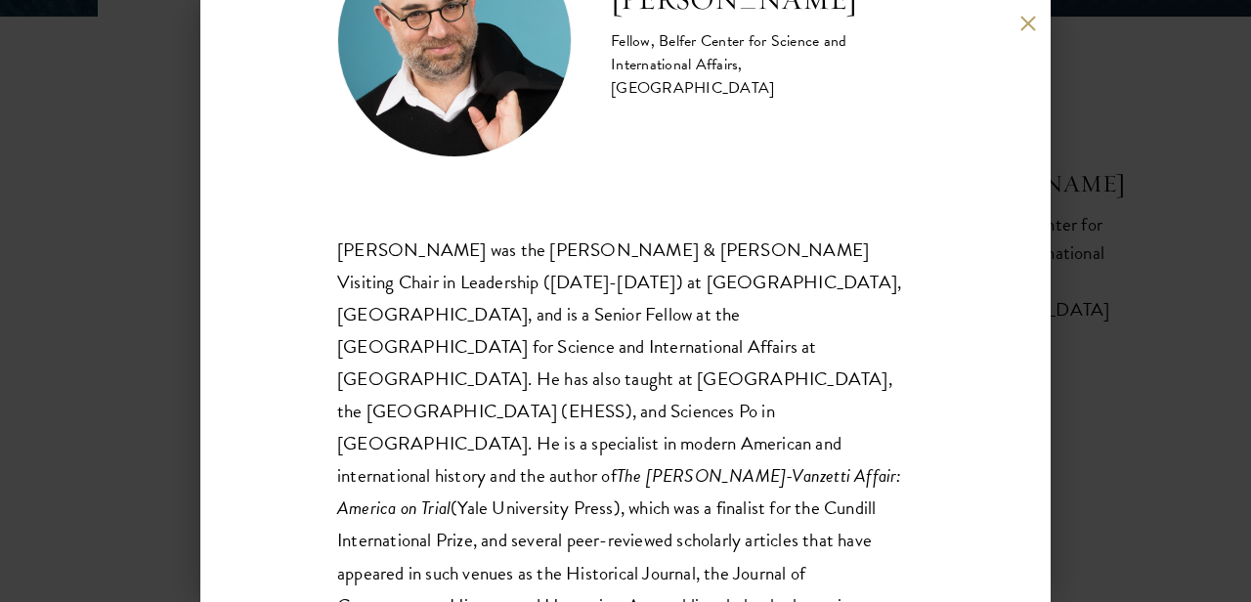
scroll to position [207, 0]
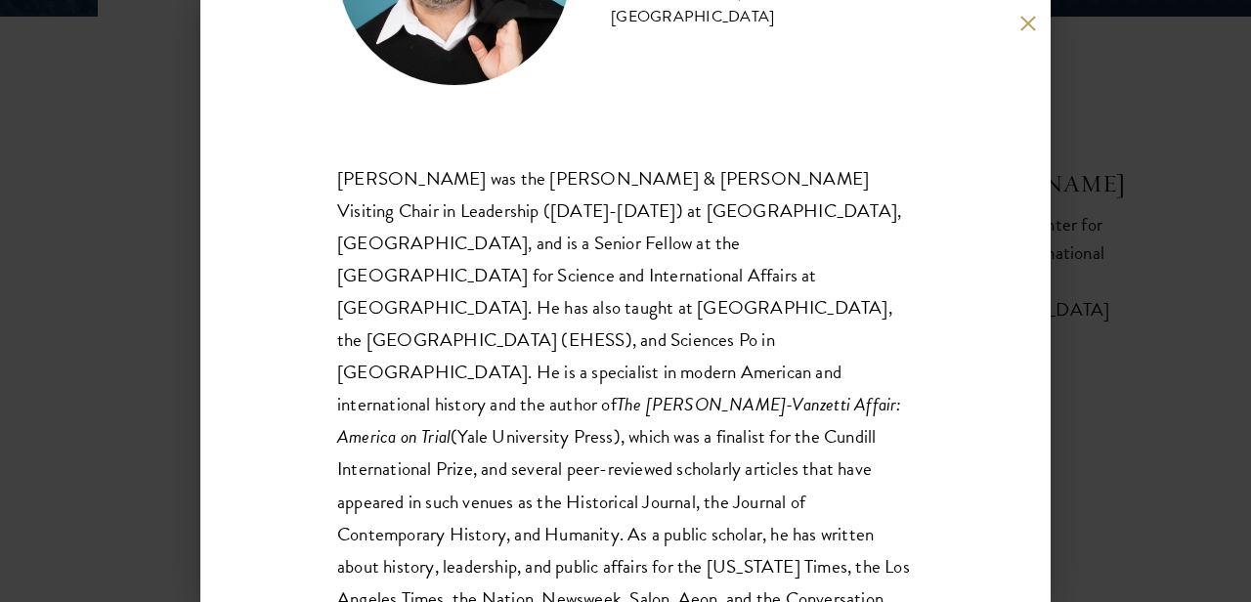
click at [1041, 28] on div "[PERSON_NAME] Fellow, Belfer Center for Science and International Affairs,  [GE…" at bounding box center [625, 301] width 850 height 602
click at [1037, 28] on div "[PERSON_NAME] Fellow, Belfer Center for Science and International Affairs,  [GE…" at bounding box center [625, 301] width 850 height 602
click at [1029, 28] on button at bounding box center [1028, 23] width 17 height 17
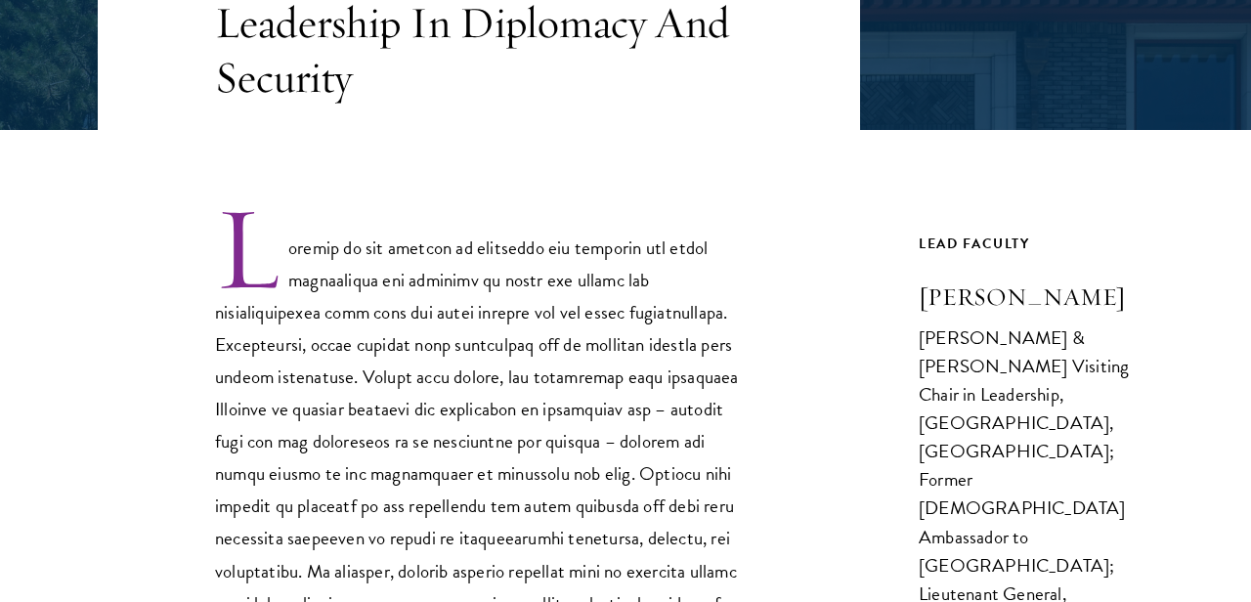
scroll to position [608, 0]
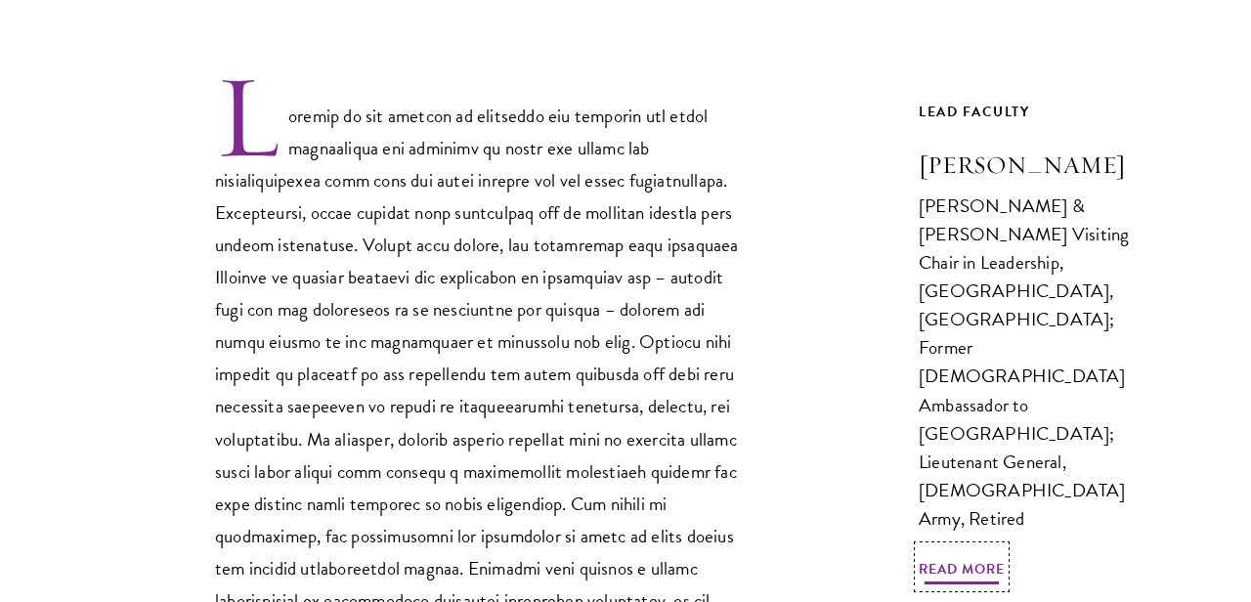
click at [970, 557] on span "Read More" at bounding box center [962, 572] width 86 height 30
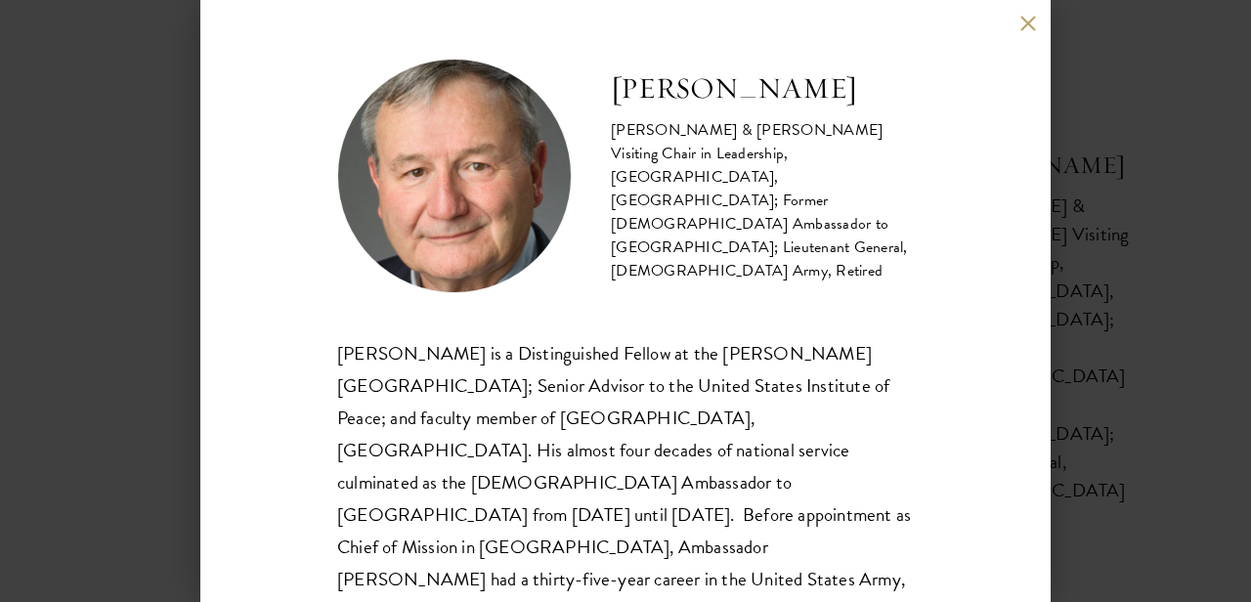
click at [1034, 25] on button at bounding box center [1028, 23] width 17 height 17
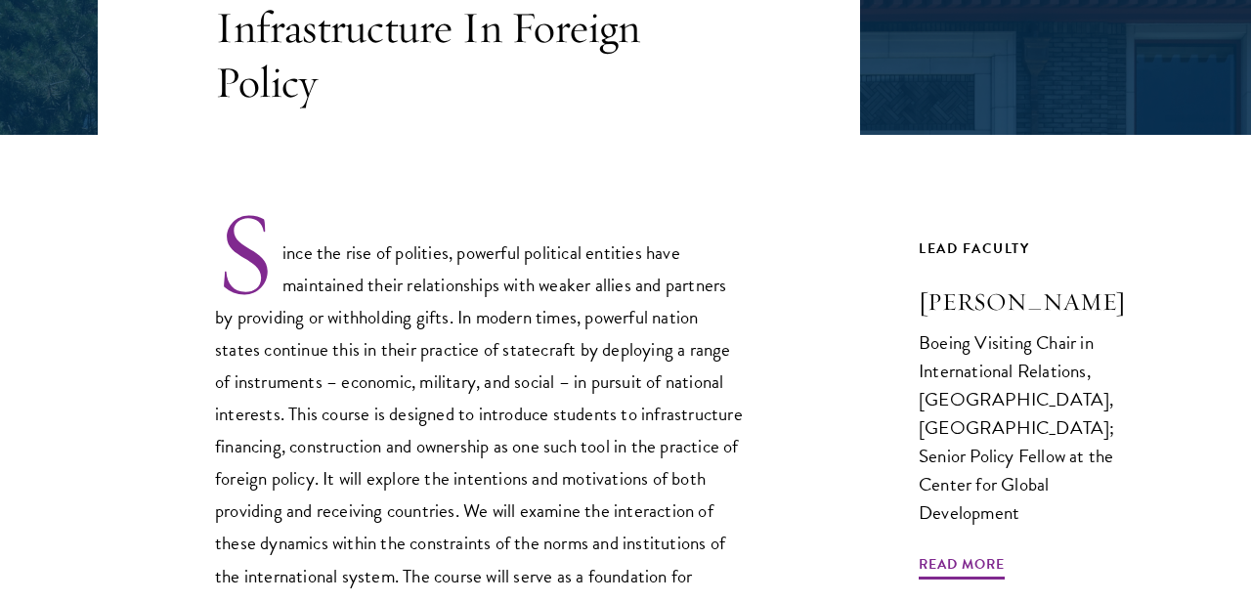
scroll to position [661, 0]
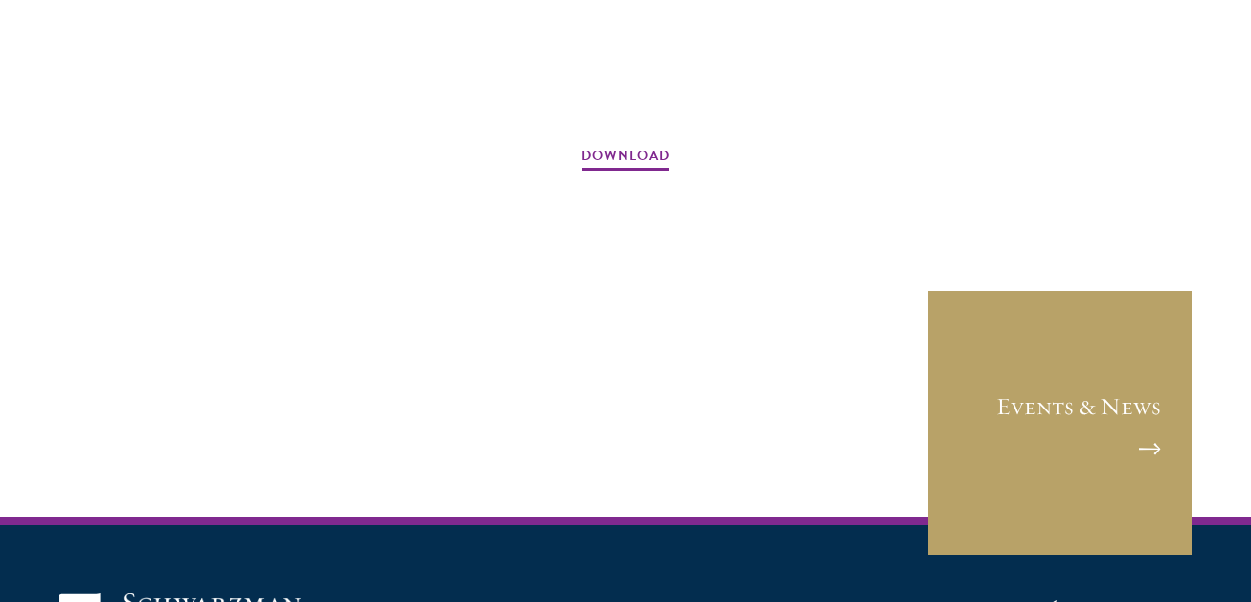
scroll to position [3255, 0]
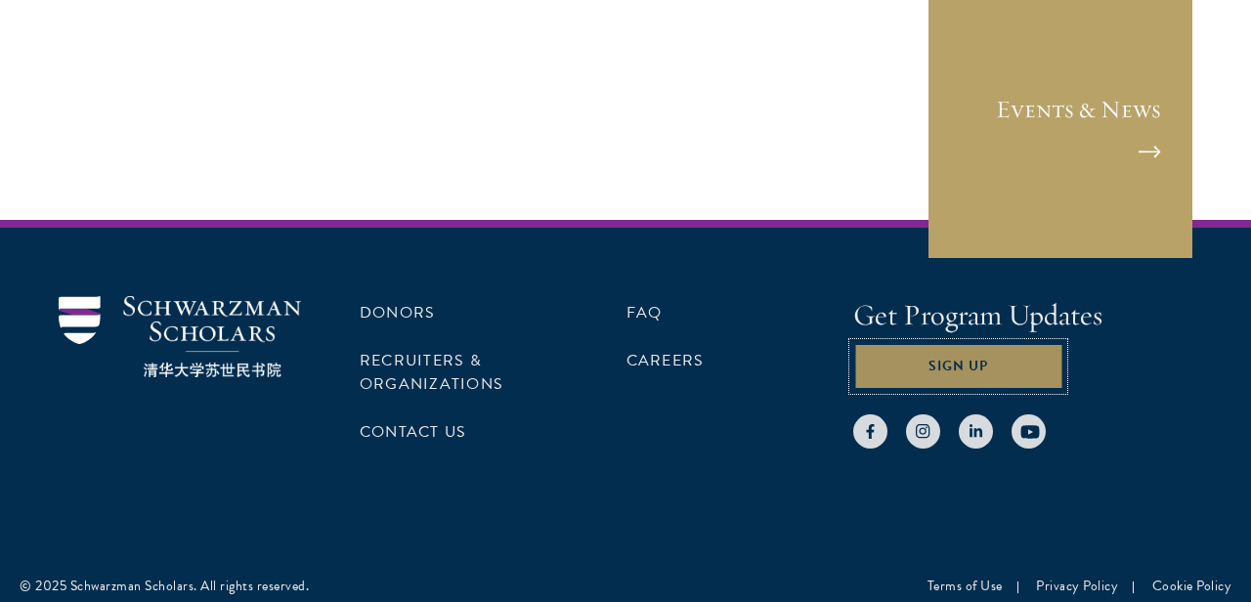
click at [950, 352] on button "Sign Up" at bounding box center [958, 366] width 210 height 47
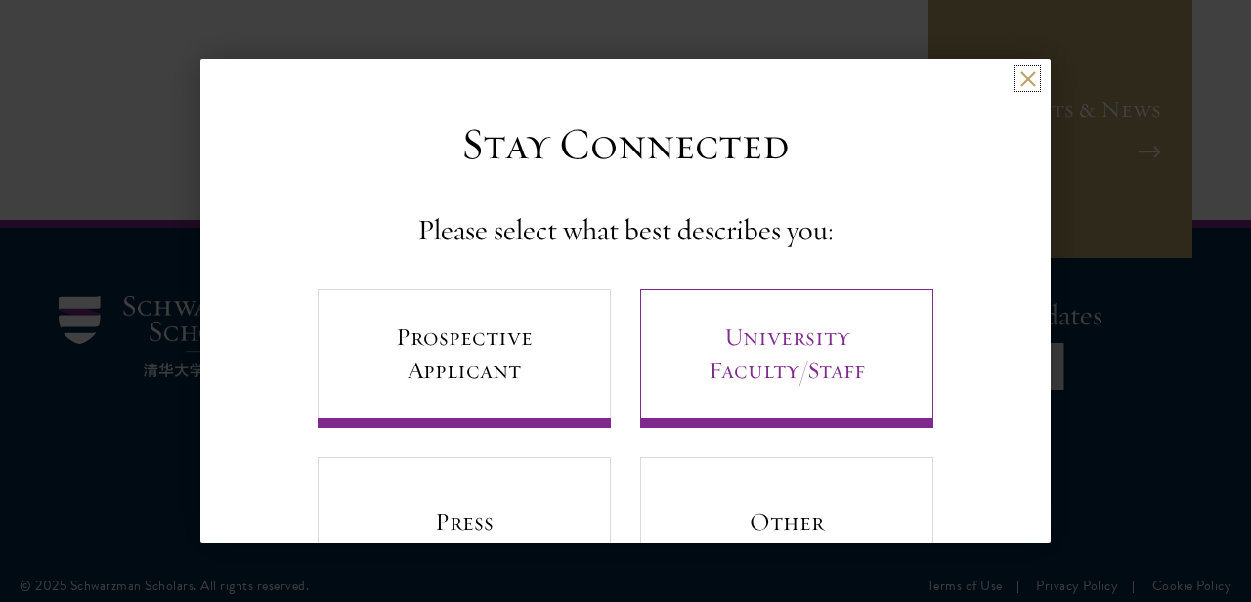
scroll to position [96, 0]
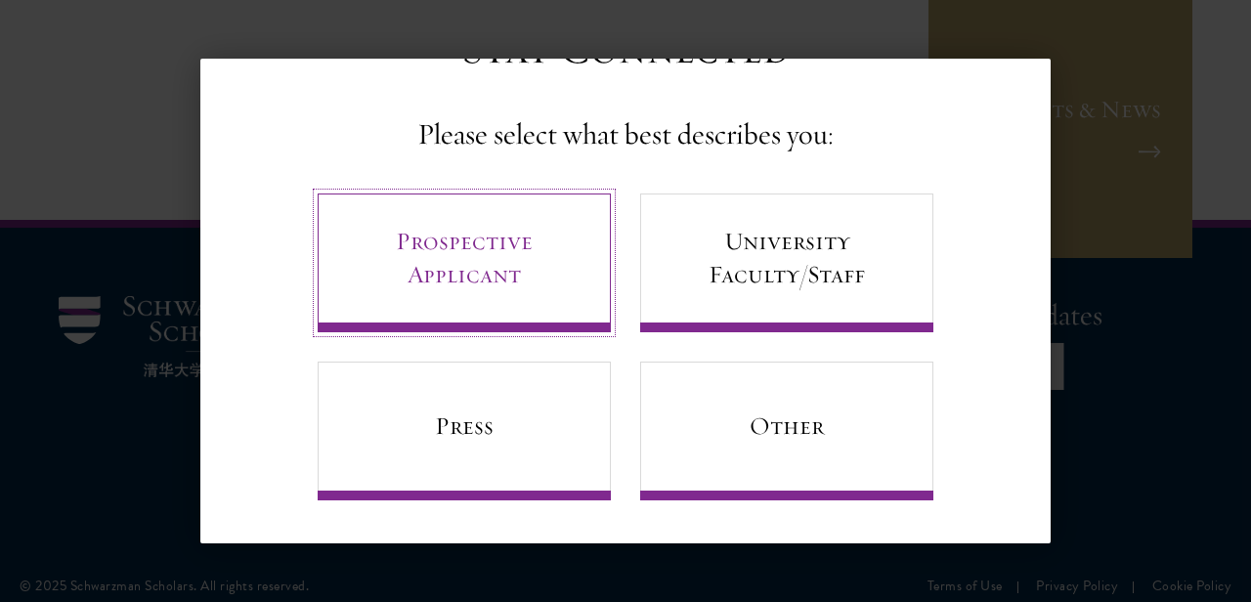
click at [548, 269] on link "Prospective Applicant" at bounding box center [464, 263] width 293 height 139
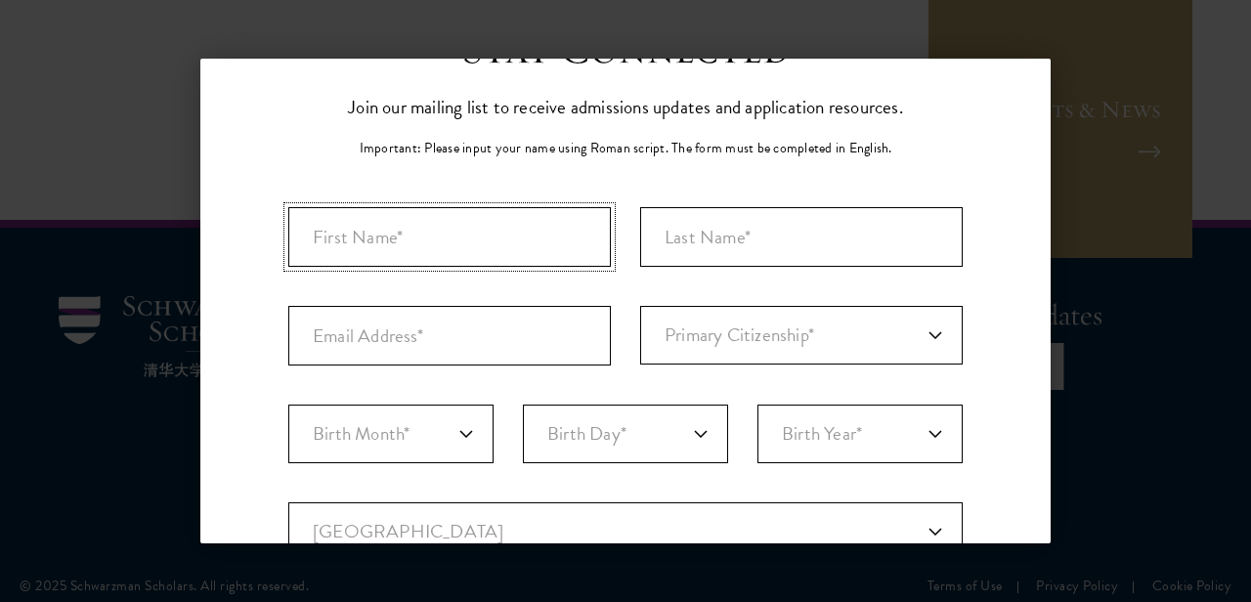
click at [536, 234] on input "First Name*" at bounding box center [449, 237] width 323 height 60
type input "Kellen"
type input "Perez"
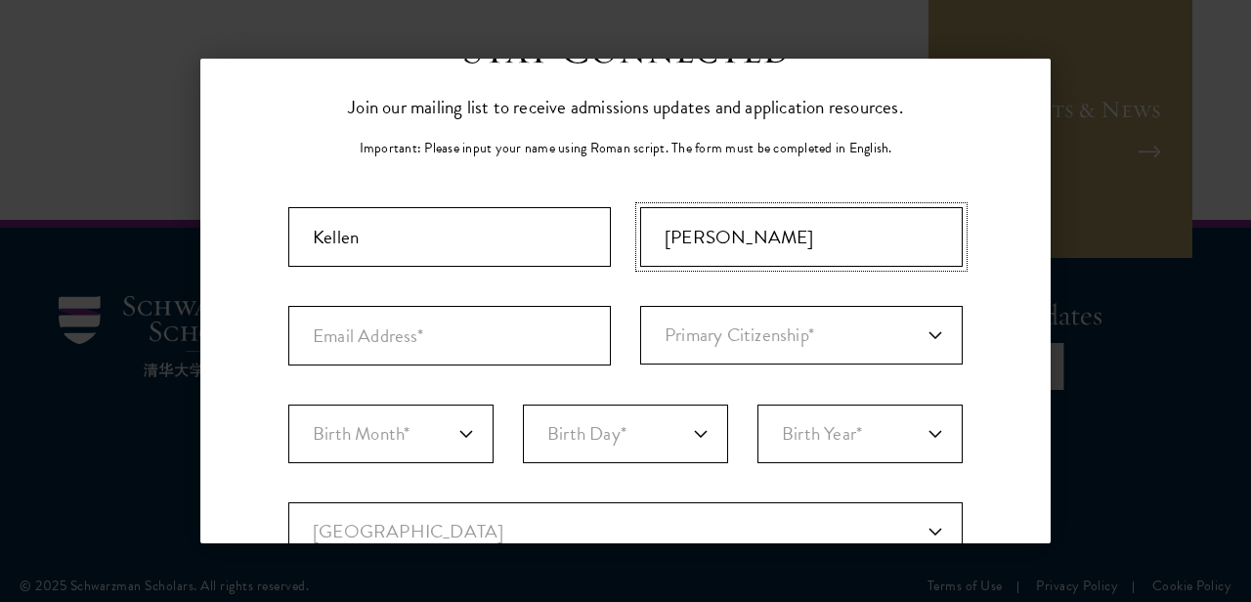
type input "kelpz368@gmail.com"
select select "US"
type input "Stony Point"
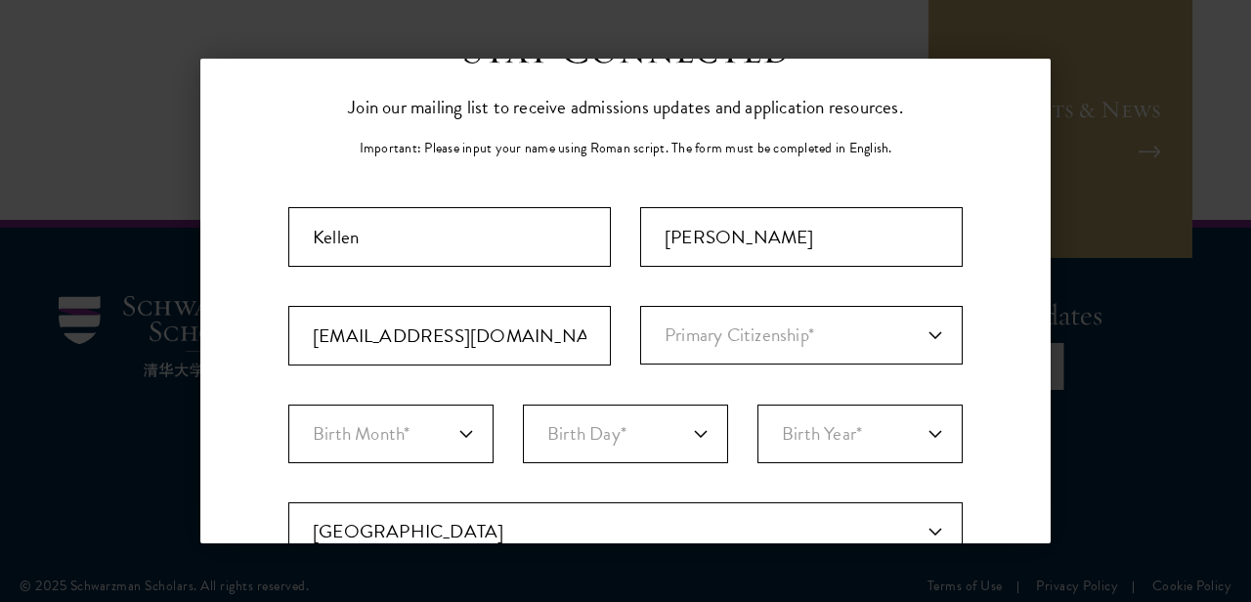
select select "NY"
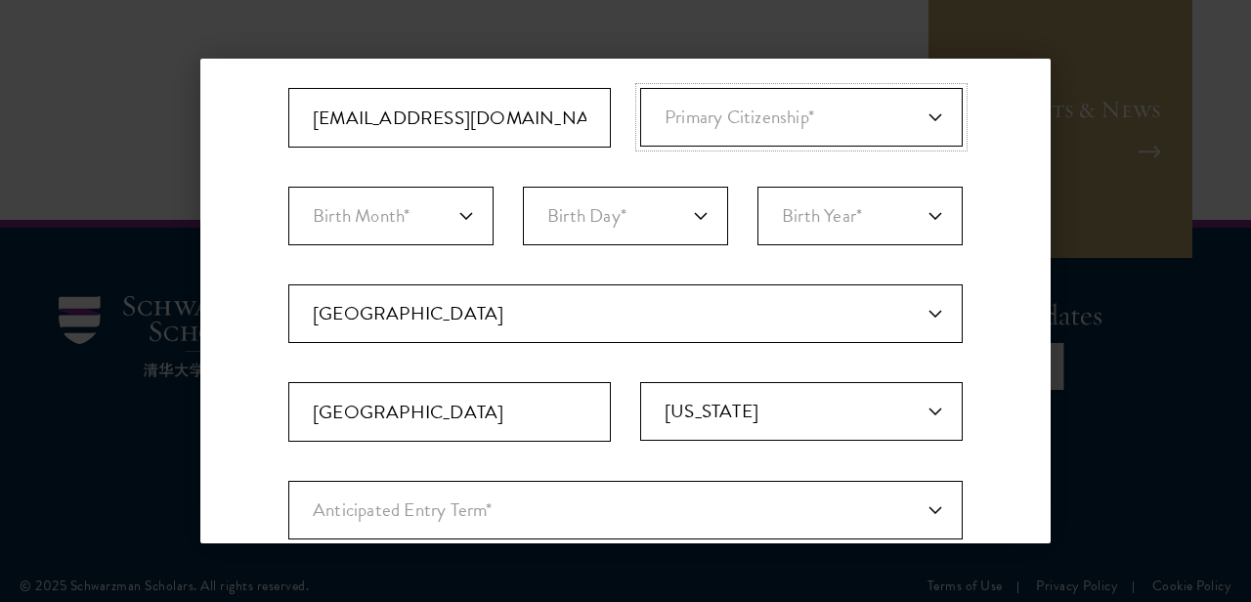
click at [737, 118] on select "Primary Citizenship* Afghanistan Aland Islands Albania Algeria Andorra Angola A…" at bounding box center [801, 117] width 323 height 59
select select "US"
click at [640, 88] on select "Primary Citizenship* Afghanistan Aland Islands Albania Algeria Andorra Angola A…" at bounding box center [801, 117] width 323 height 59
click at [453, 222] on select "Birth Month* January February March April May June July August September Octobe…" at bounding box center [390, 216] width 205 height 59
select select "02"
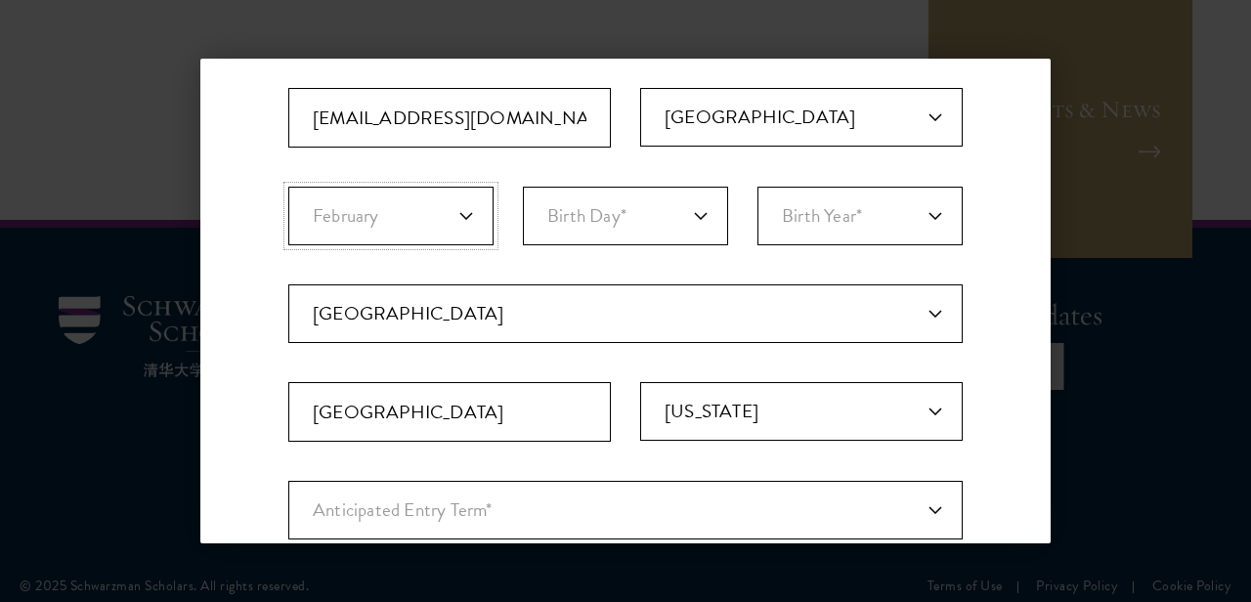
click at [288, 187] on select "Birth Month* January February March April May June July August September Octobe…" at bounding box center [390, 216] width 205 height 59
click at [691, 220] on select "Birth Day* 1 2 3 4 5 6 7 8 9 10 11 12 13 14 15 16 17 18 19 20 21 22 23 24 25 26…" at bounding box center [625, 216] width 205 height 59
click at [675, 210] on select "Birth Day* 1 2 3 4 5 6 7 8 9 10 11 12 13 14 15 16 17 18 19 20 21 22 23 24 25 26…" at bounding box center [625, 216] width 205 height 59
select select "23"
click at [523, 187] on select "Birth Day* 1 2 3 4 5 6 7 8 9 10 11 12 13 14 15 16 17 18 19 20 21 22 23 24 25 26…" at bounding box center [625, 216] width 205 height 59
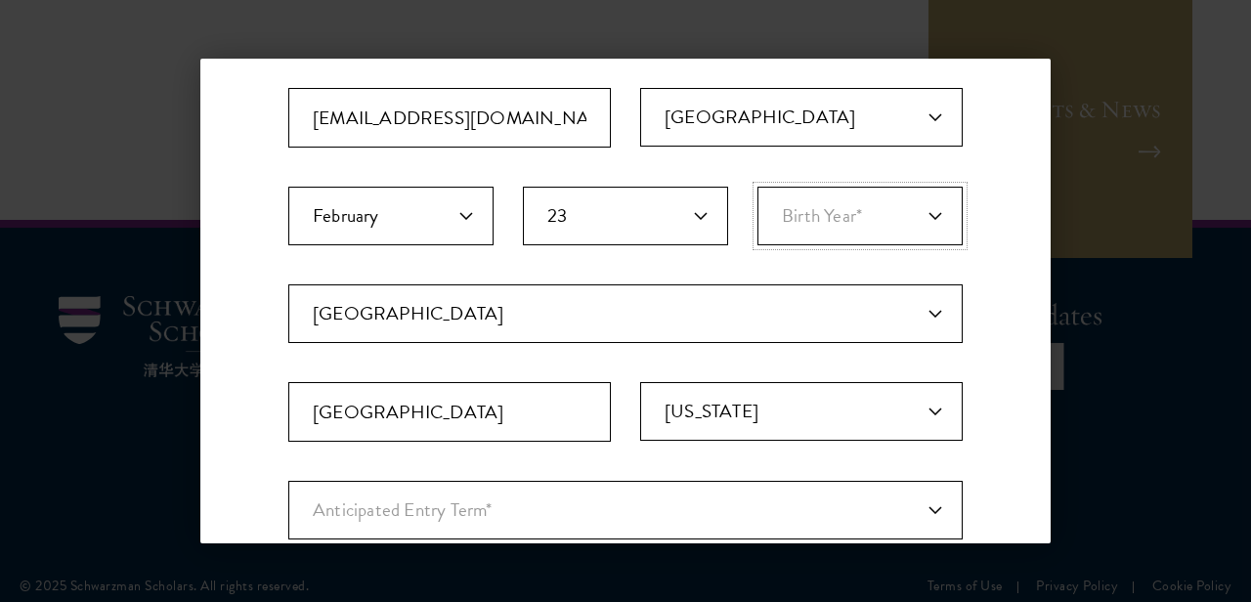
click at [803, 217] on select "Birth Year* 2025 2024 2023 2022 2021 2020 2019 2018 2017 2016 2015 2014 2013 20…" at bounding box center [860, 216] width 205 height 59
select select "2001"
click at [758, 187] on select "Birth Year* 2025 2024 2023 2022 2021 2020 2019 2018 2017 2016 2015 2014 2013 20…" at bounding box center [860, 216] width 205 height 59
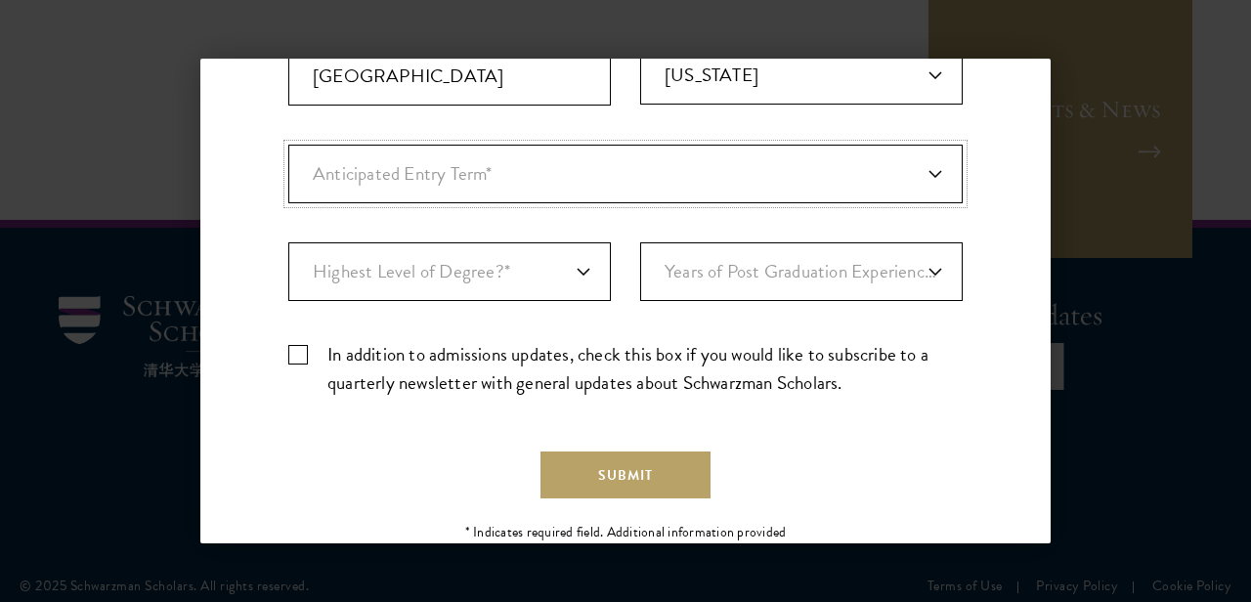
click at [557, 185] on select "Anticipated Entry Term* Just Exploring" at bounding box center [625, 174] width 674 height 59
click at [288, 145] on select "Anticipated Entry Term* Just Exploring" at bounding box center [625, 174] width 674 height 59
click at [513, 176] on select "Anticipated Entry Term* Just Exploring" at bounding box center [625, 174] width 674 height 59
select select "a6790467-ebe7-4045-a56a-66c1cae98076"
click at [288, 145] on select "Anticipated Entry Term* Just Exploring" at bounding box center [625, 174] width 674 height 59
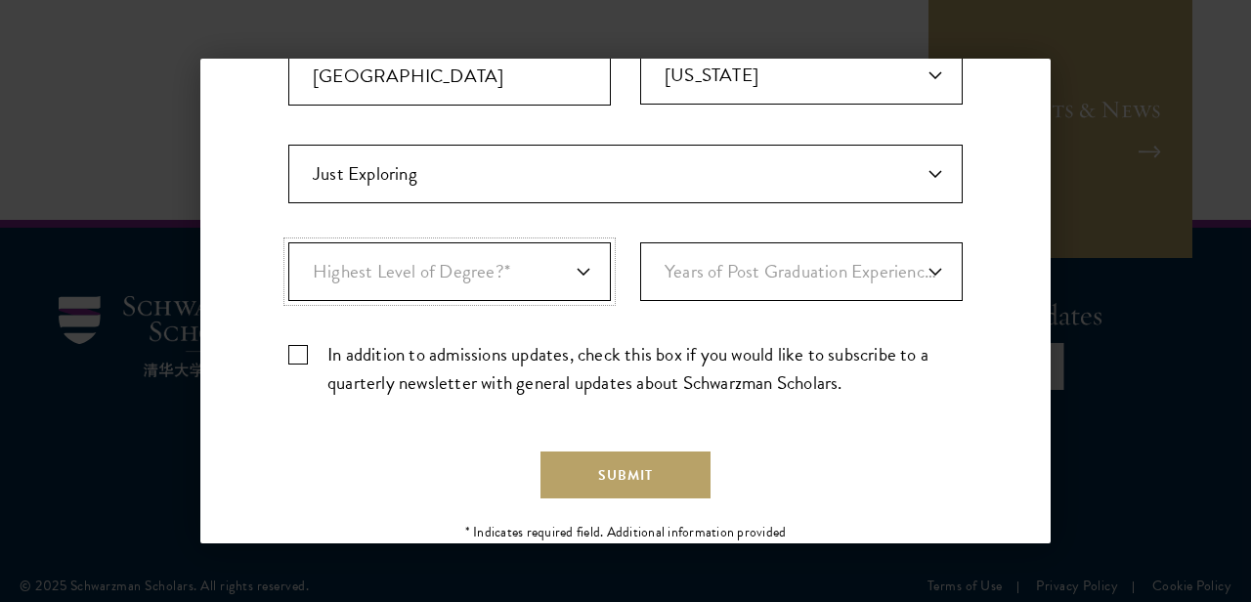
click at [489, 277] on select "Highest Level of Degree?* PHD Bachelor's Master's Current Undergraduate Student" at bounding box center [449, 271] width 323 height 59
select select "baef124f-e103-44b1-8ca6-5d0669438e44"
click at [288, 242] on select "Highest Level of Degree?* PHD Bachelor's Master's Current Undergraduate Student" at bounding box center [449, 271] width 323 height 59
click at [756, 272] on select "Years of Post Graduation Experience?* 1 2 3 4 5 6 7 8 9 10" at bounding box center [801, 271] width 323 height 59
select select "2"
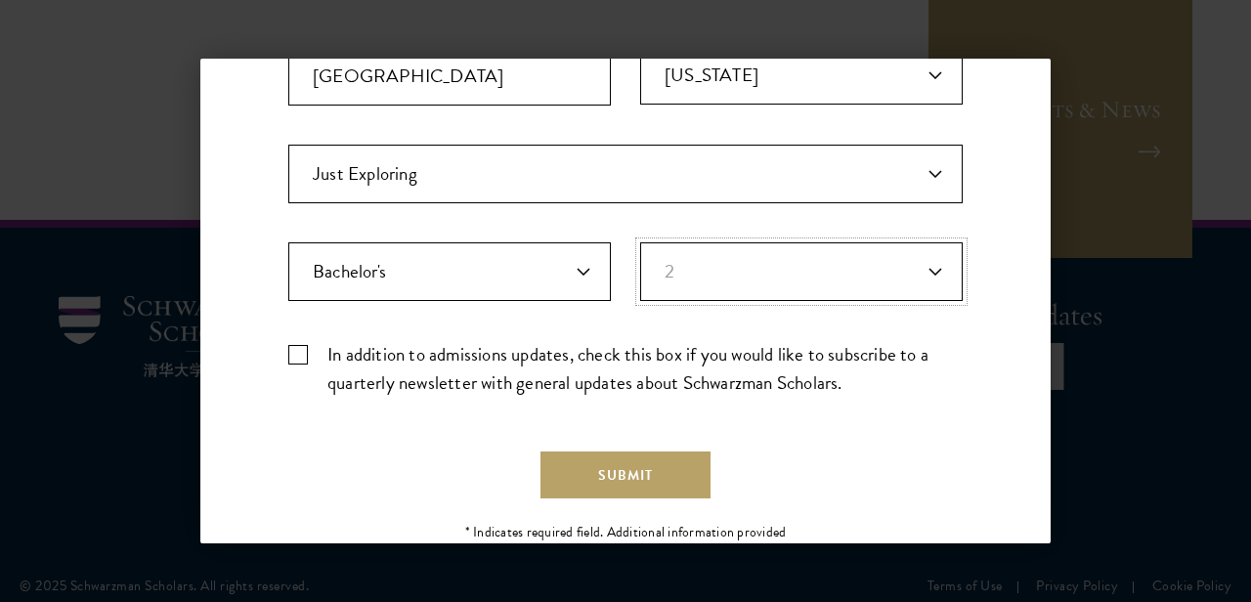
click at [640, 242] on select "Years of Post Graduation Experience?* 1 2 3 4 5 6 7 8 9 10" at bounding box center [801, 271] width 323 height 59
click at [295, 350] on label "In addition to admissions updates, check this box if you would like to subscrib…" at bounding box center [625, 368] width 674 height 57
click at [295, 350] on input "In addition to admissions updates, check this box if you would like to subscrib…" at bounding box center [625, 346] width 674 height 13
checkbox input "true"
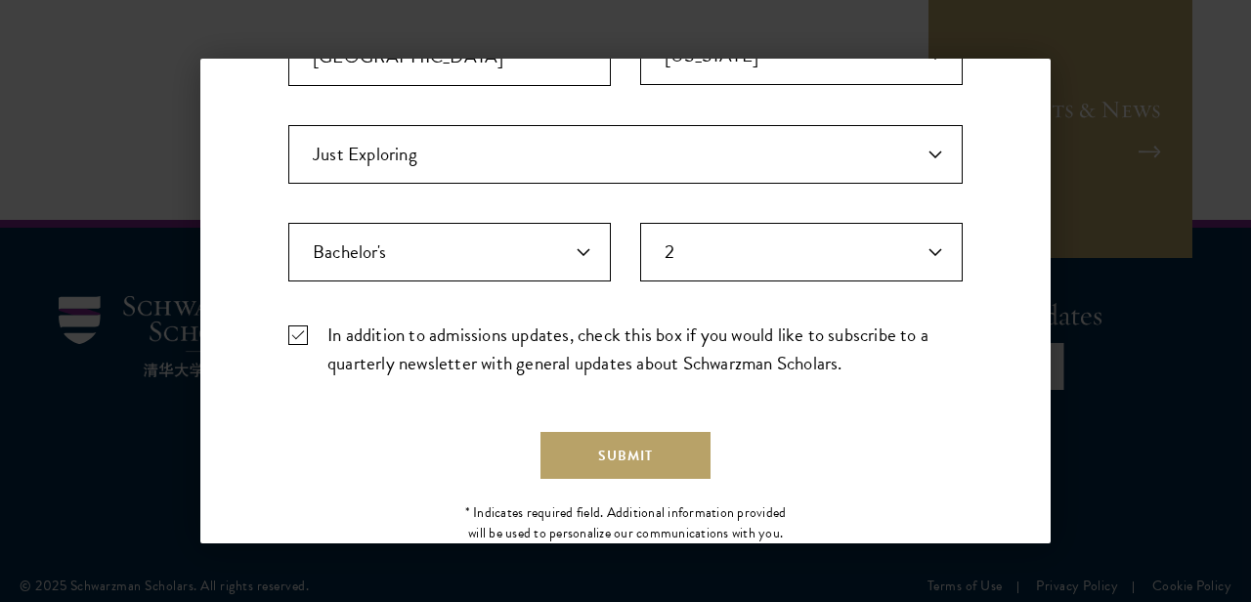
scroll to position [727, 0]
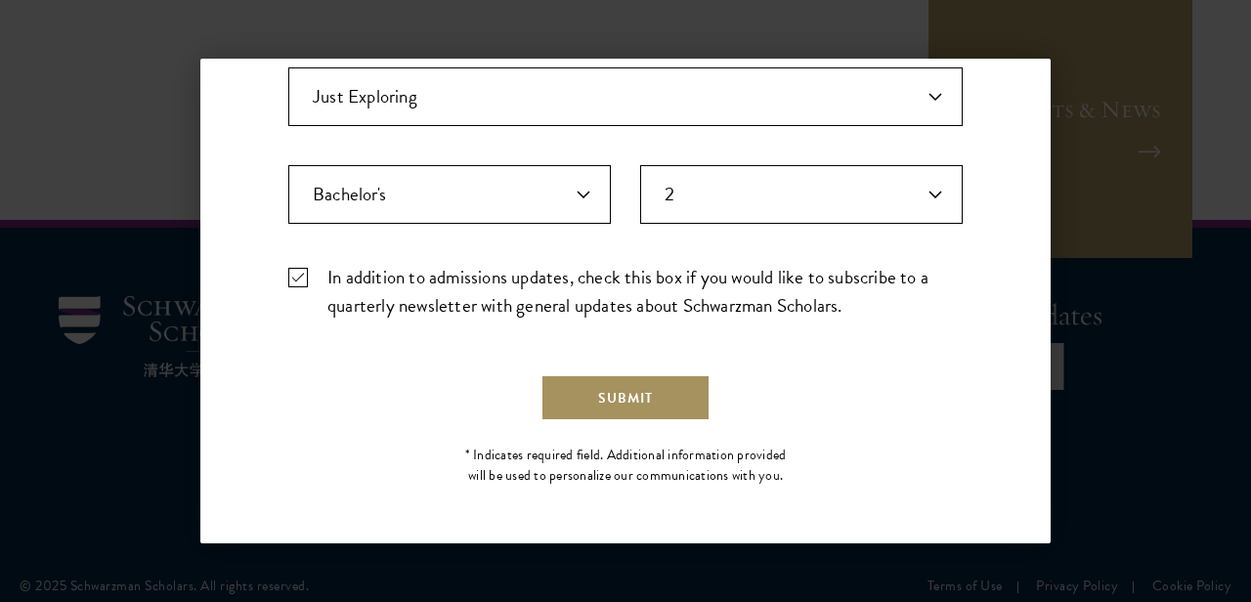
click at [588, 418] on button "Submit" at bounding box center [626, 397] width 170 height 47
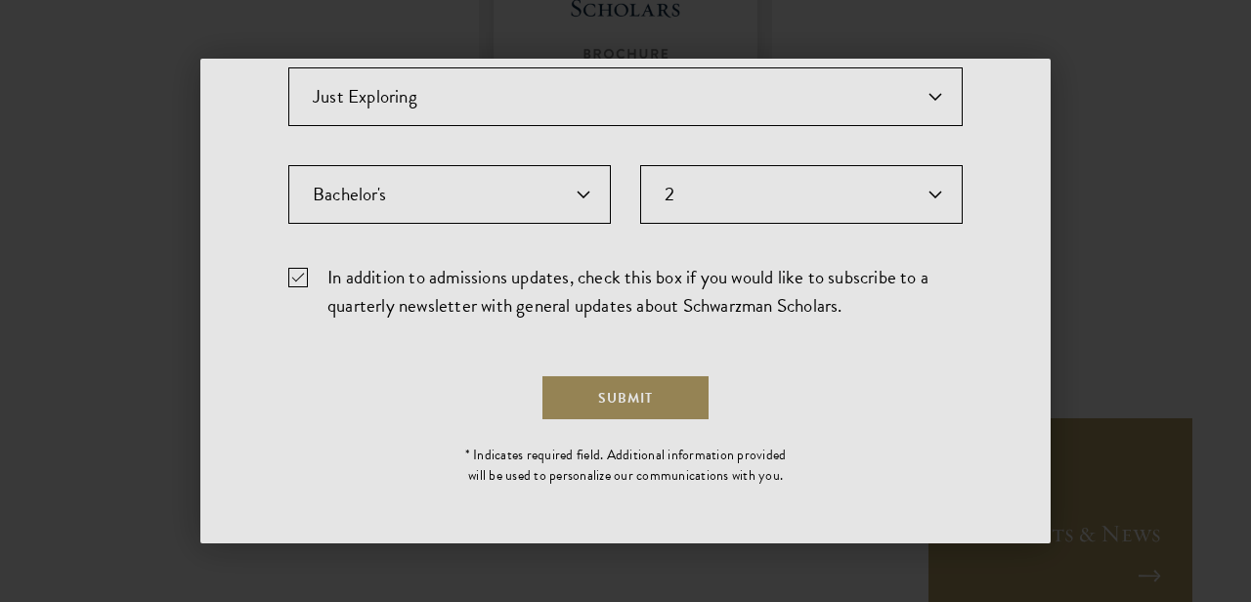
scroll to position [0, 0]
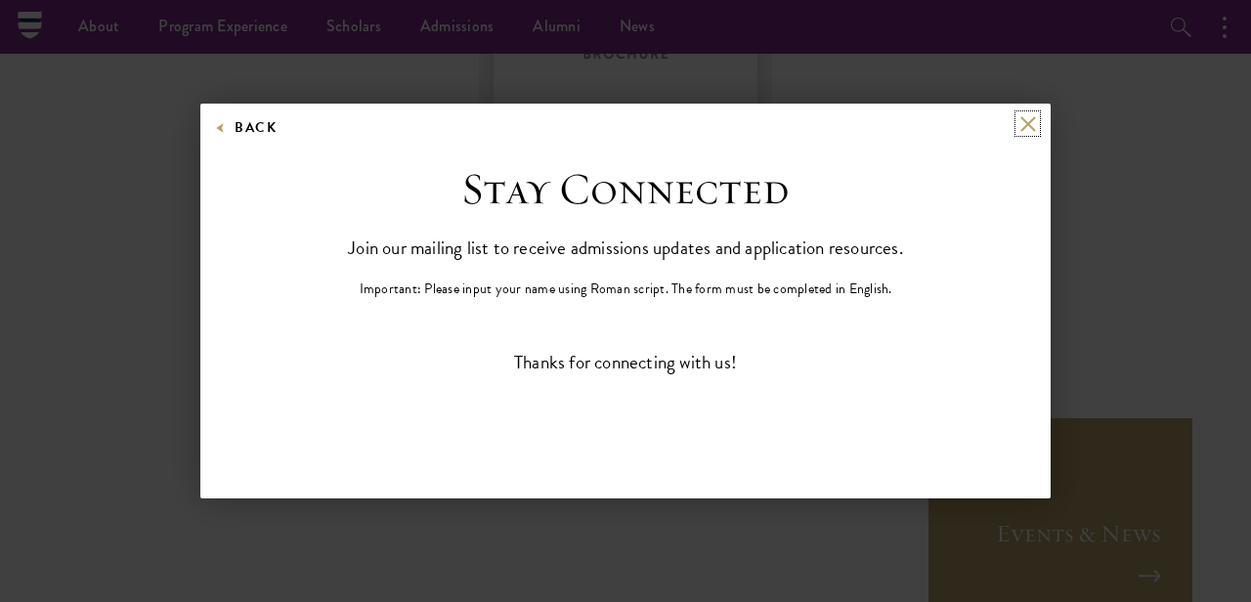
click at [1020, 121] on button at bounding box center [1028, 123] width 17 height 17
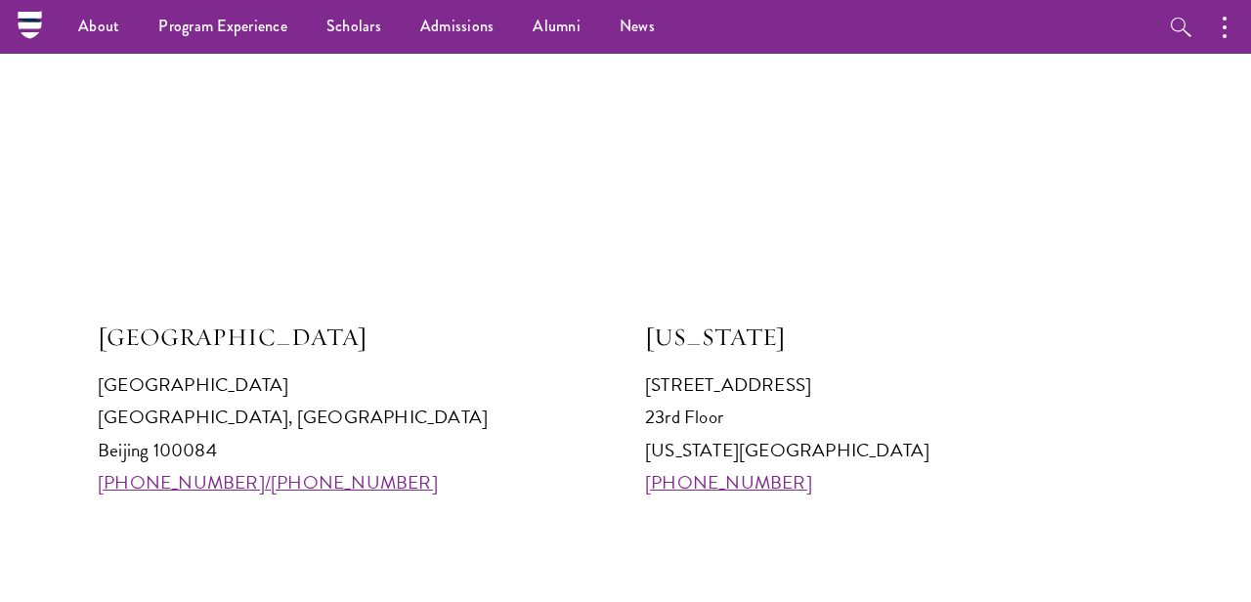
scroll to position [1847, 0]
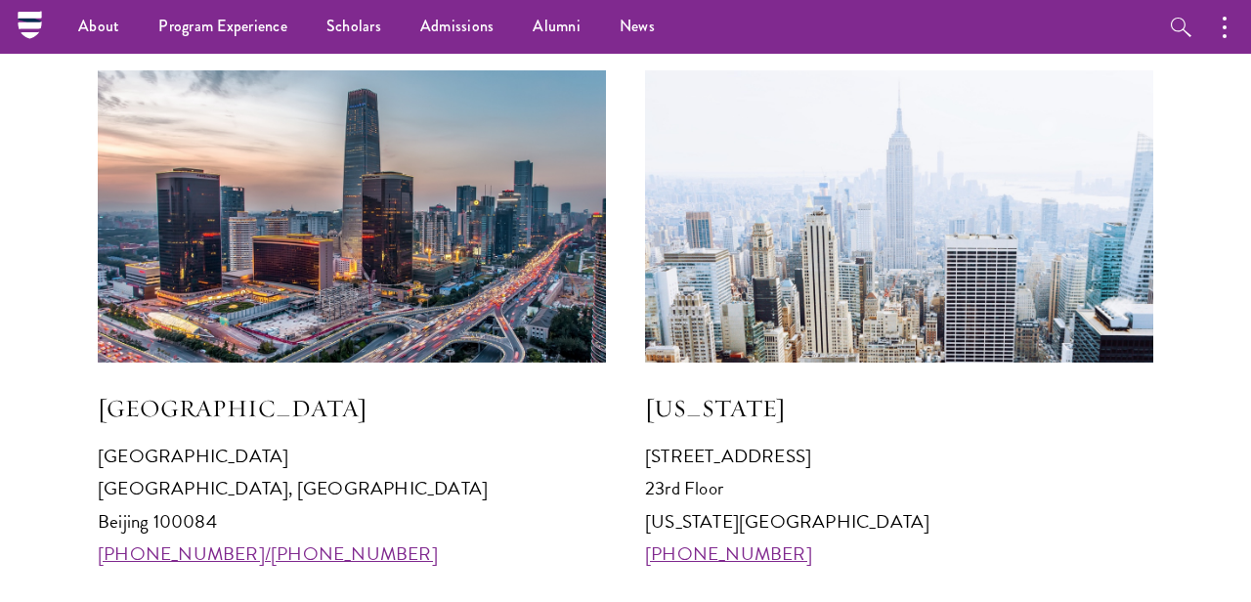
drag, startPoint x: 647, startPoint y: 405, endPoint x: 805, endPoint y: 563, distance: 223.9
click at [805, 563] on div "New York 641 Lexington Avenue 23rd Floor New York, NY 10022 +1 212 314 8740" at bounding box center [899, 319] width 508 height 499
copy div "New York 641 Lexington Avenue 23rd Floor New York, NY 10022 +1 212 314 8740"
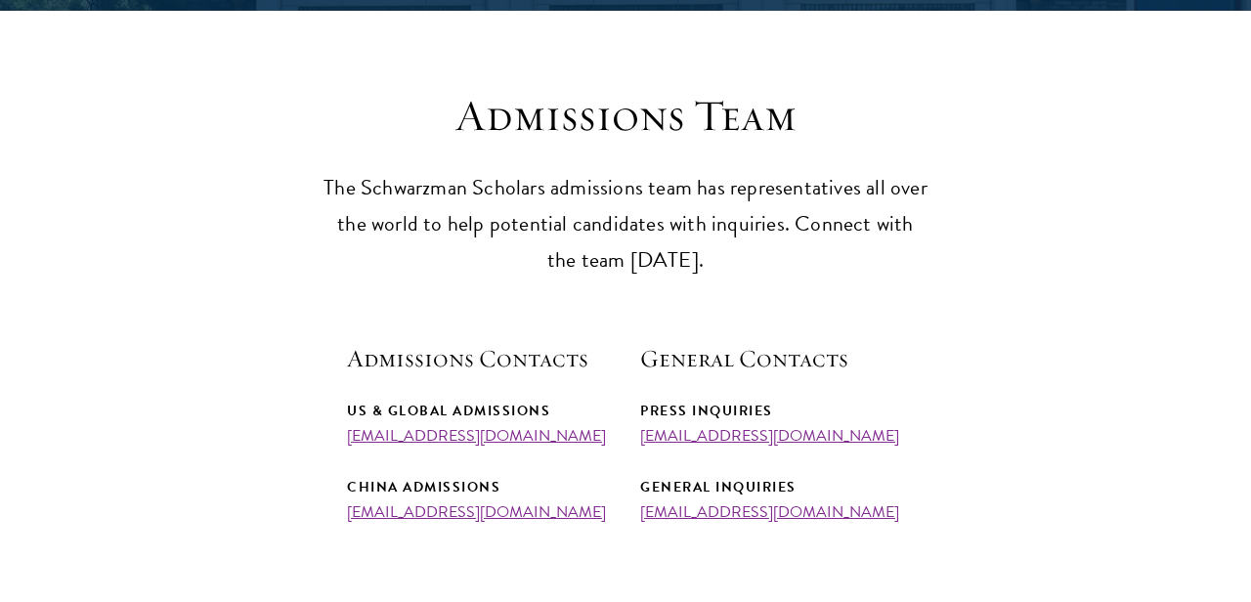
scroll to position [646, 0]
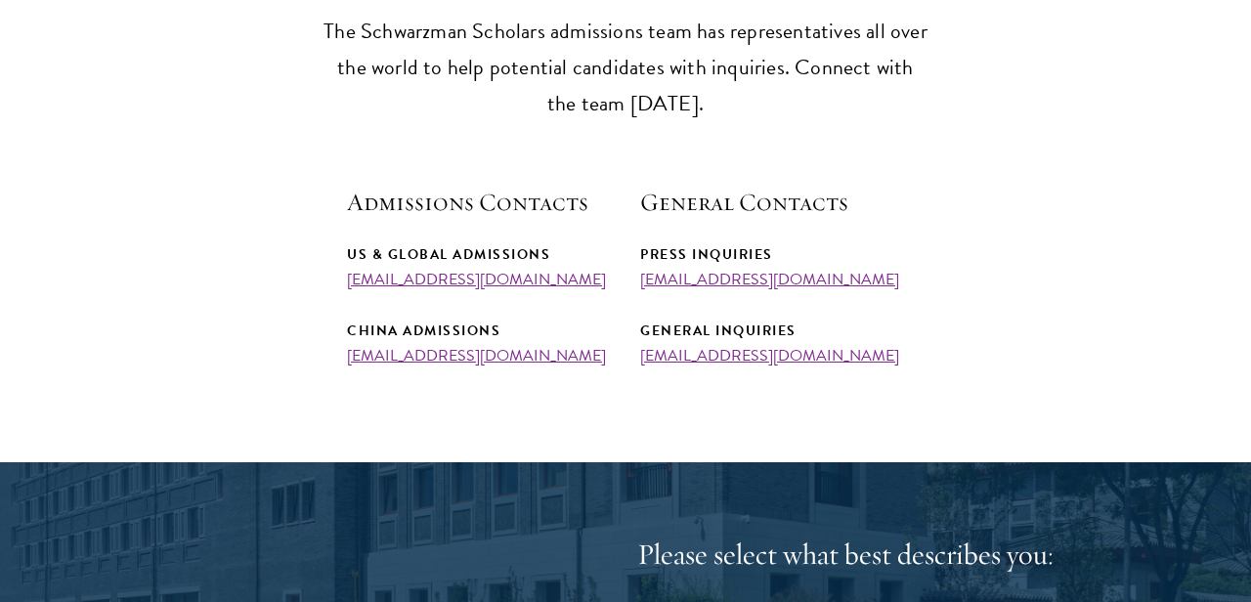
click at [609, 280] on div "US & Global Admissions admissions@schwarzmanscholars.org" at bounding box center [479, 265] width 264 height 46
drag, startPoint x: 590, startPoint y: 279, endPoint x: 337, endPoint y: 286, distance: 253.3
click at [337, 286] on section "Admissions Team The Schwarzman Scholars admissions team has representatives all…" at bounding box center [625, 149] width 1251 height 432
copy link "admissions@schwarzmanscholars.org"
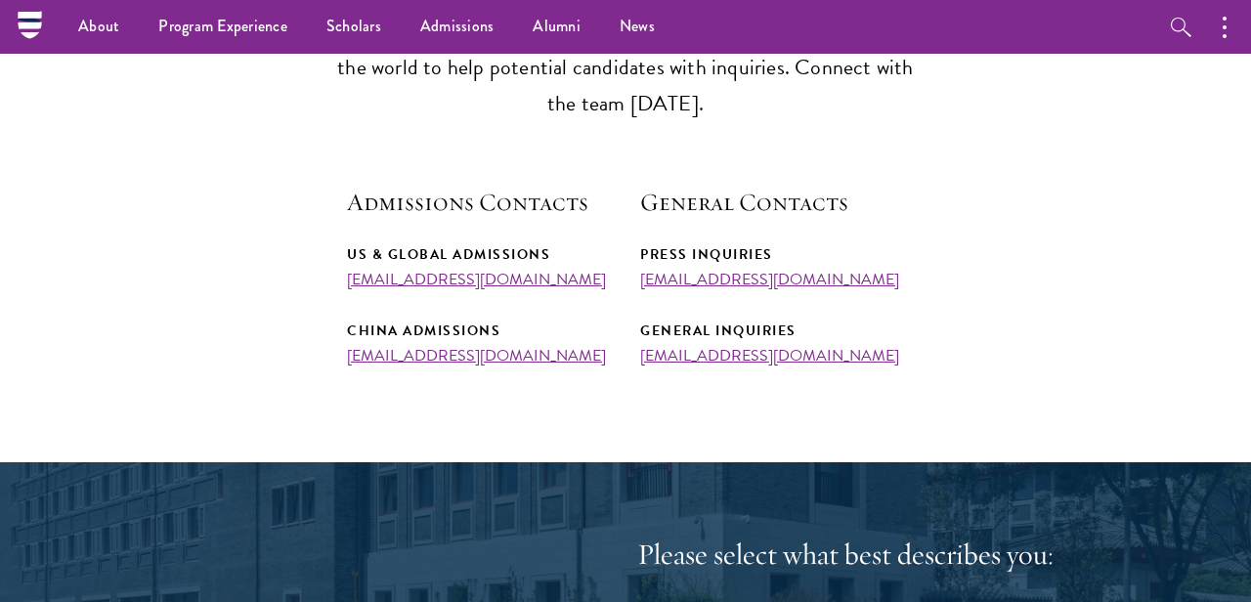
scroll to position [0, 0]
